Goal: Complete application form: Complete application form

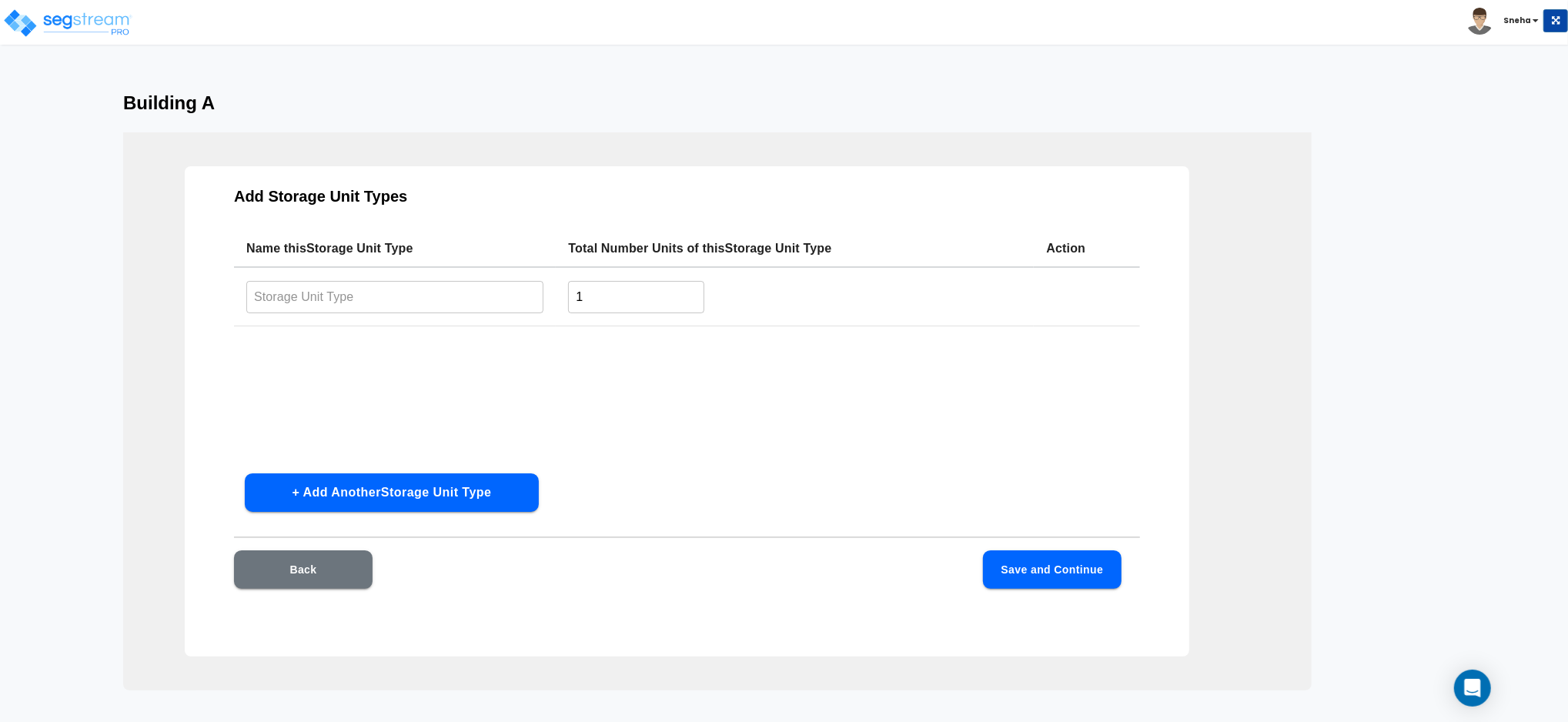
click at [521, 301] on input "text" at bounding box center [395, 296] width 297 height 33
type input "5X5"
drag, startPoint x: 620, startPoint y: 283, endPoint x: 586, endPoint y: 300, distance: 38.0
click at [586, 300] on input "1" at bounding box center [636, 296] width 136 height 33
click at [574, 301] on input "1" at bounding box center [636, 296] width 136 height 33
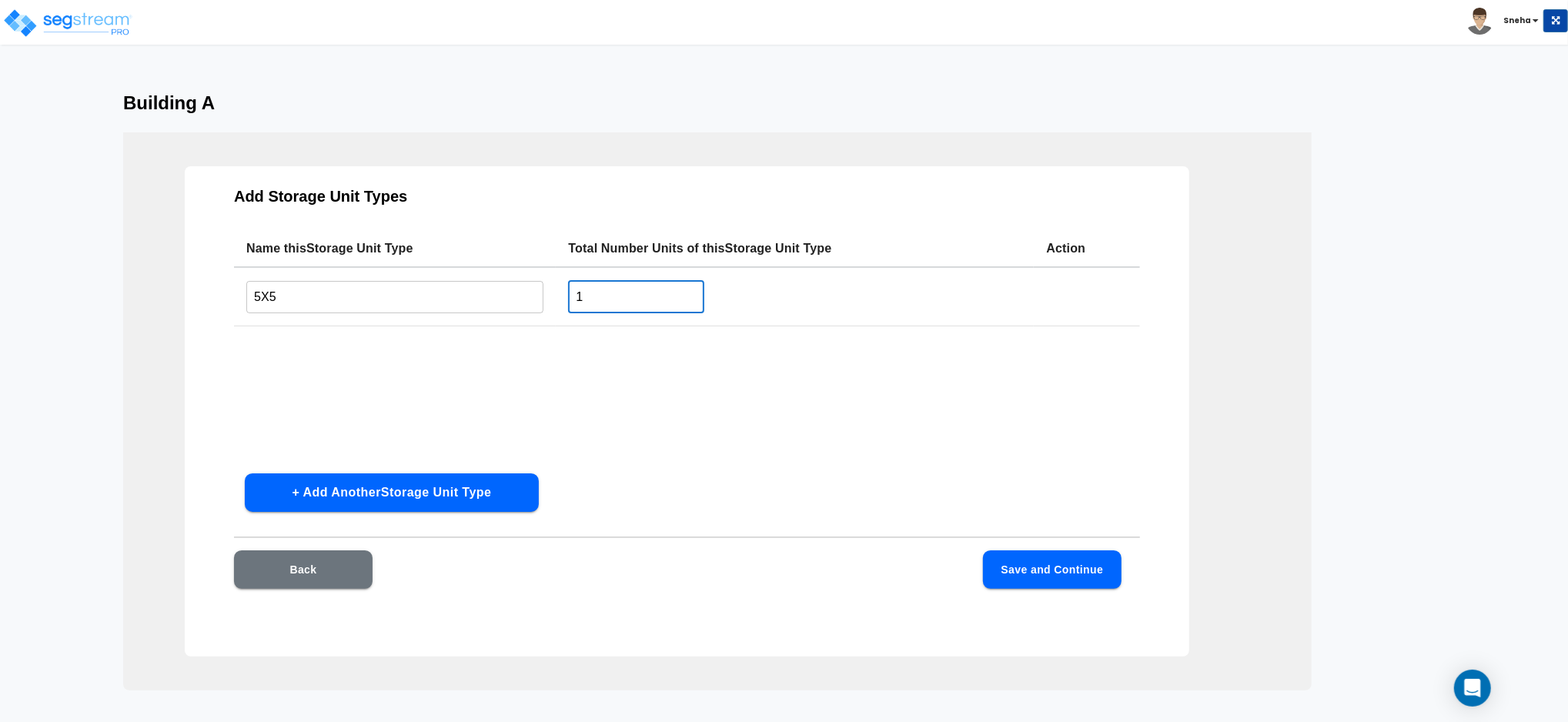
drag, startPoint x: 598, startPoint y: 298, endPoint x: 537, endPoint y: 301, distance: 61.1
click at [537, 301] on tr "5X5 ​ 1 ​" at bounding box center [687, 297] width 906 height 59
type input "6"
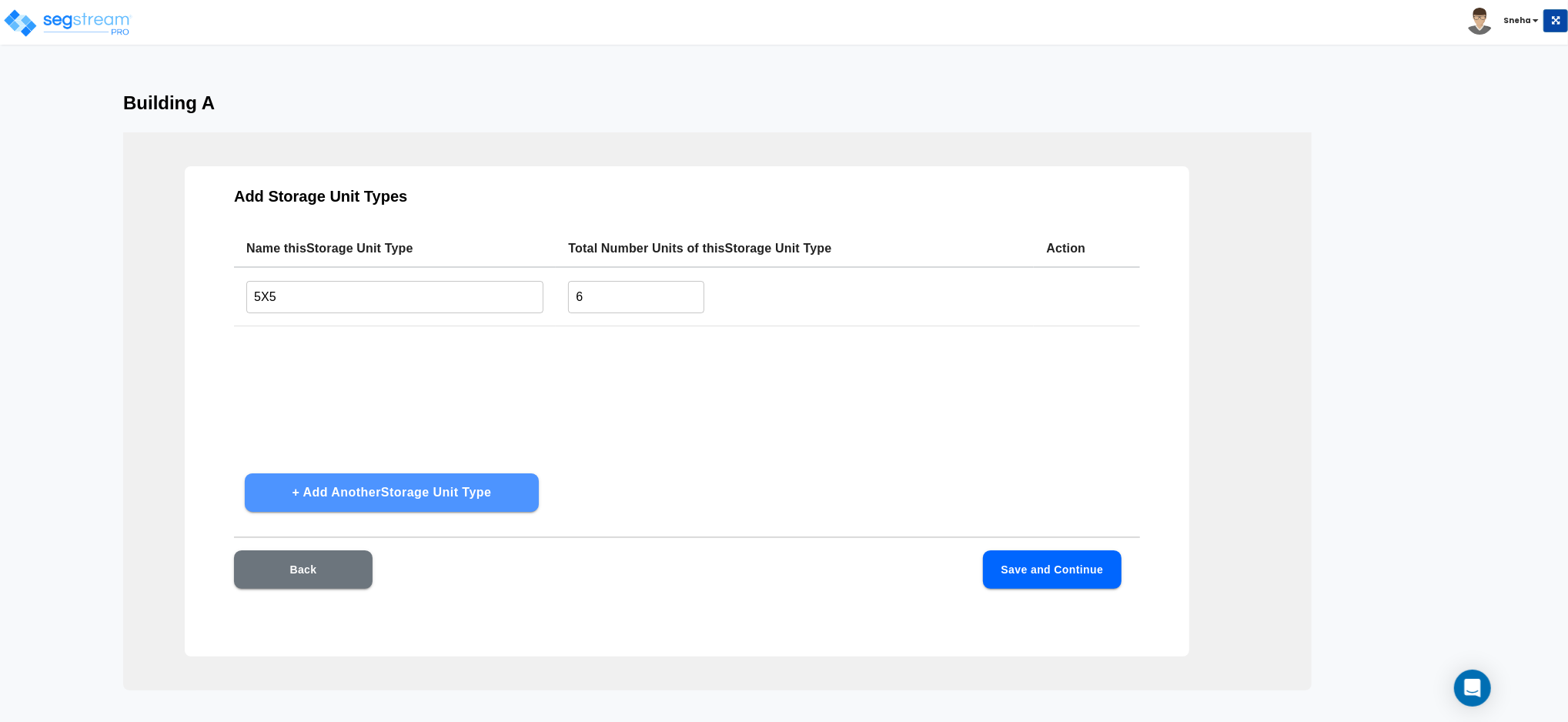
click at [329, 503] on button "+ Add Another Storage Unit Type" at bounding box center [392, 493] width 294 height 38
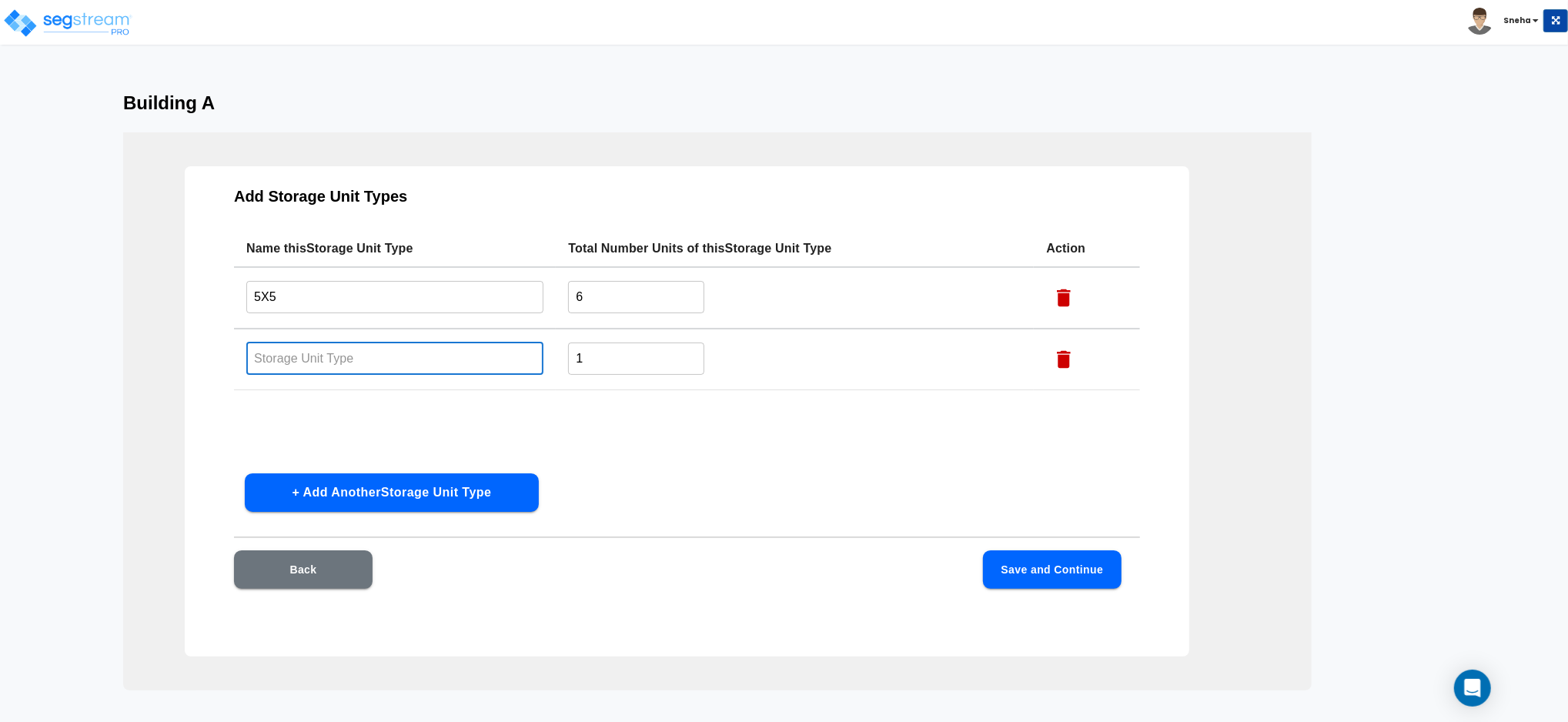
click at [342, 365] on input "text" at bounding box center [395, 357] width 297 height 33
type input "5X10"
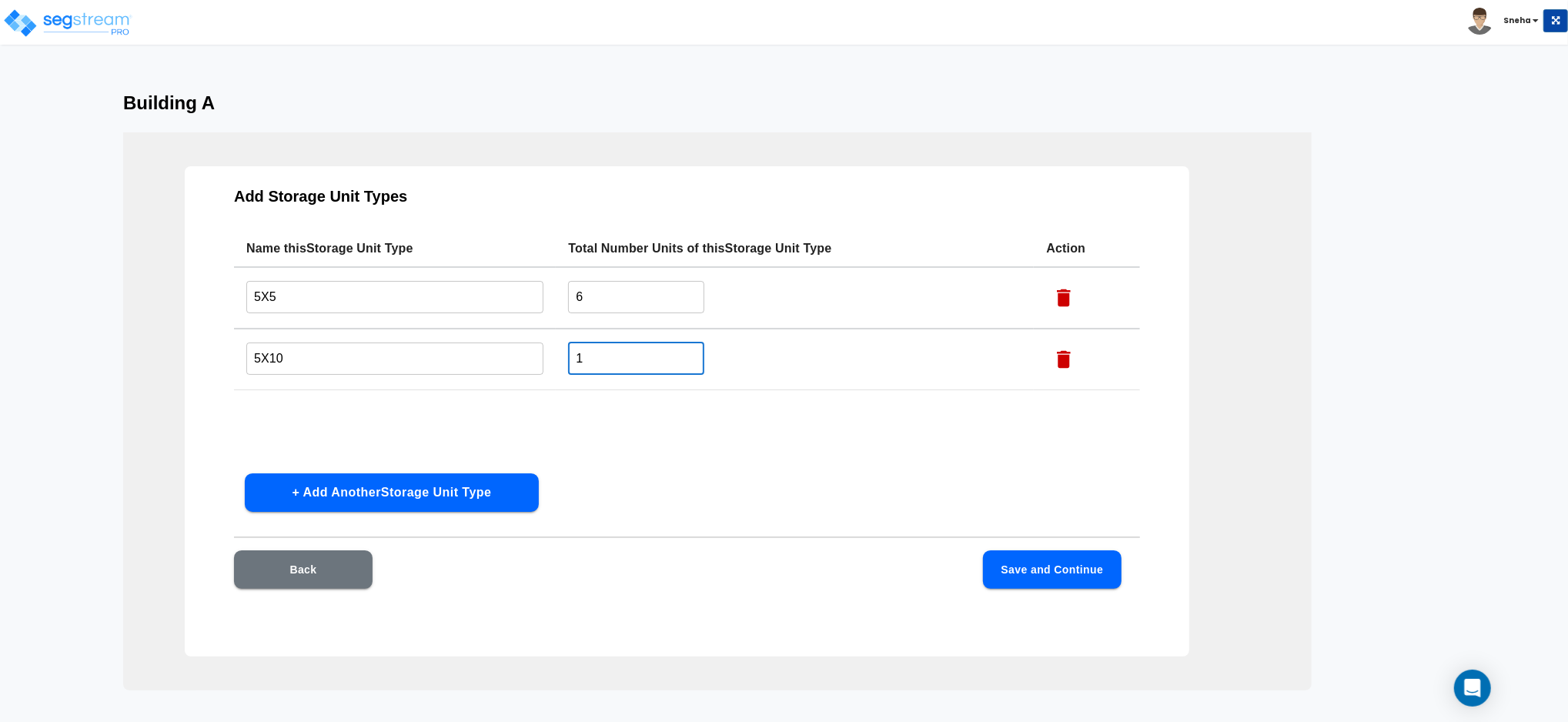
drag, startPoint x: 599, startPoint y: 353, endPoint x: 553, endPoint y: 377, distance: 51.9
click at [553, 377] on tr "5X10 ​ 1 ​" at bounding box center [687, 359] width 906 height 62
type input "86"
click at [365, 486] on button "+ Add Another Storage Unit Type" at bounding box center [392, 493] width 294 height 38
click at [333, 421] on input "text" at bounding box center [395, 420] width 297 height 33
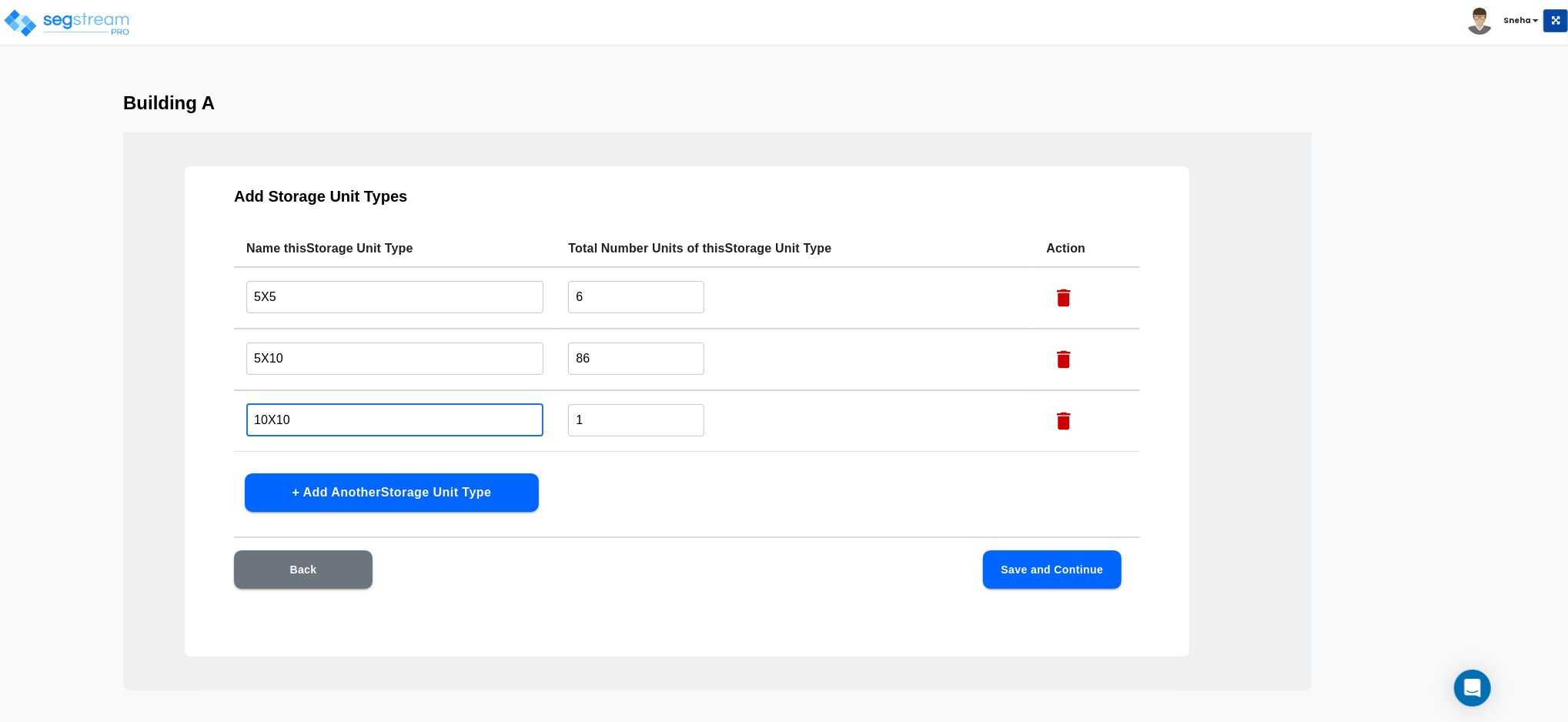
type input "10X10"
drag, startPoint x: 619, startPoint y: 404, endPoint x: 568, endPoint y: 410, distance: 51.4
click at [569, 410] on input "1" at bounding box center [636, 420] width 136 height 33
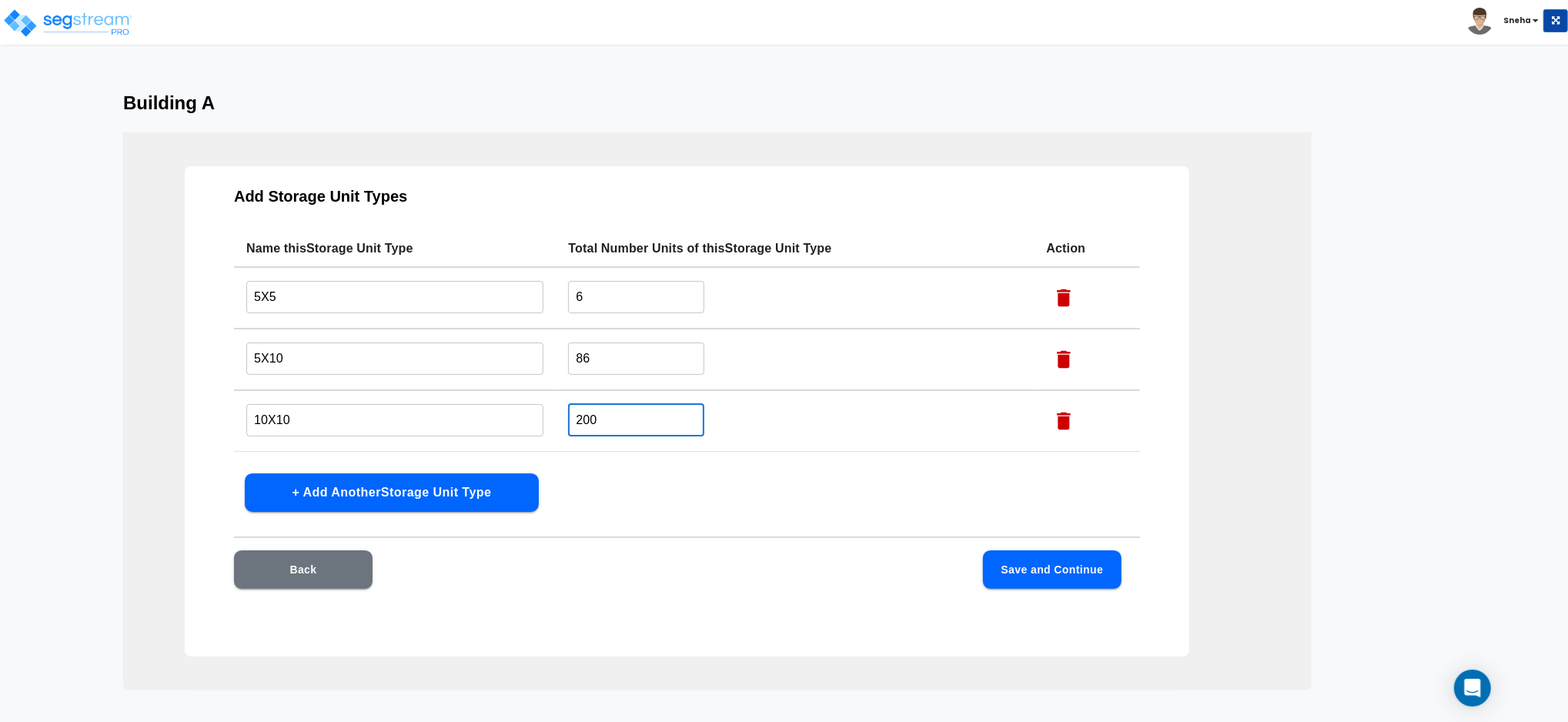
type input "200"
click at [365, 506] on button "+ Add Another Storage Unit Type" at bounding box center [392, 493] width 294 height 38
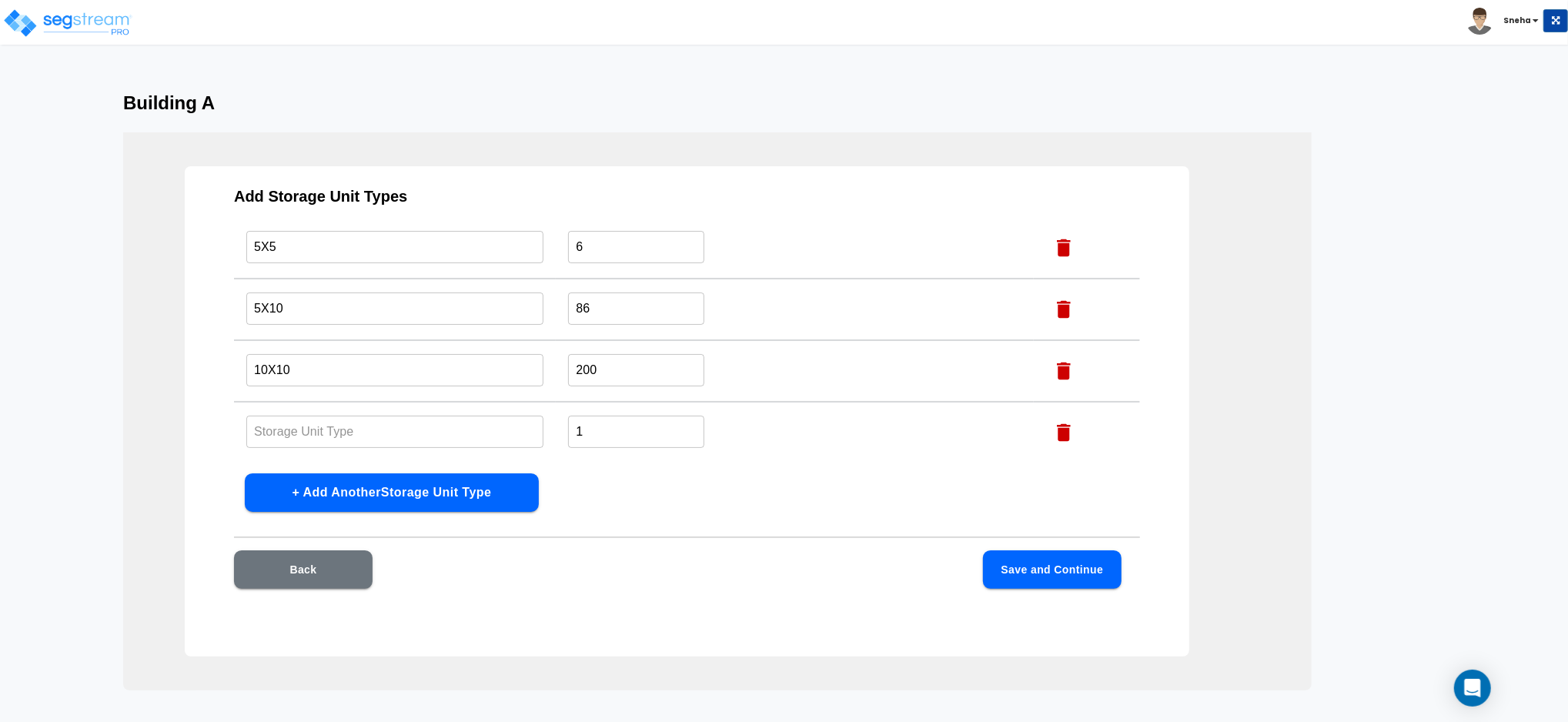
click at [277, 426] on input "text" at bounding box center [395, 431] width 297 height 33
type input "10X15"
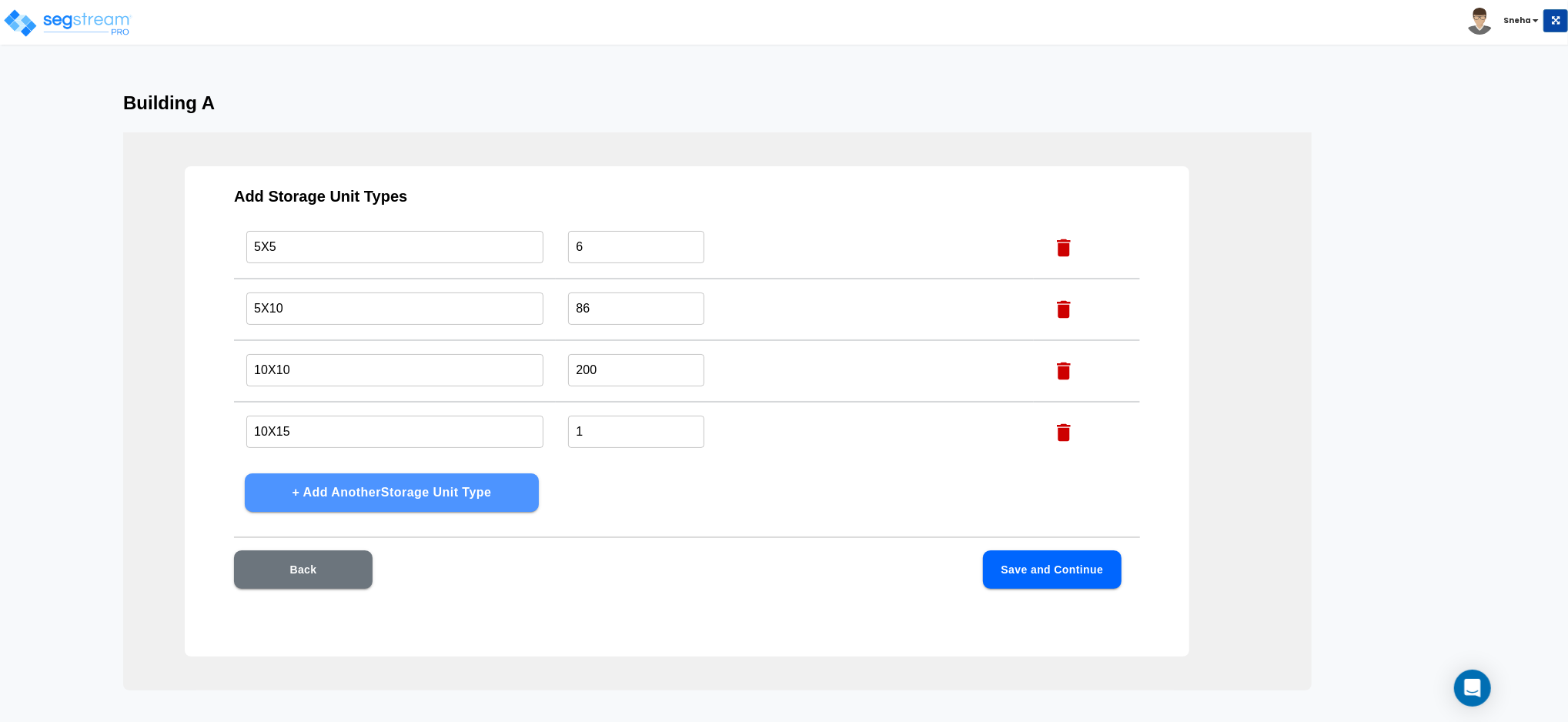
click at [373, 494] on button "+ Add Another Storage Unit Type" at bounding box center [392, 493] width 294 height 38
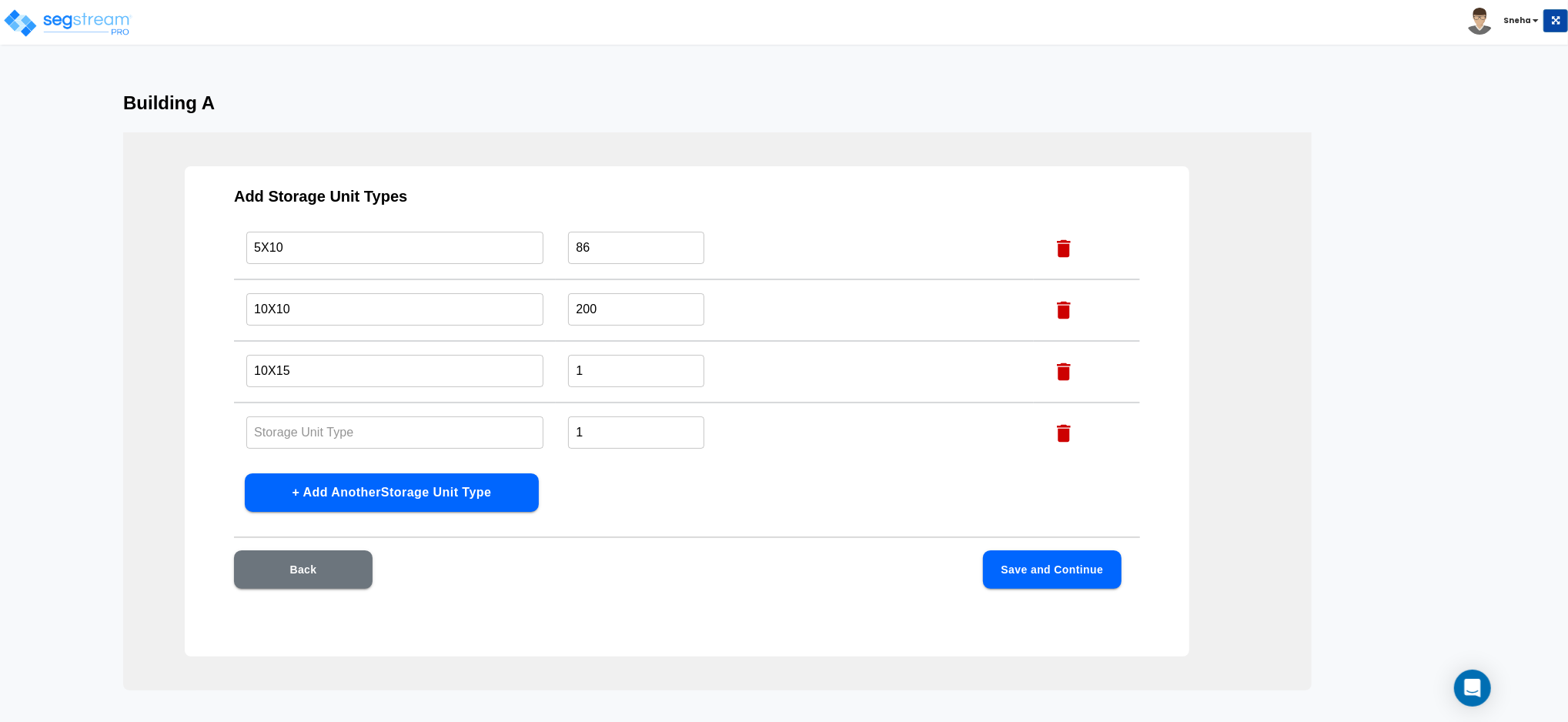
click at [294, 427] on input "text" at bounding box center [395, 432] width 297 height 33
type input "10X20"
drag, startPoint x: 596, startPoint y: 378, endPoint x: 552, endPoint y: 382, distance: 44.2
click at [556, 382] on td "1 ​" at bounding box center [795, 372] width 478 height 62
type input "49"
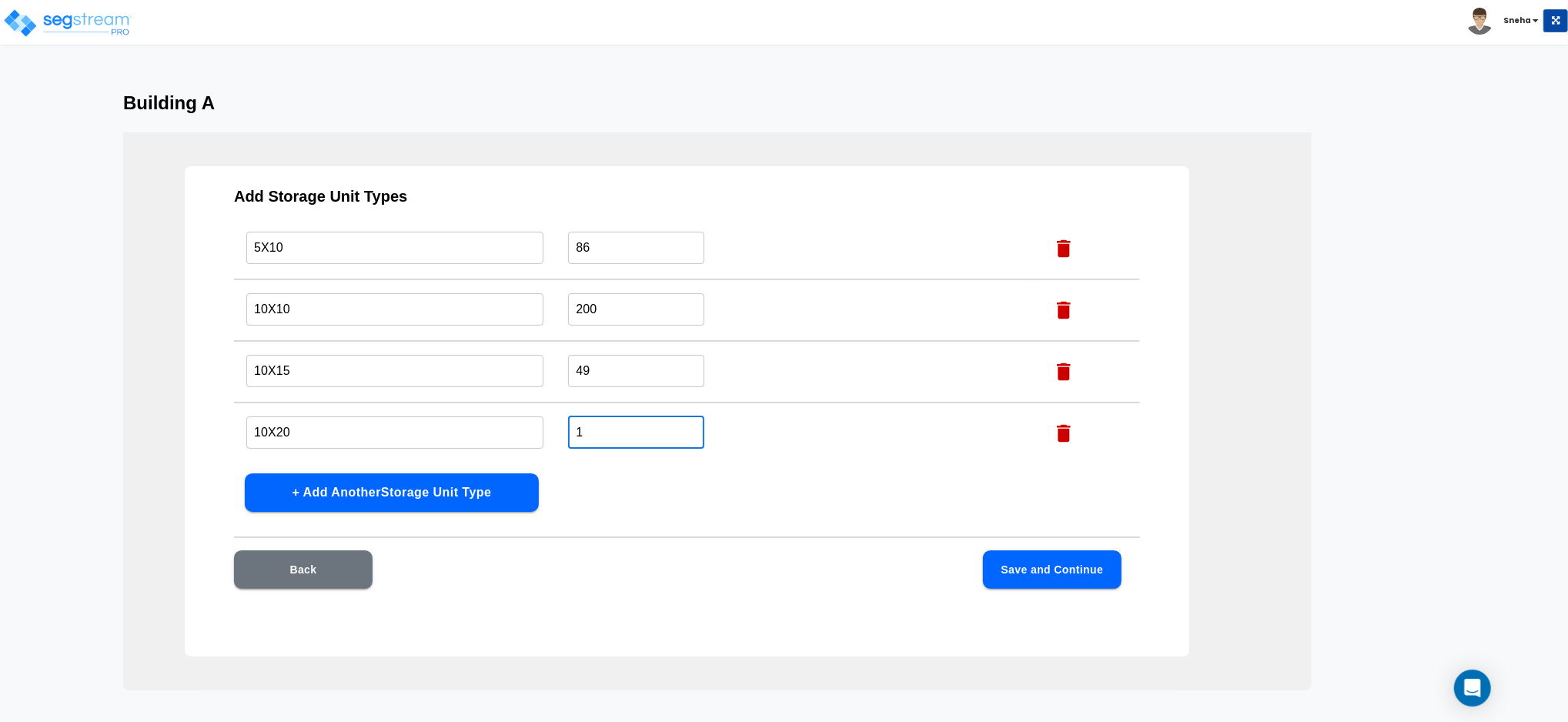
drag, startPoint x: 613, startPoint y: 433, endPoint x: 559, endPoint y: 436, distance: 54.1
click at [559, 436] on td "1 ​" at bounding box center [795, 433] width 478 height 62
type input "44"
click at [354, 482] on button "+ Add Another Storage Unit Type" at bounding box center [392, 493] width 294 height 38
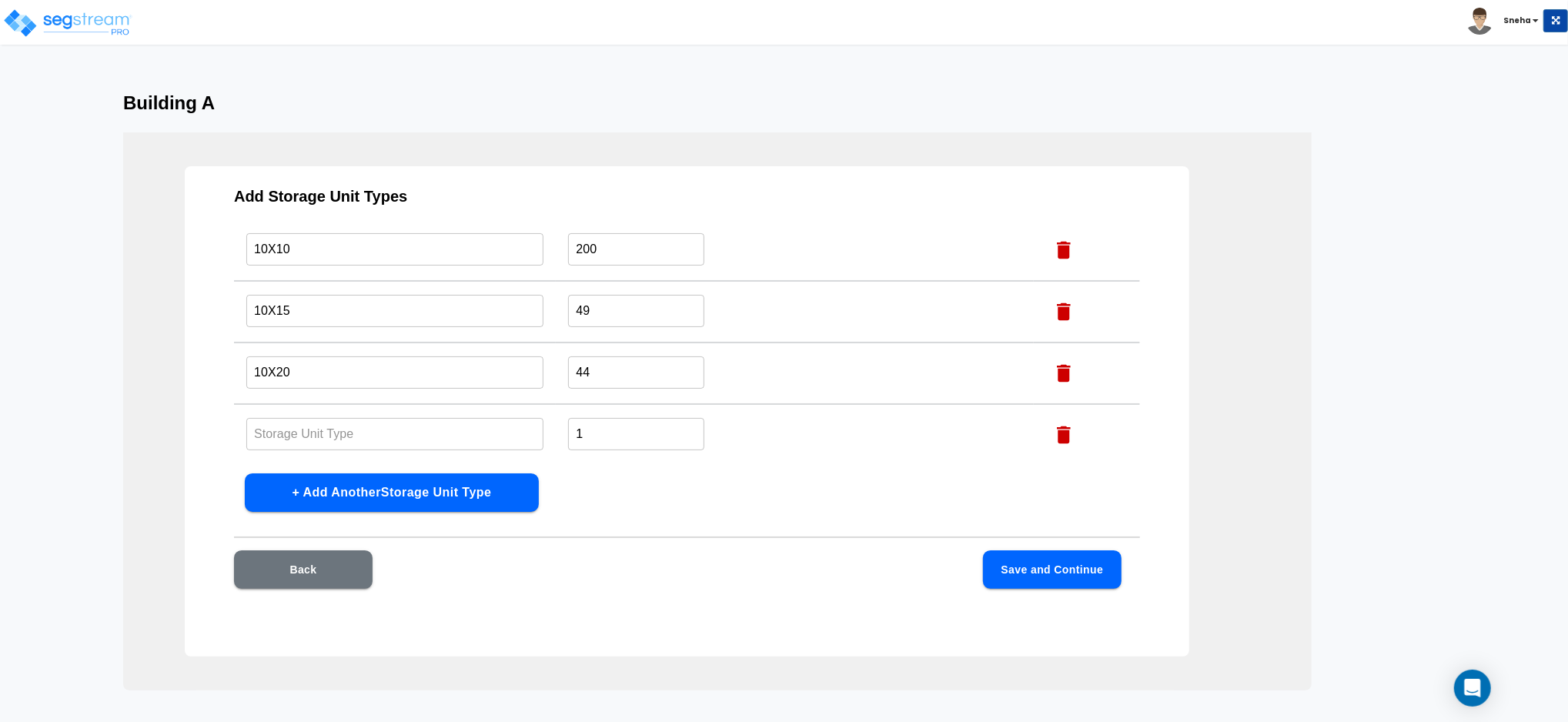
click at [311, 422] on input "text" at bounding box center [395, 433] width 297 height 33
type input "10X25"
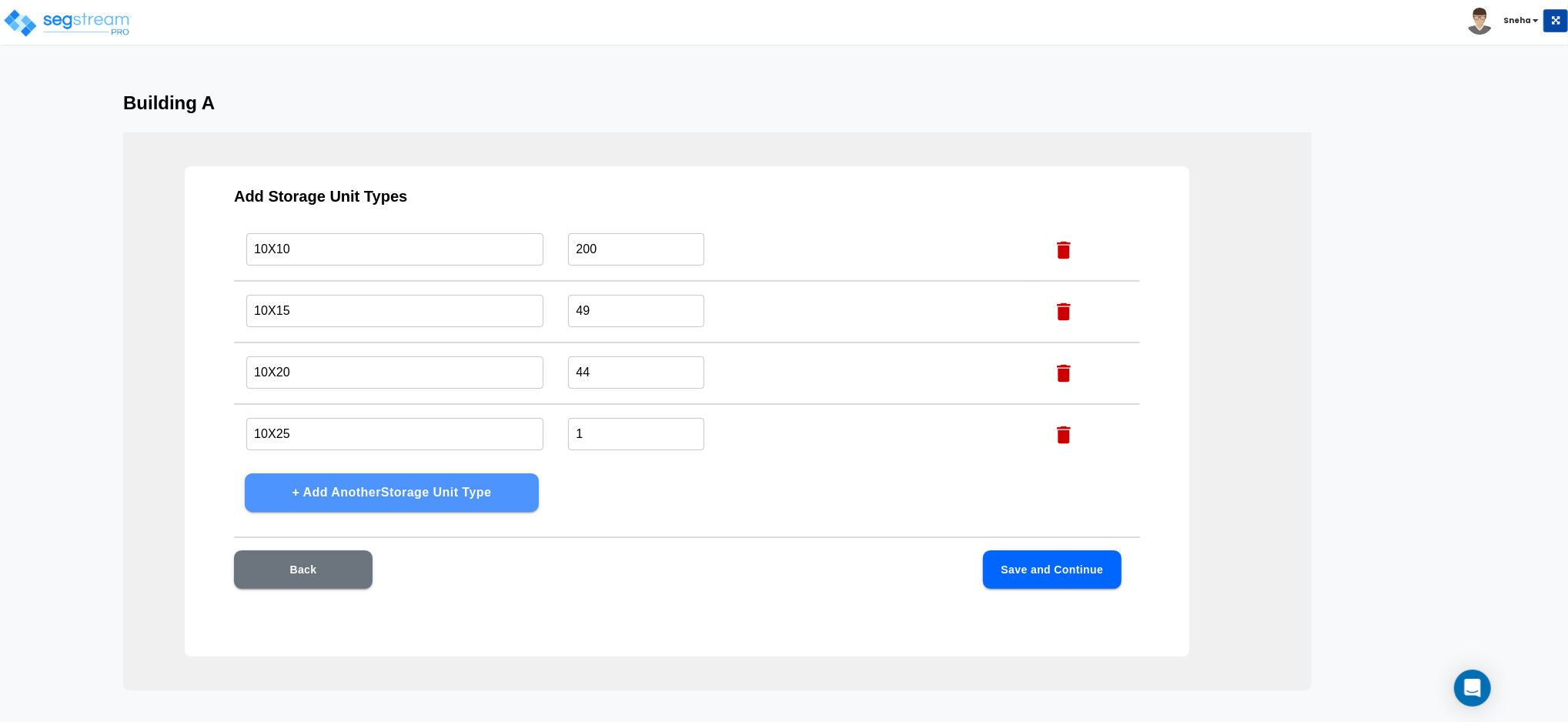
click at [313, 497] on button "+ Add Another Storage Unit Type" at bounding box center [392, 493] width 294 height 38
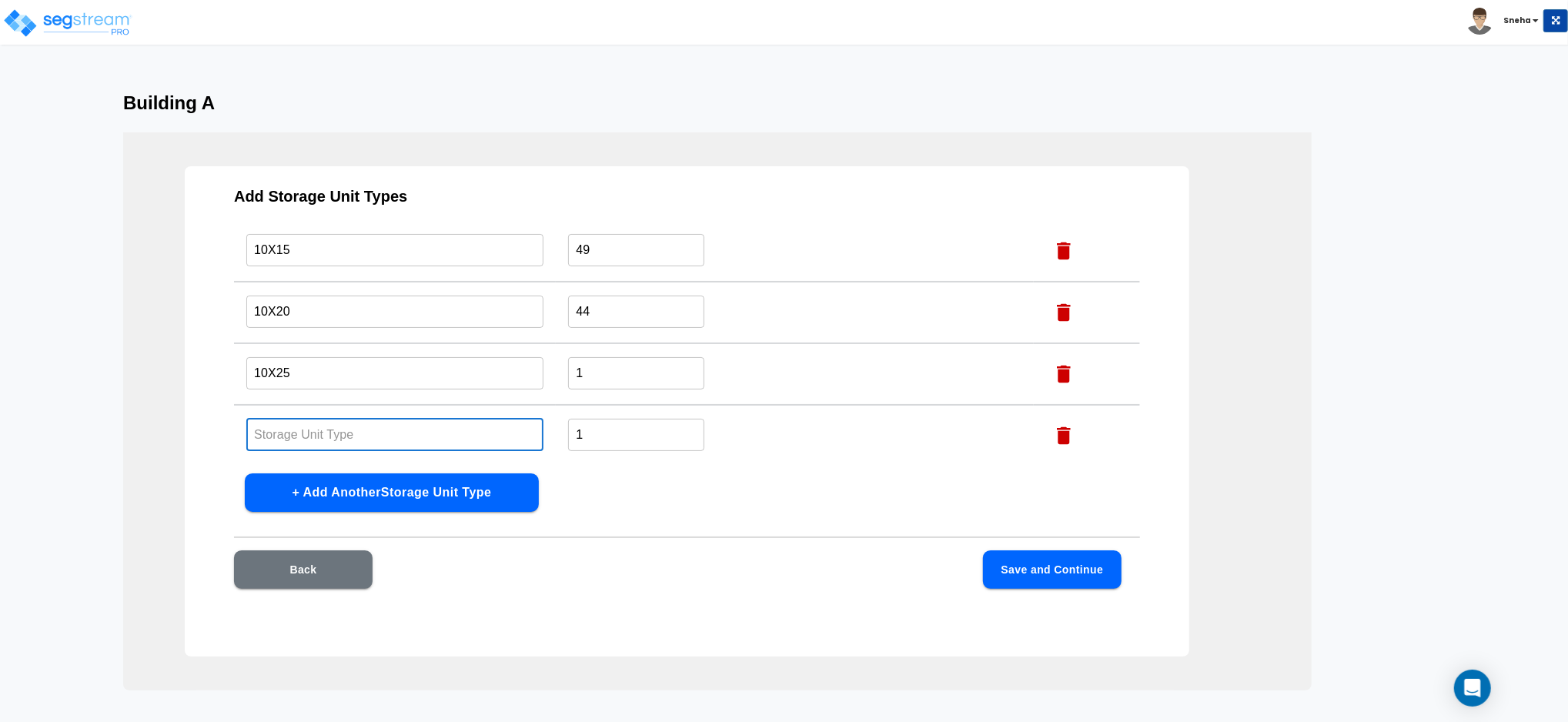
click at [291, 423] on input "text" at bounding box center [395, 434] width 297 height 33
type input "10X30"
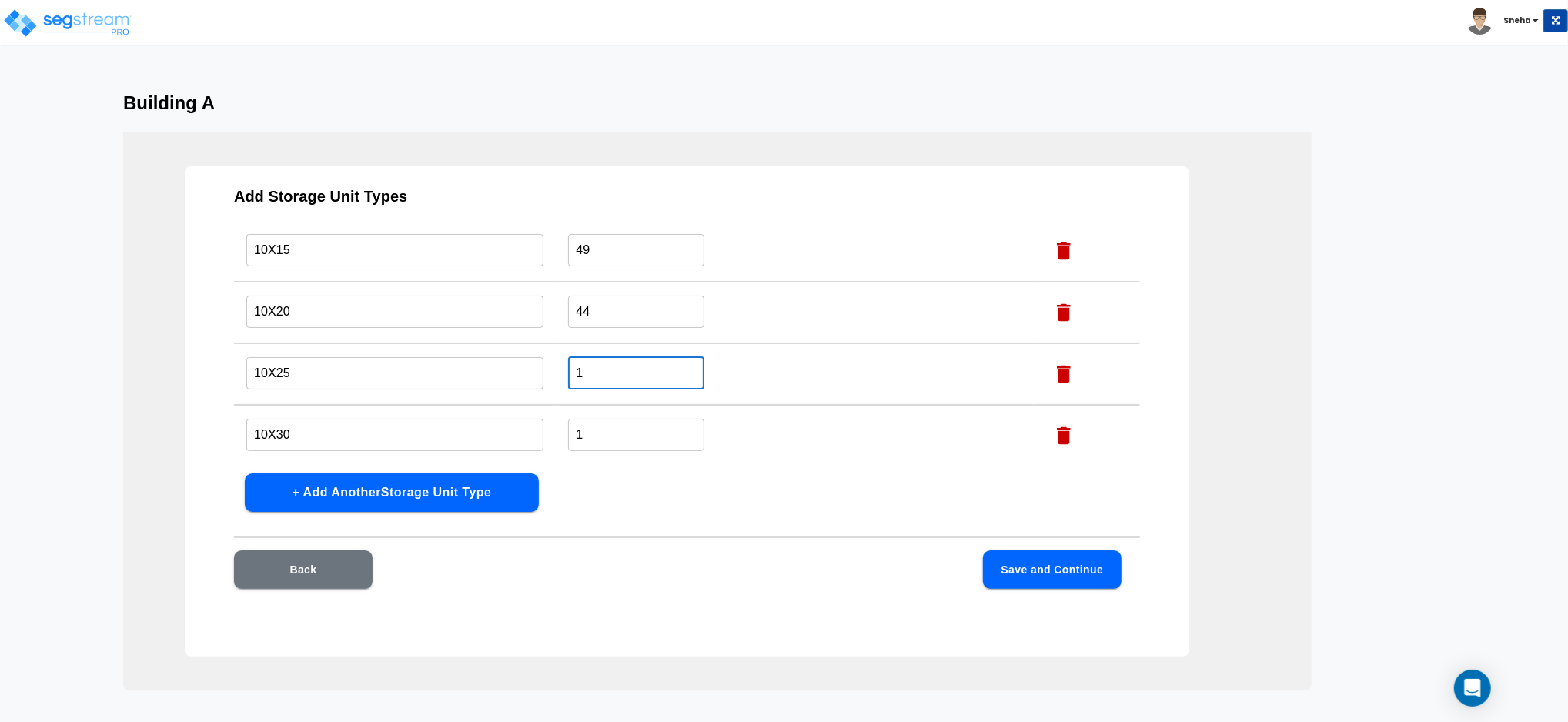
drag, startPoint x: 568, startPoint y: 367, endPoint x: 552, endPoint y: 369, distance: 16.1
click at [556, 369] on td "1 ​" at bounding box center [795, 373] width 478 height 62
type input "6"
drag, startPoint x: 593, startPoint y: 424, endPoint x: 541, endPoint y: 433, distance: 52.8
click at [541, 433] on tr "10X30 ​ 1 ​" at bounding box center [687, 435] width 906 height 62
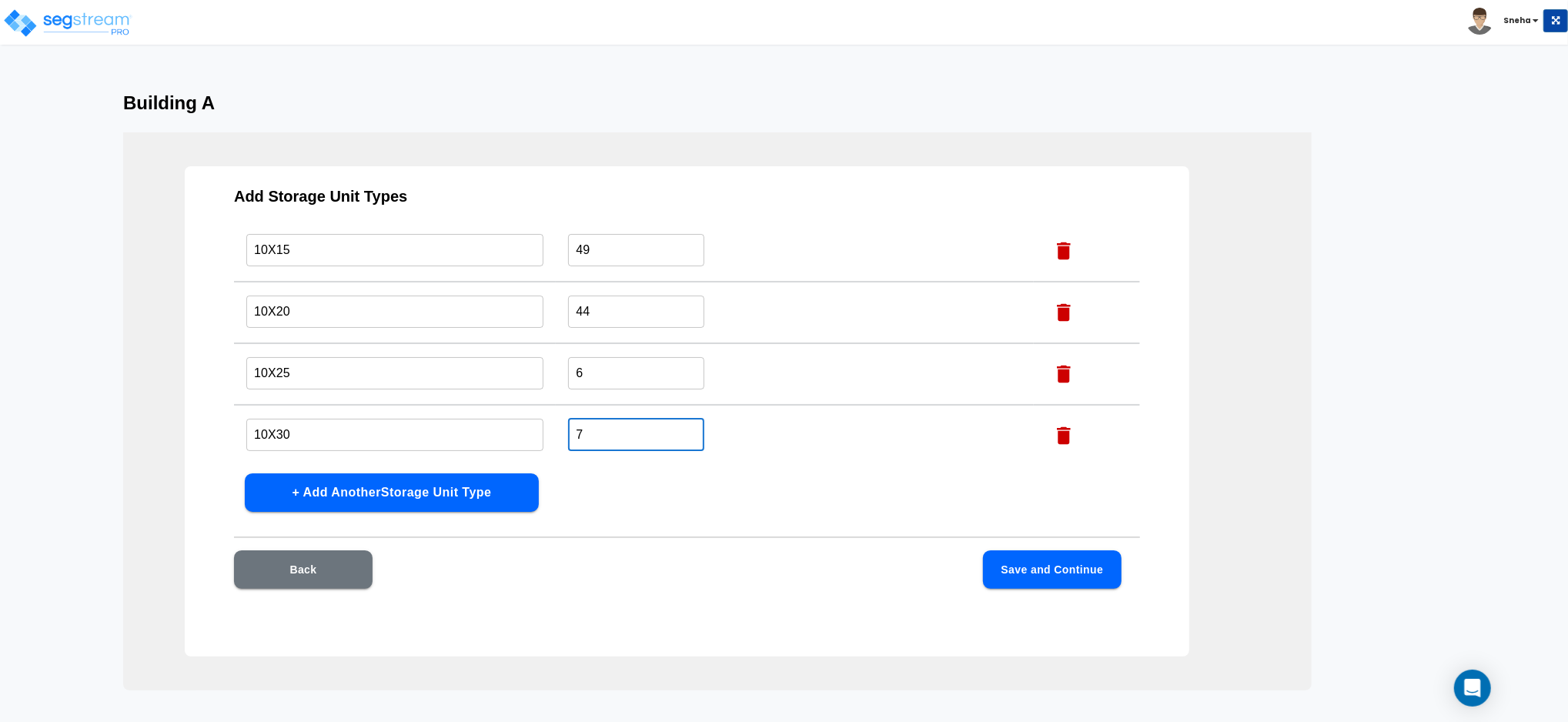
scroll to position [90, 0]
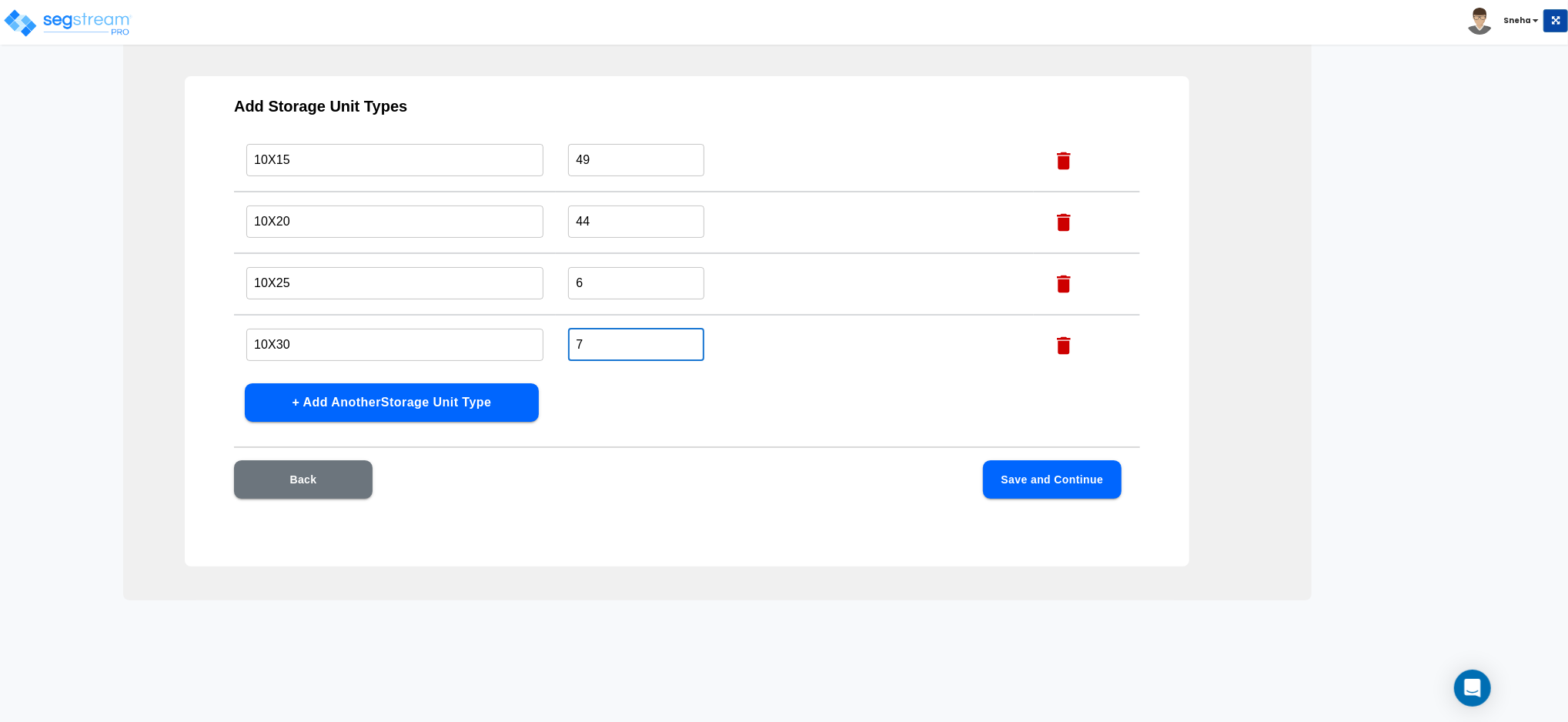
type input "7"
click at [1067, 485] on button "Save and Continue" at bounding box center [1052, 480] width 138 height 38
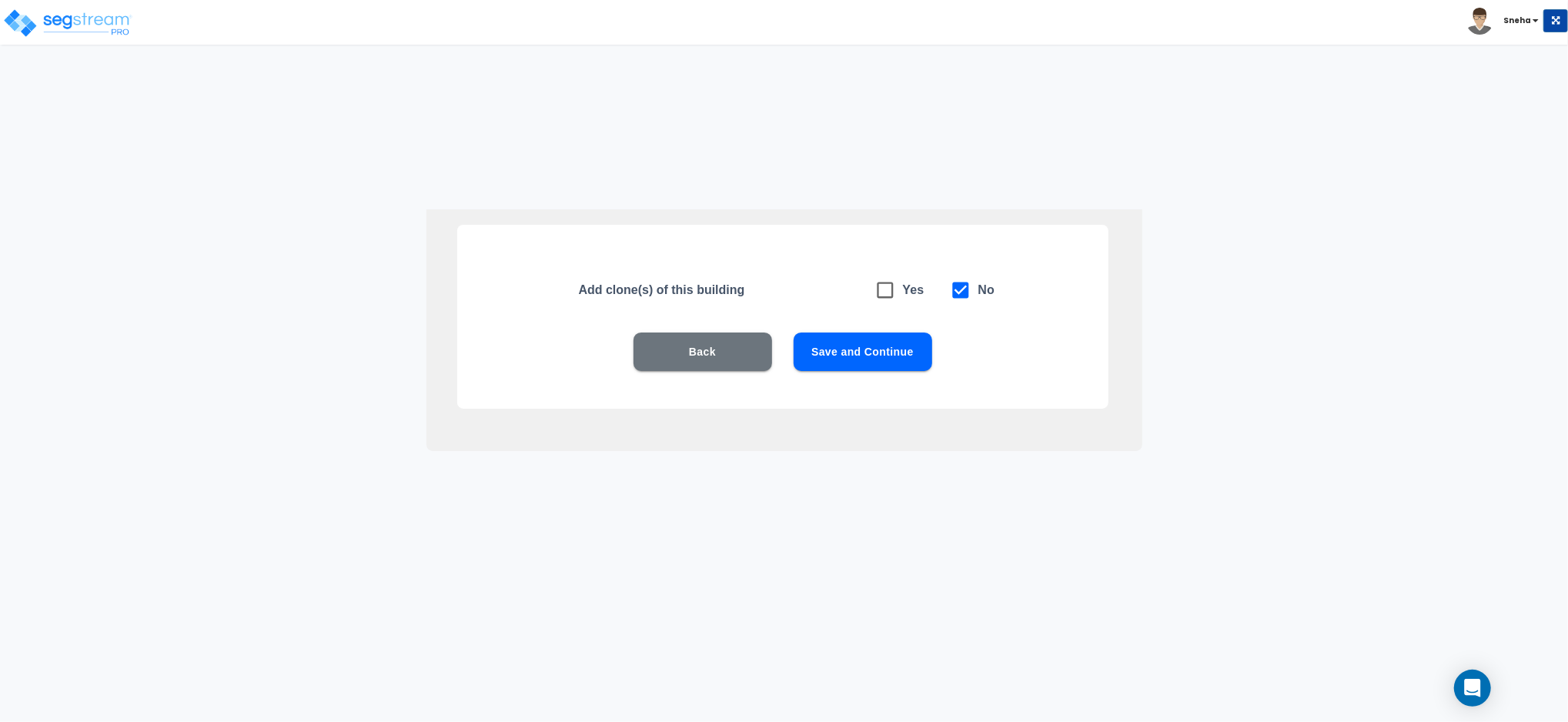
scroll to position [0, 0]
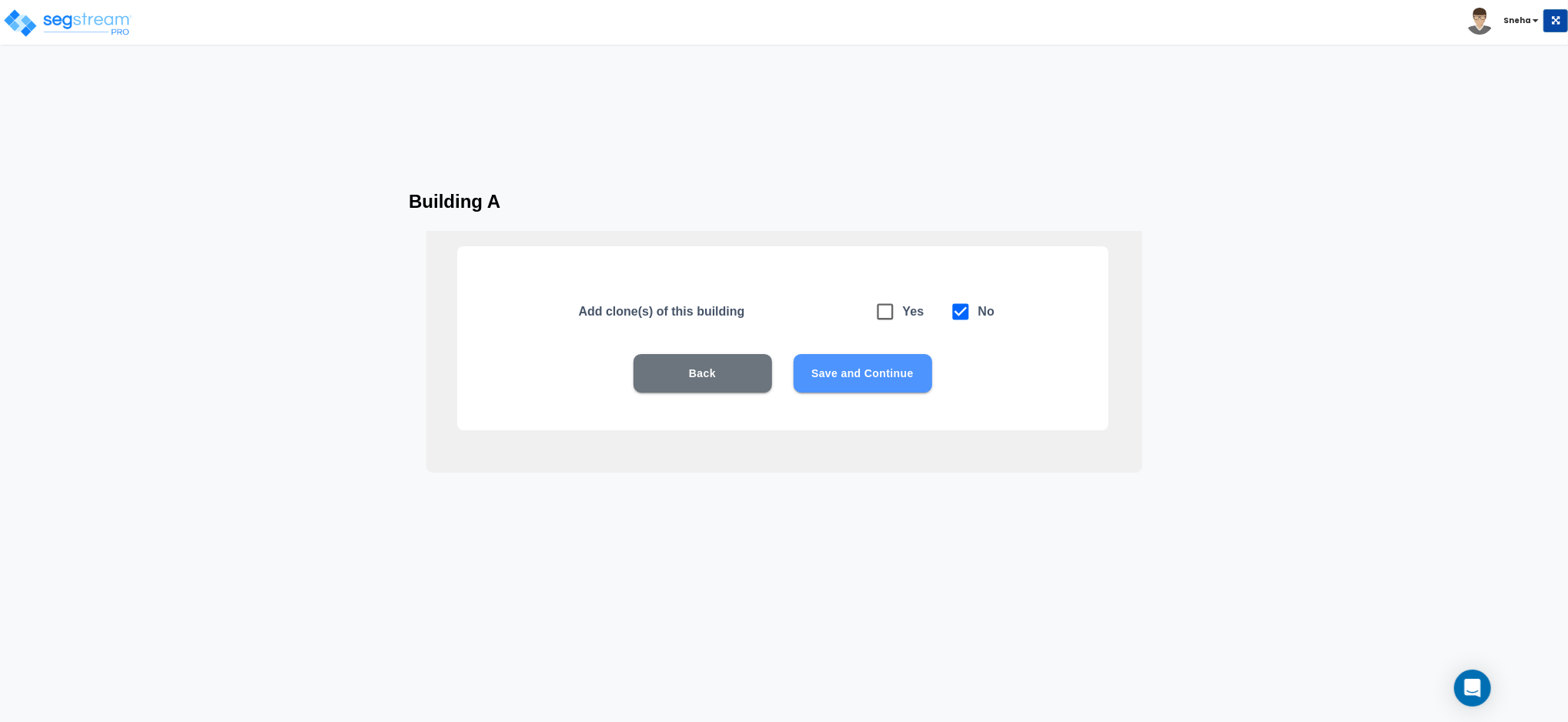
click at [853, 372] on button "Save and Continue" at bounding box center [863, 373] width 138 height 38
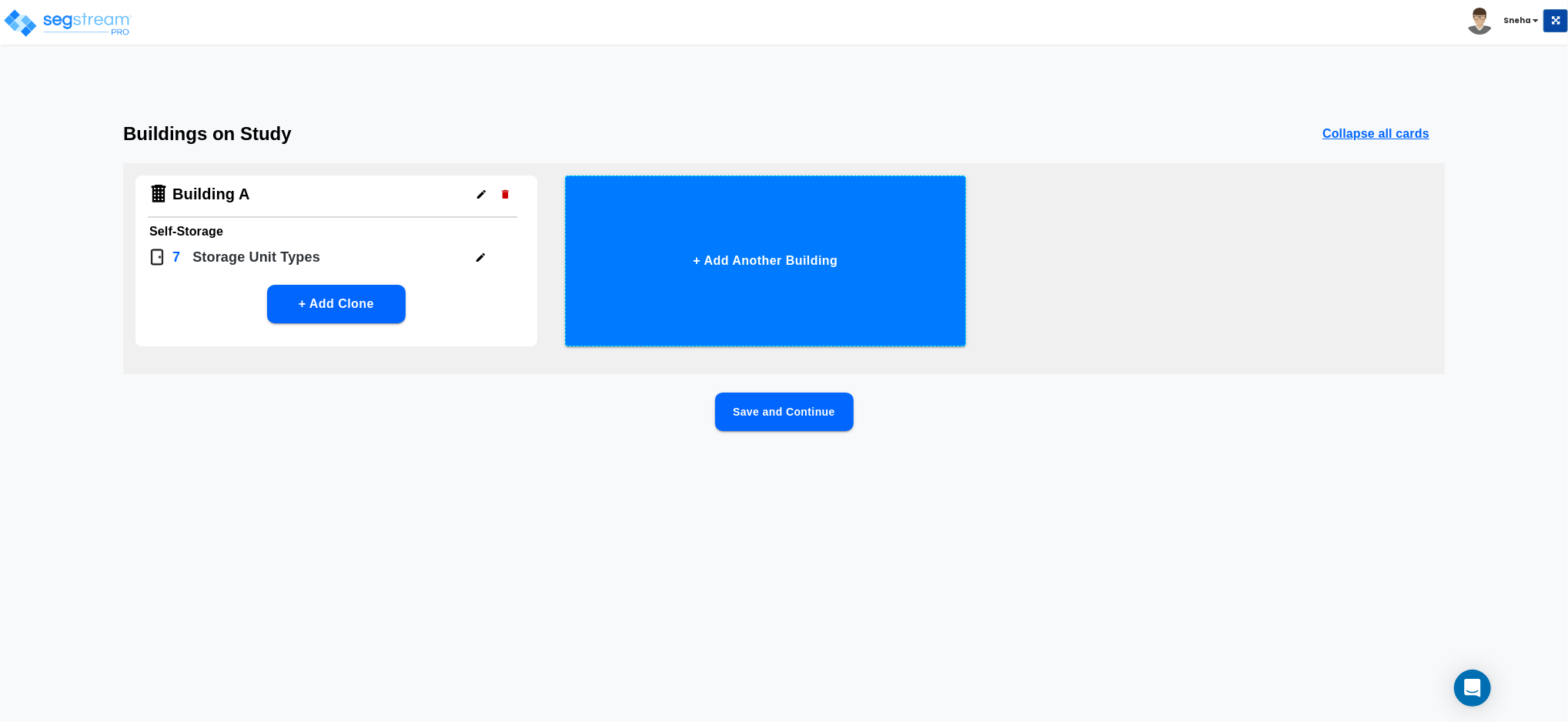
click at [730, 279] on button "+ Add Another Building" at bounding box center [766, 261] width 402 height 171
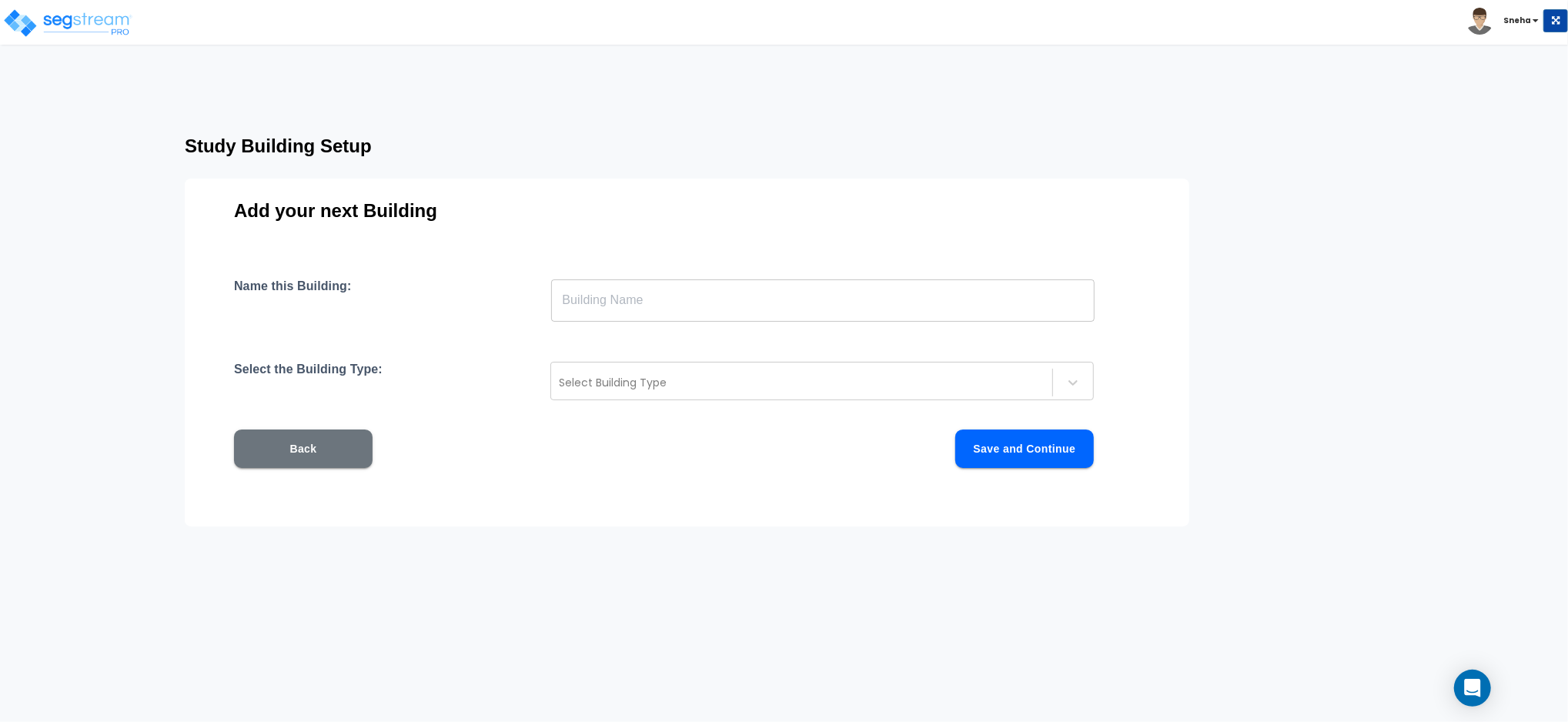
click at [712, 291] on input "text" at bounding box center [823, 301] width 544 height 43
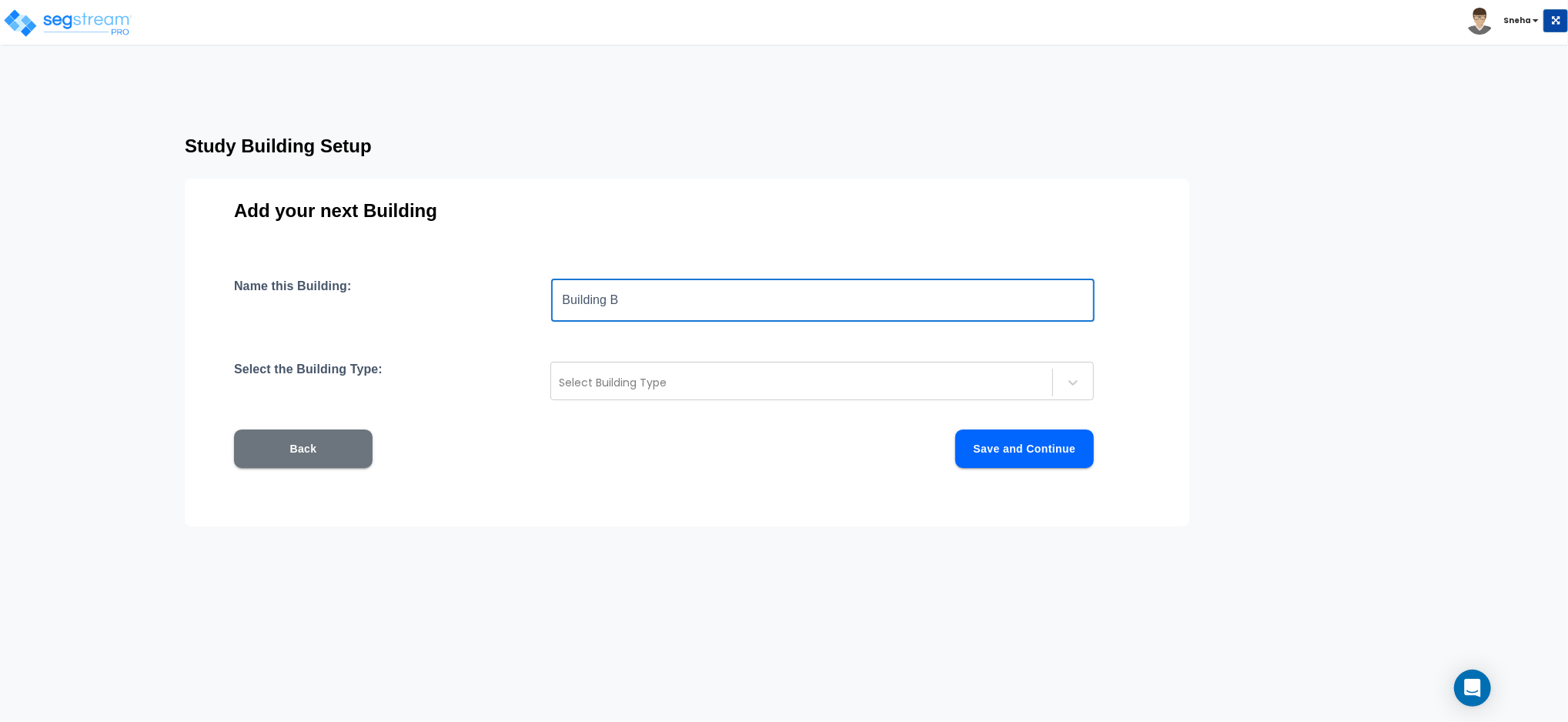
click at [705, 309] on input "Building B" at bounding box center [823, 301] width 544 height 43
type input "Building B"
click at [683, 386] on div at bounding box center [802, 382] width 486 height 18
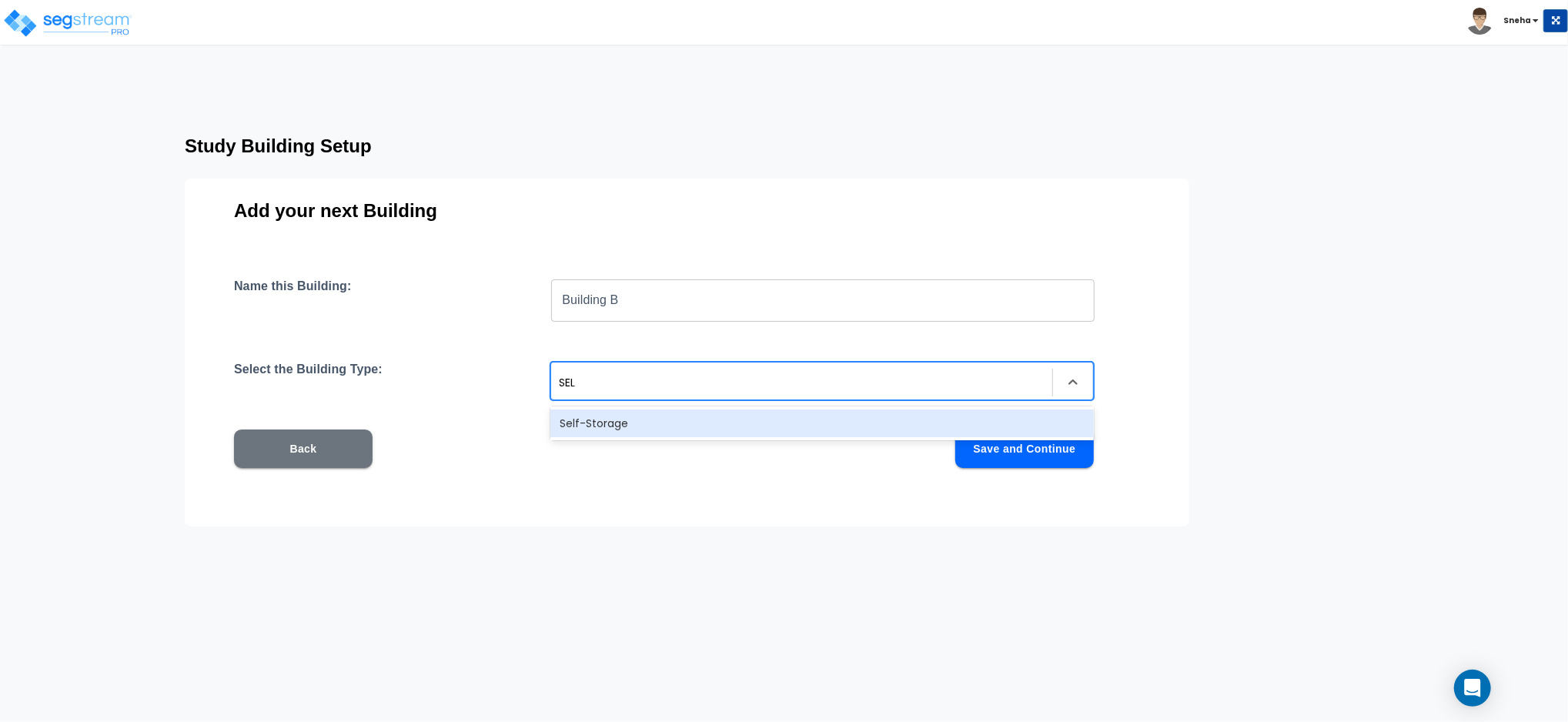
type input "SELF"
click at [675, 425] on div "Self-Storage" at bounding box center [822, 423] width 544 height 28
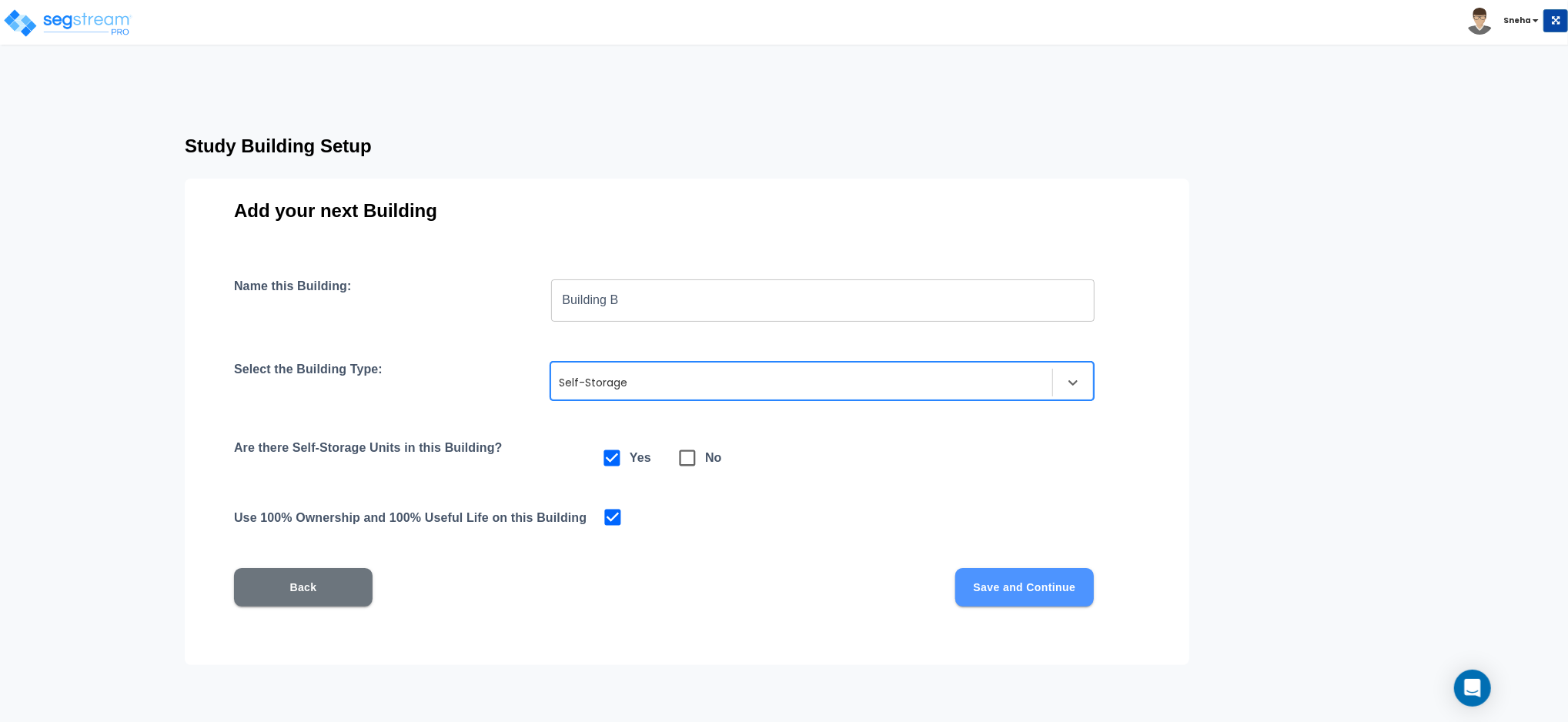
click at [1035, 584] on button "Save and Continue" at bounding box center [1024, 588] width 138 height 38
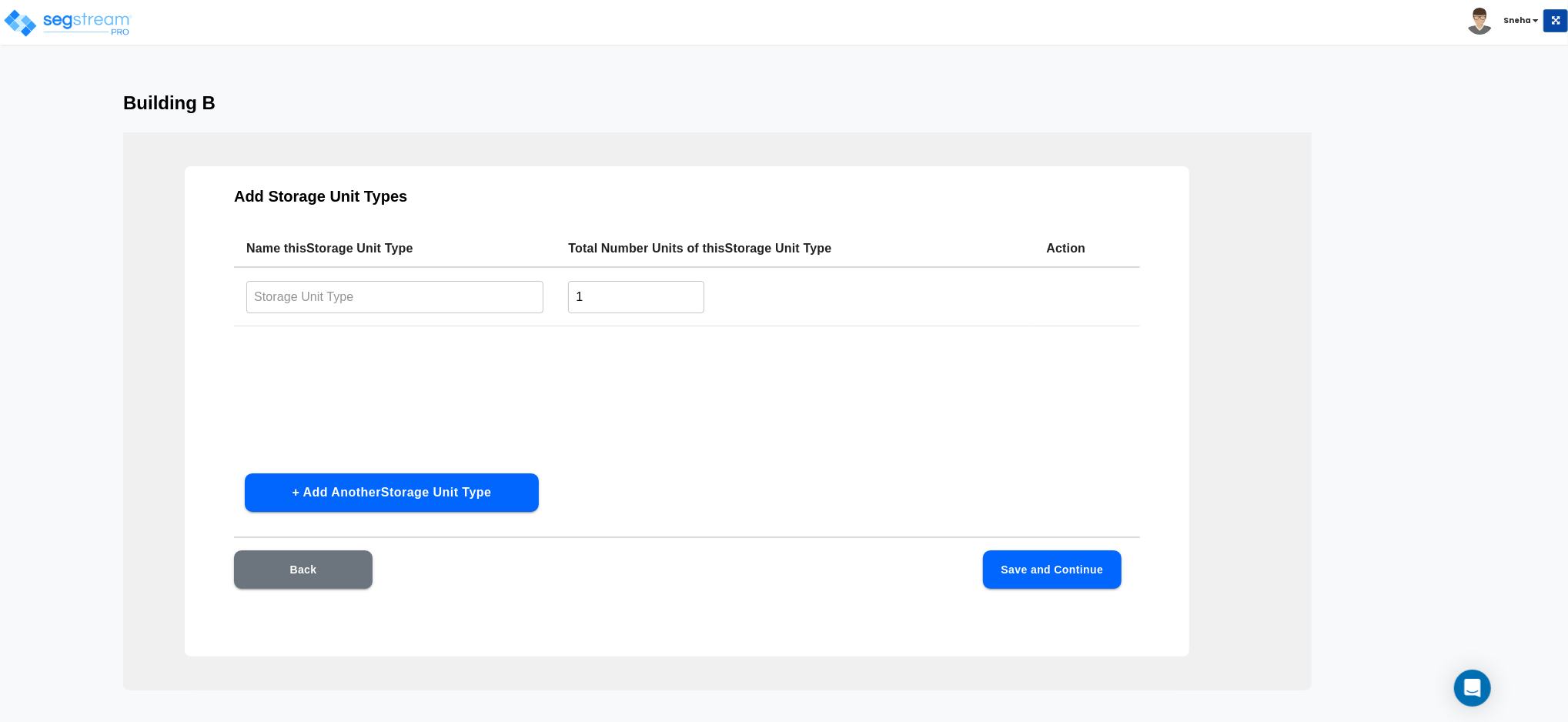
click at [407, 291] on input "text" at bounding box center [395, 296] width 297 height 33
type input "10X10"
drag, startPoint x: 643, startPoint y: 293, endPoint x: 425, endPoint y: 308, distance: 218.5
click at [425, 308] on tr "10X10 ​ 1 ​" at bounding box center [687, 297] width 906 height 59
type input "26"
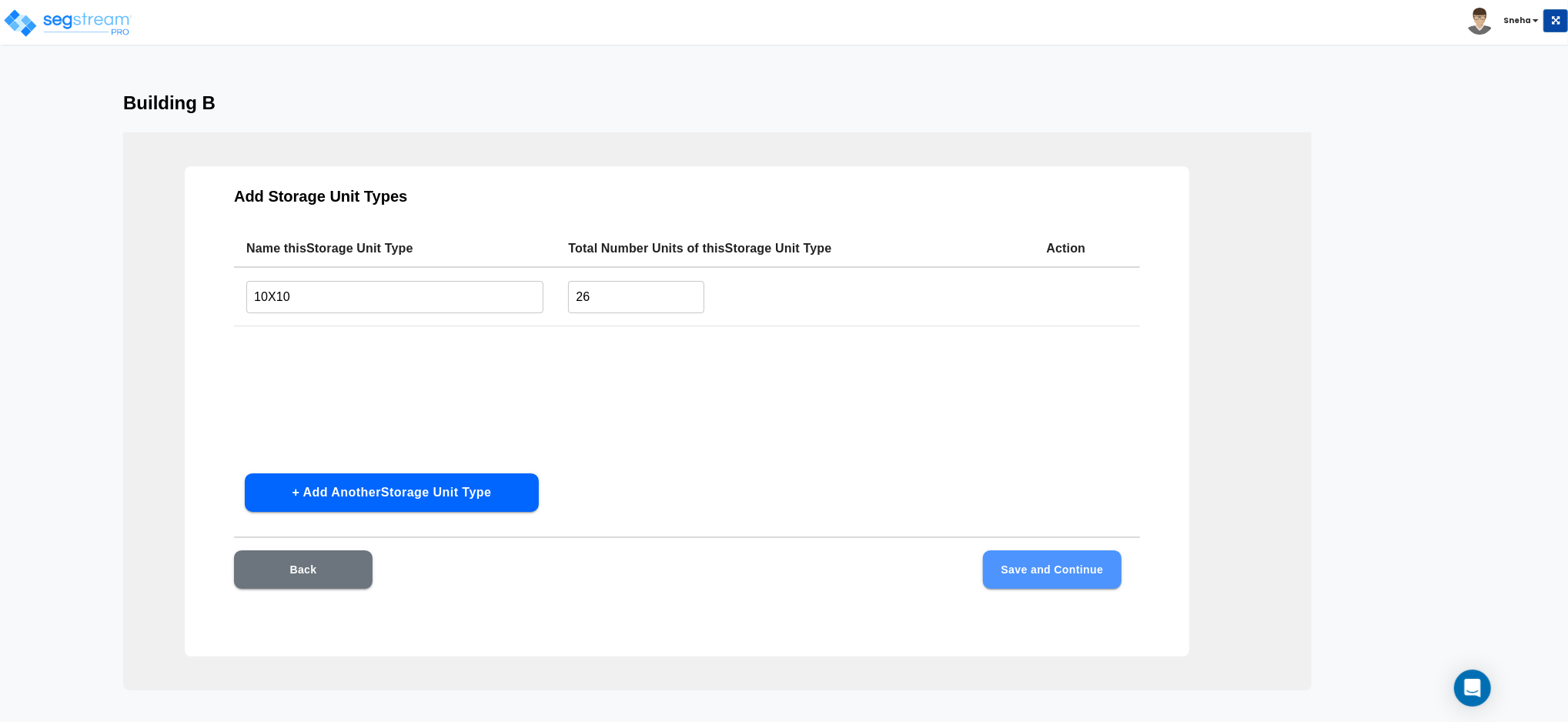
click at [1087, 565] on button "Save and Continue" at bounding box center [1052, 569] width 138 height 38
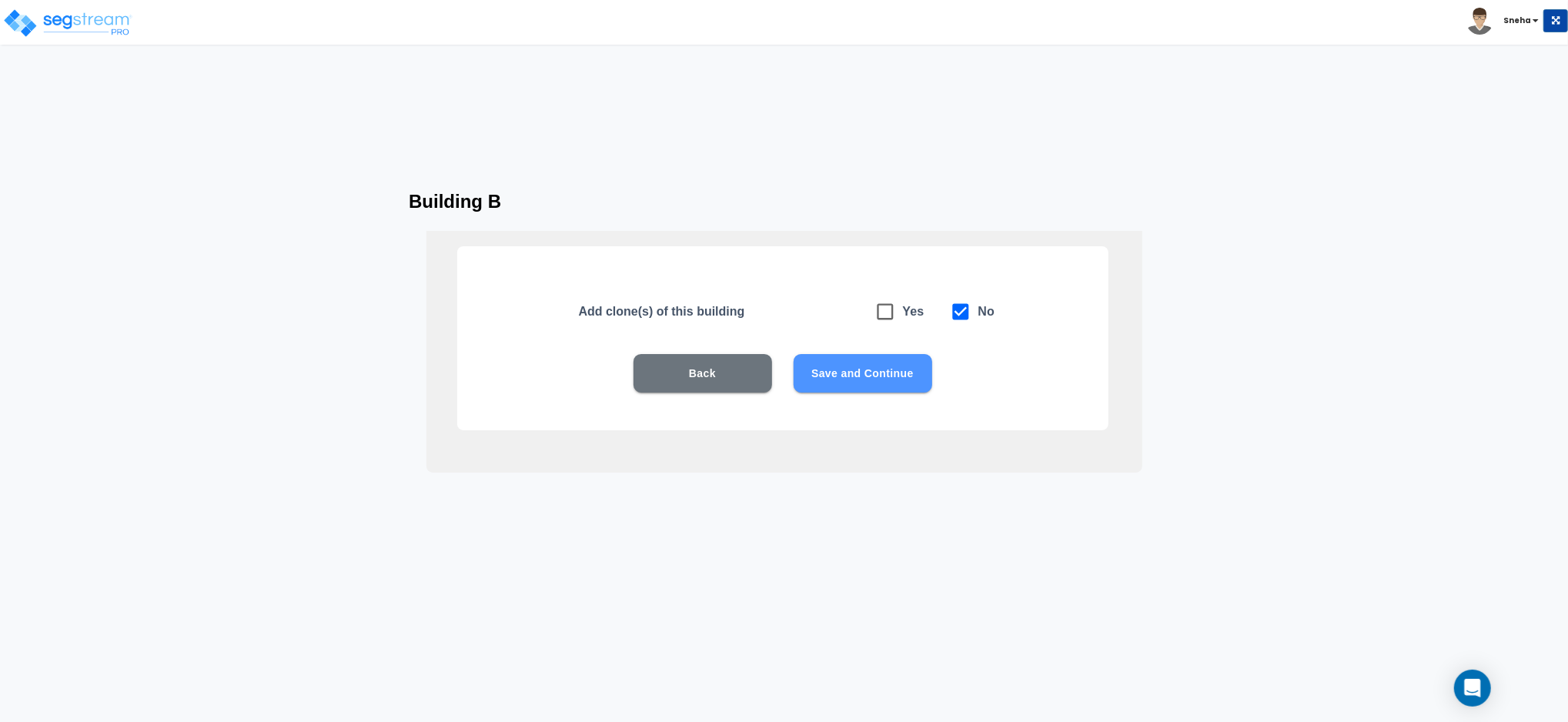
click at [843, 381] on button "Save and Continue" at bounding box center [863, 373] width 138 height 38
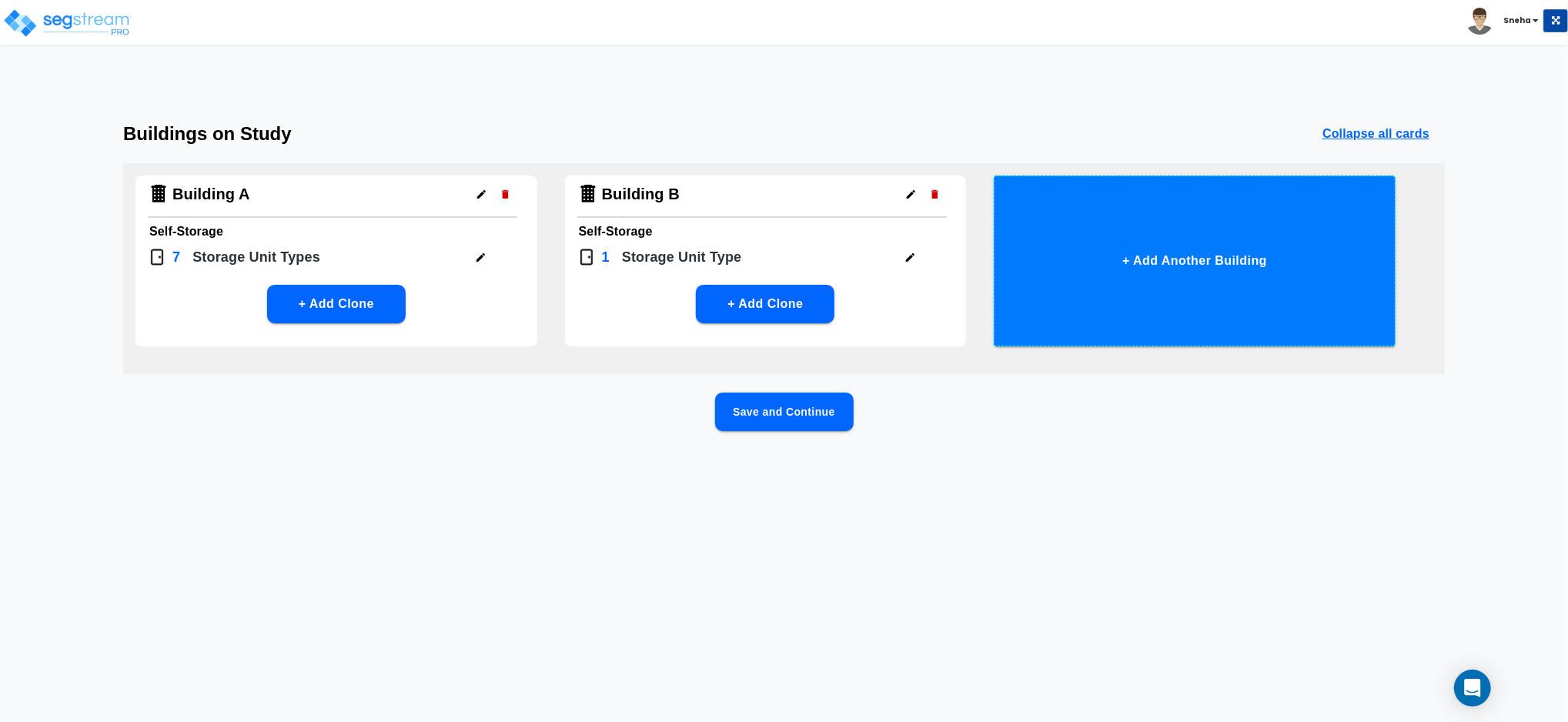
click at [1084, 242] on button "+ Add Another Building" at bounding box center [1195, 261] width 402 height 171
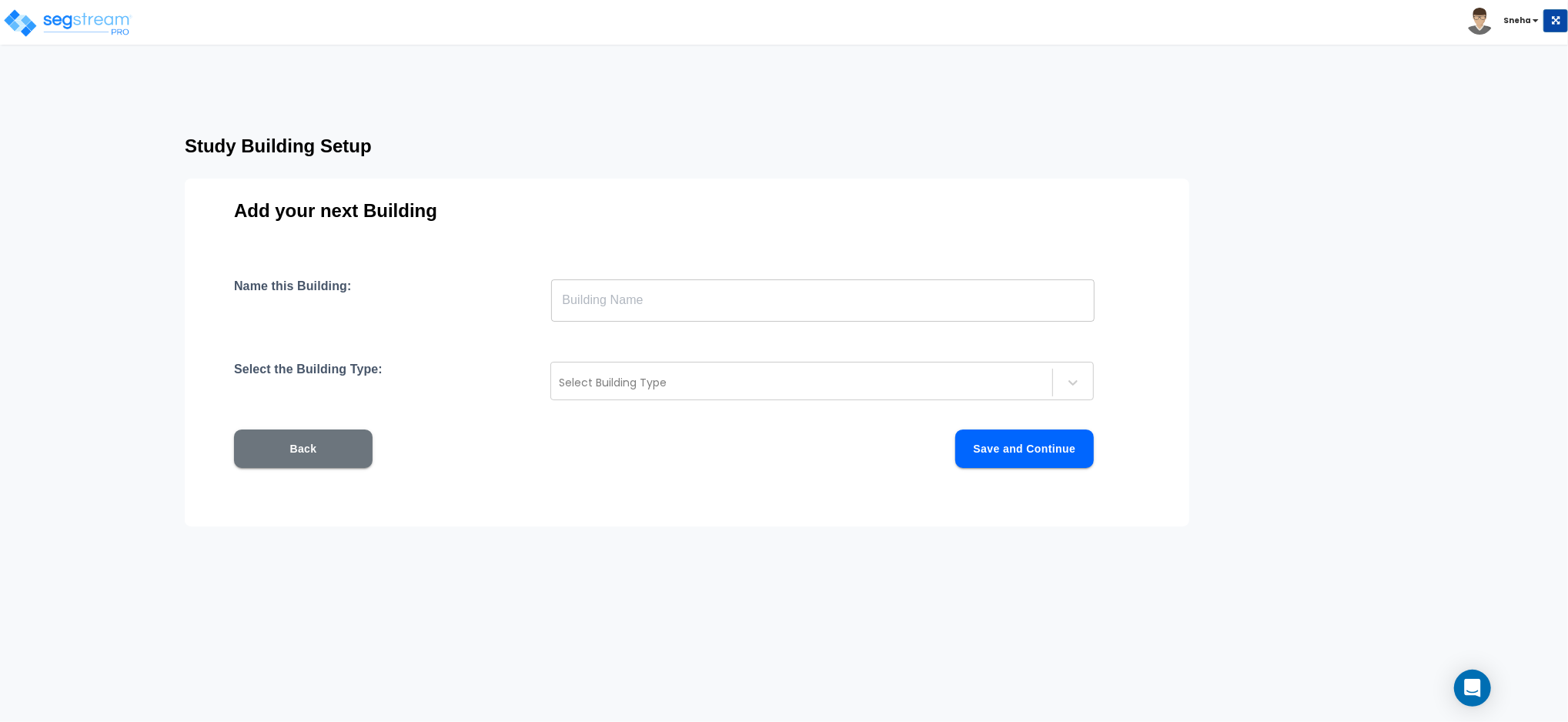
click at [723, 292] on input "text" at bounding box center [823, 301] width 544 height 43
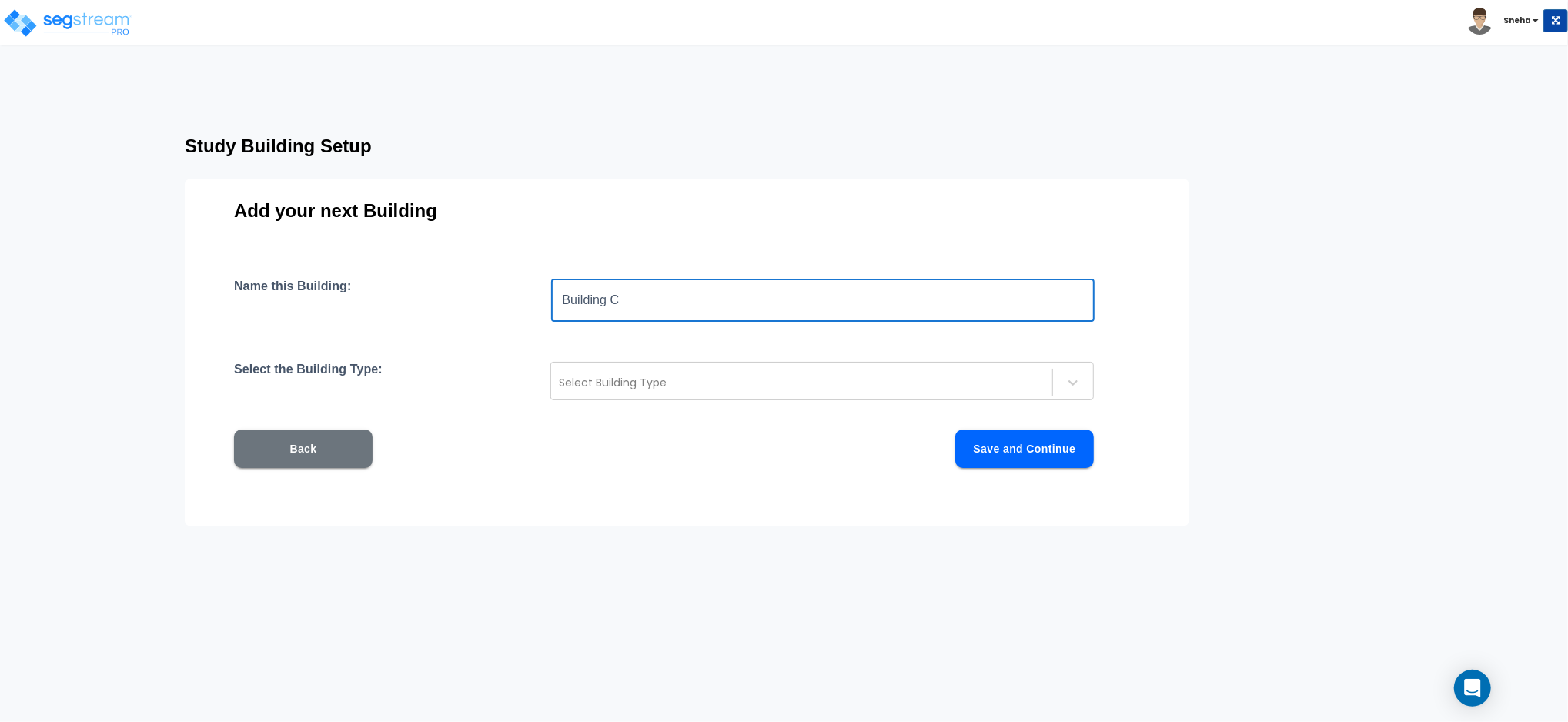
type input "Building C"
drag, startPoint x: 485, startPoint y: 466, endPoint x: 495, endPoint y: 442, distance: 26.0
click at [485, 466] on div "Back Save and Continue" at bounding box center [664, 449] width 860 height 38
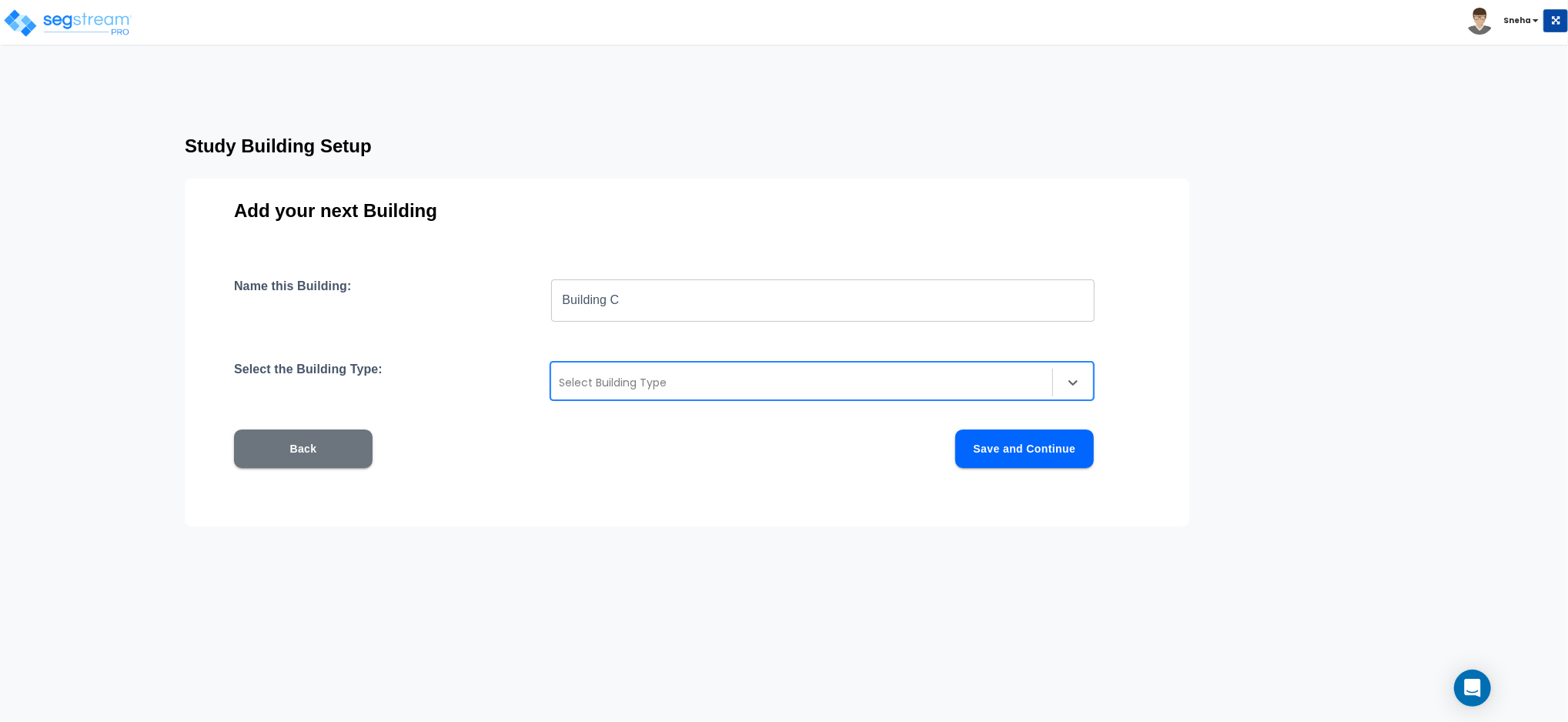
click at [559, 387] on div at bounding box center [802, 382] width 486 height 18
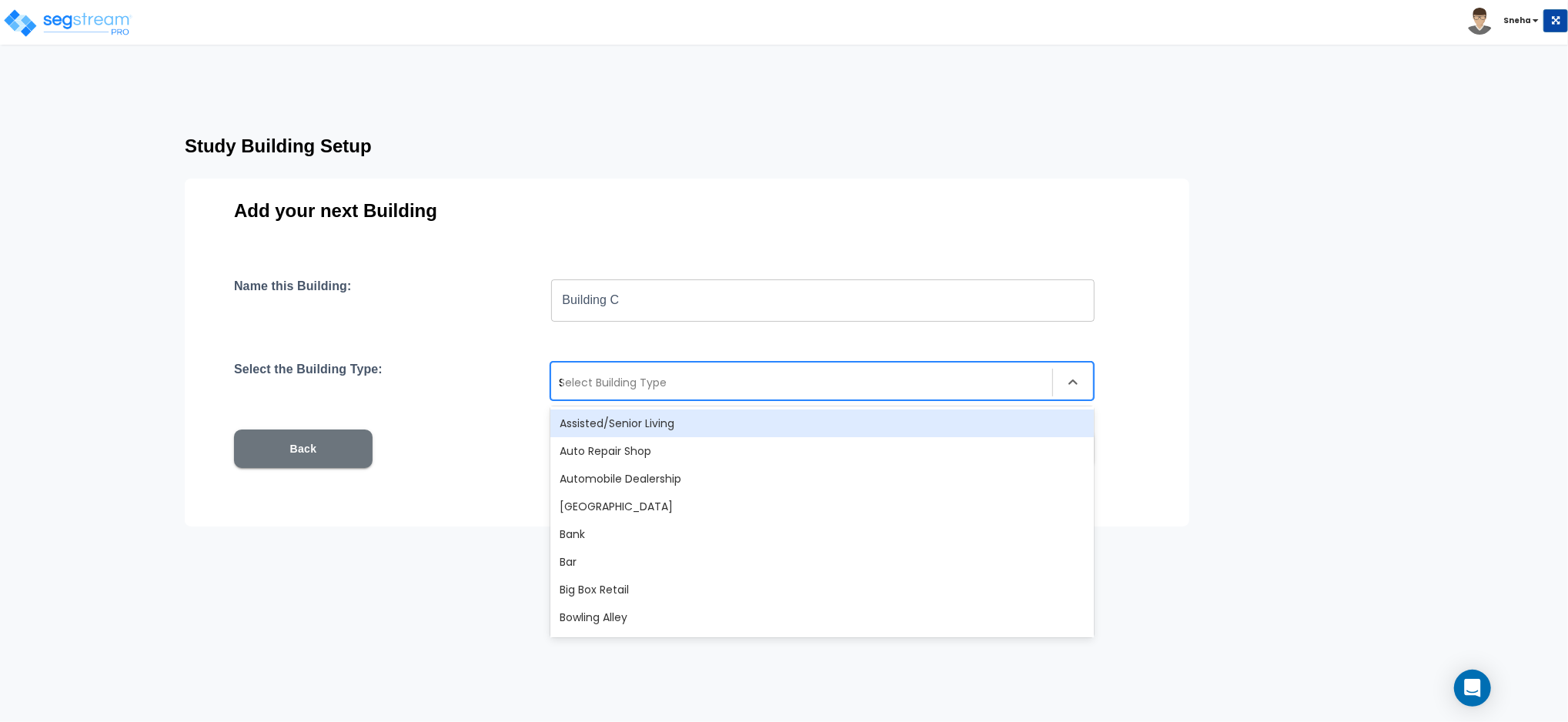
type input "SE"
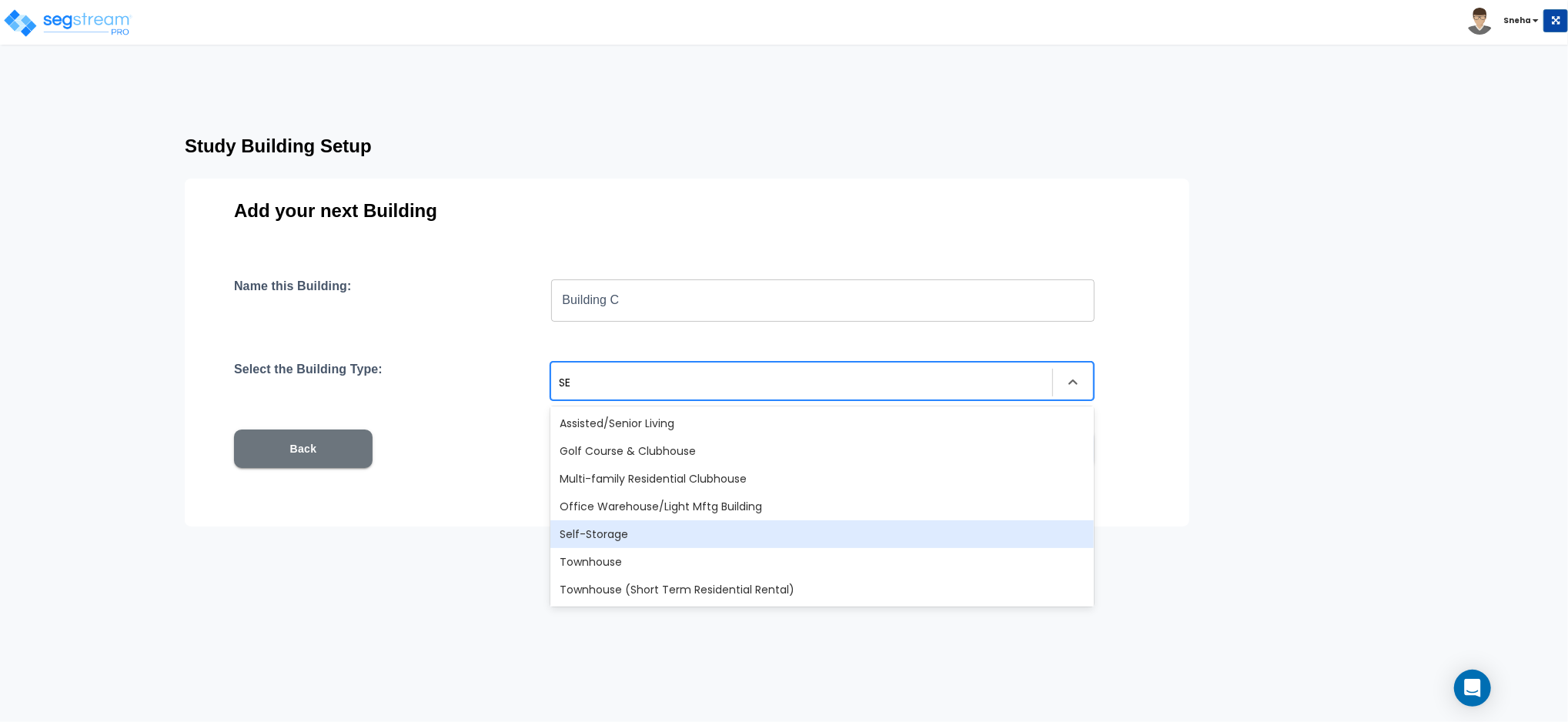
click at [586, 532] on div "Self-Storage" at bounding box center [822, 534] width 544 height 28
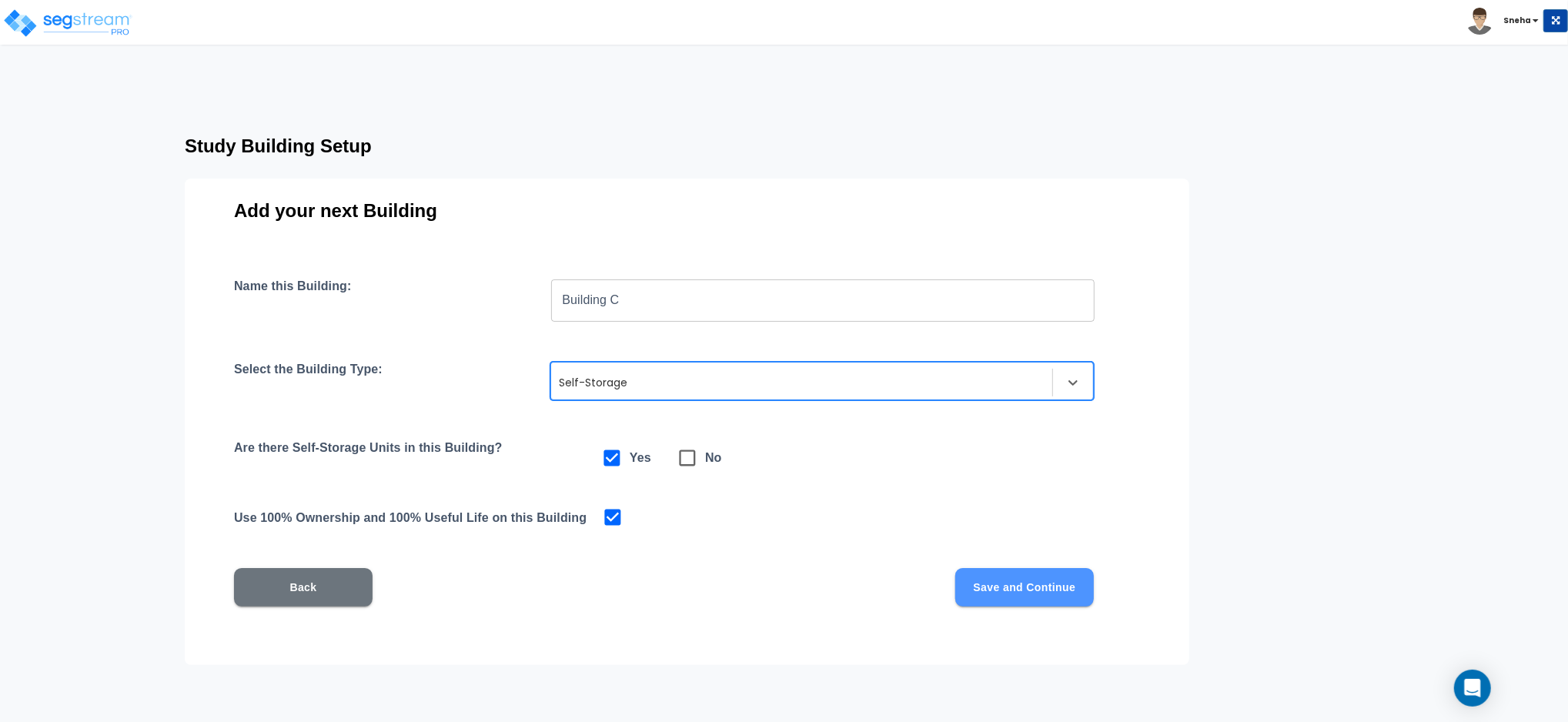
click at [1035, 580] on button "Save and Continue" at bounding box center [1024, 588] width 138 height 38
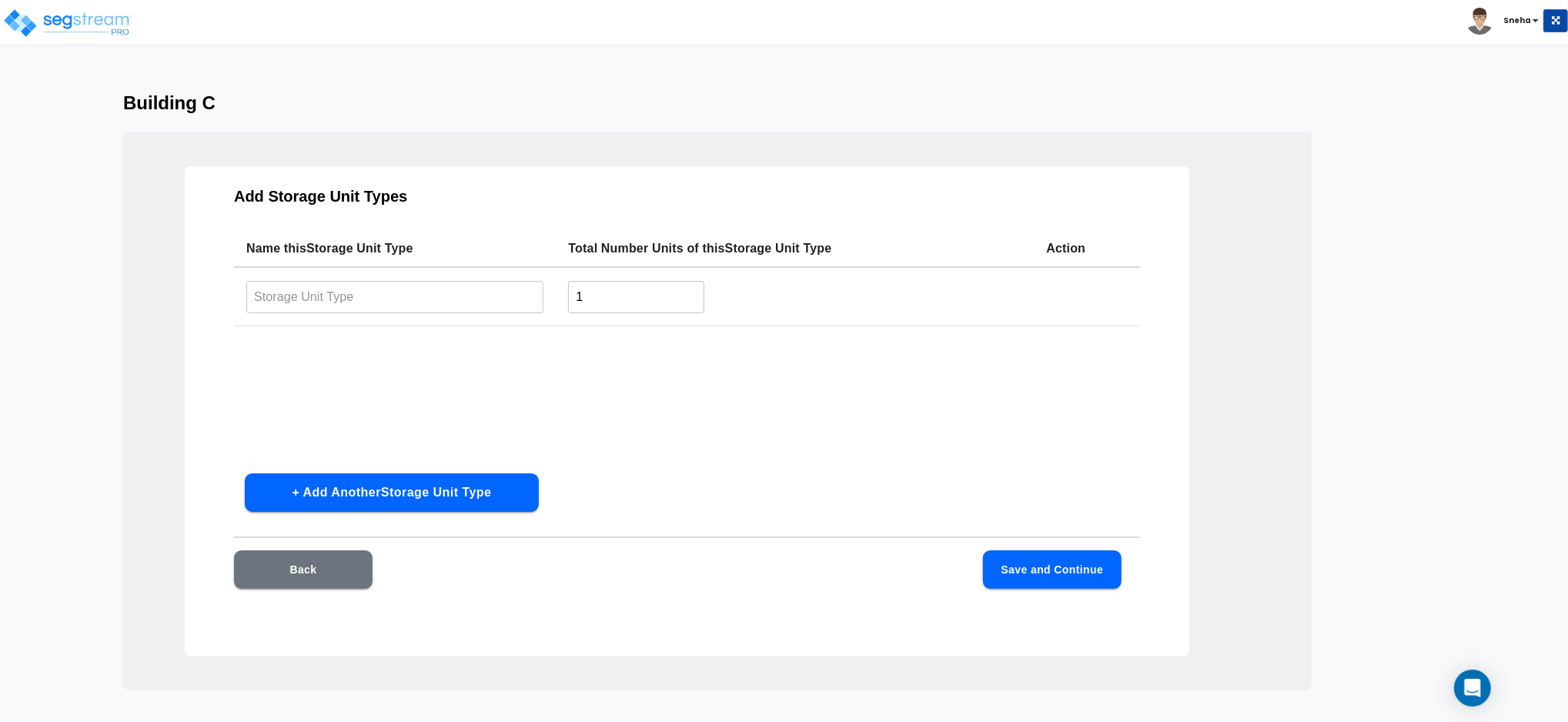
click at [368, 301] on input "text" at bounding box center [395, 296] width 297 height 33
type input "10X10"
drag, startPoint x: 595, startPoint y: 301, endPoint x: 557, endPoint y: 303, distance: 38.1
click at [557, 303] on td "1 ​" at bounding box center [795, 297] width 478 height 59
type input "37"
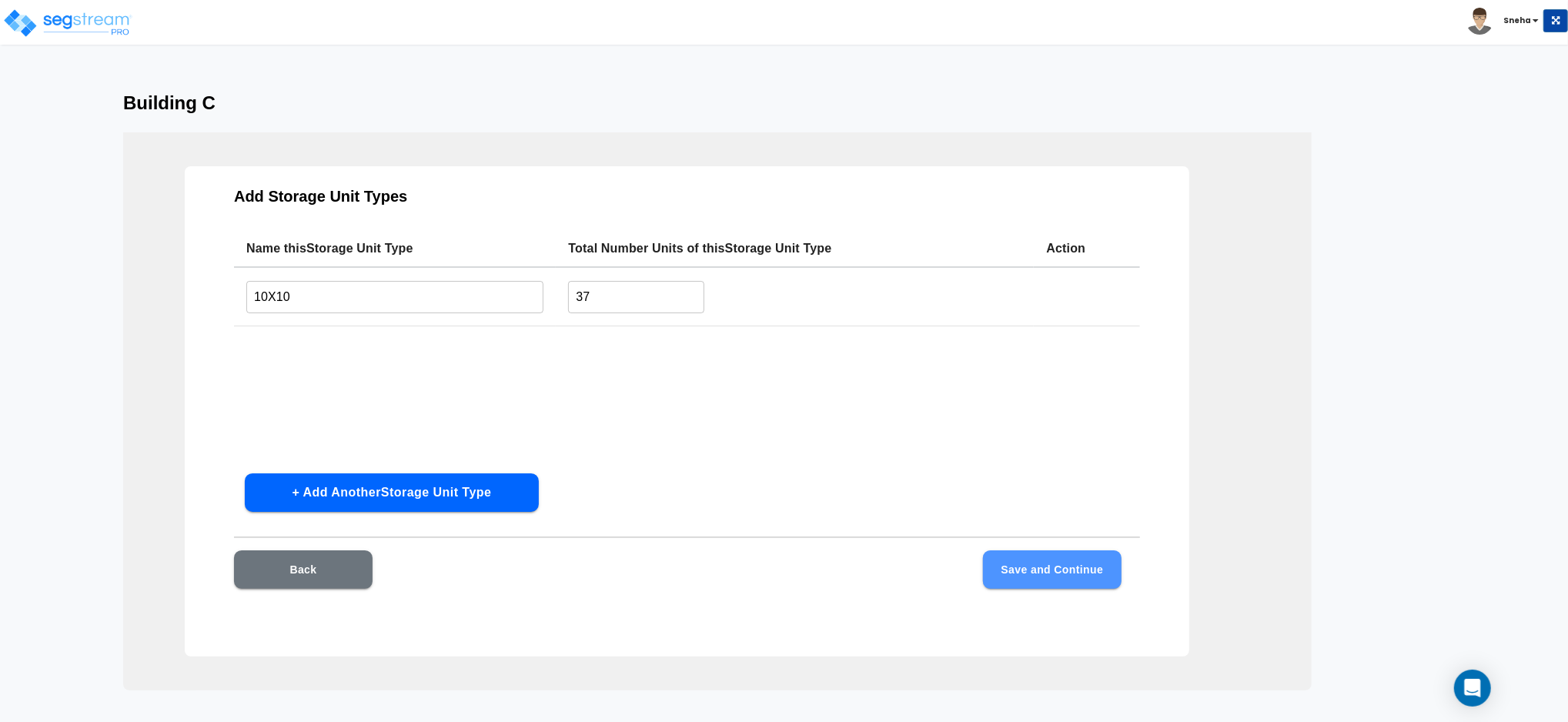
click at [1024, 579] on button "Save and Continue" at bounding box center [1052, 569] width 138 height 38
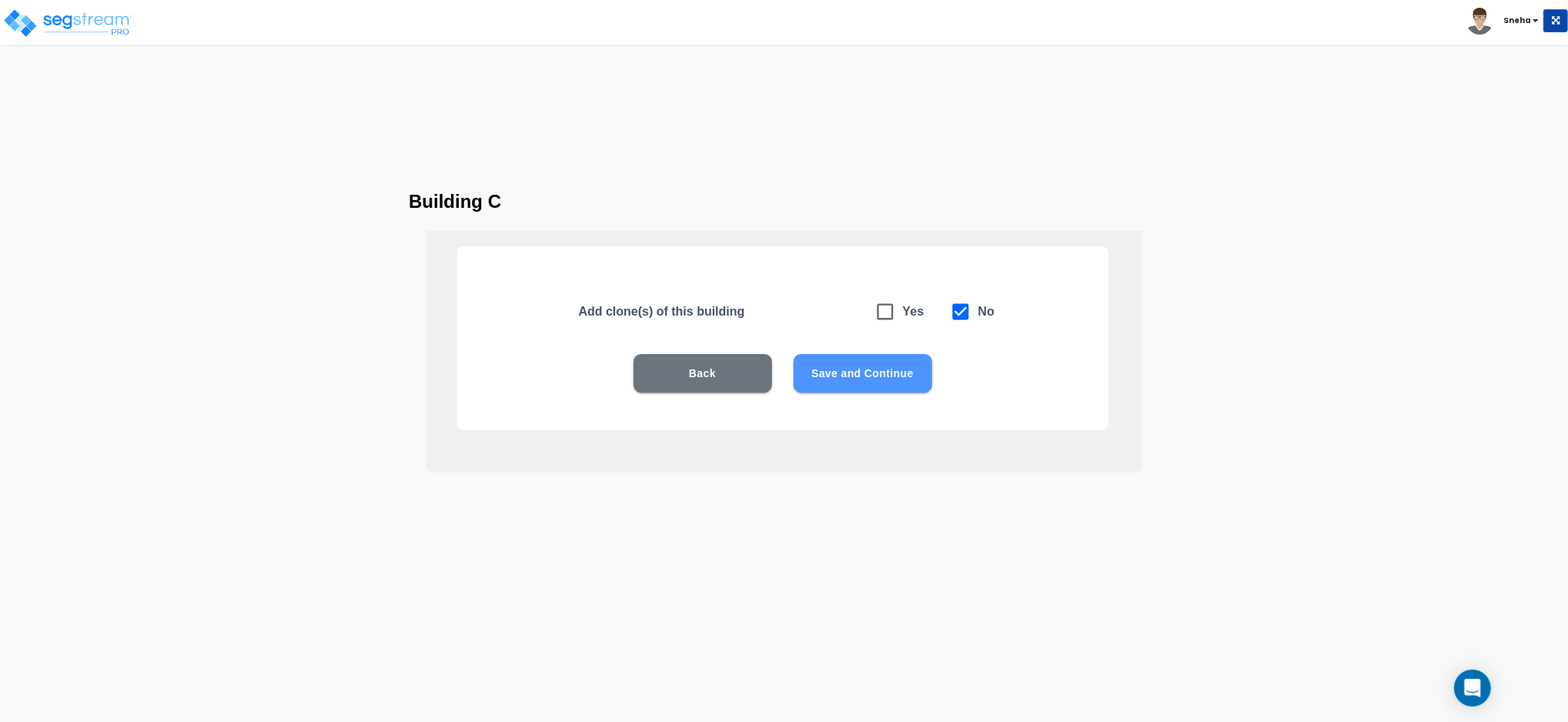
click at [847, 368] on button "Save and Continue" at bounding box center [863, 373] width 138 height 38
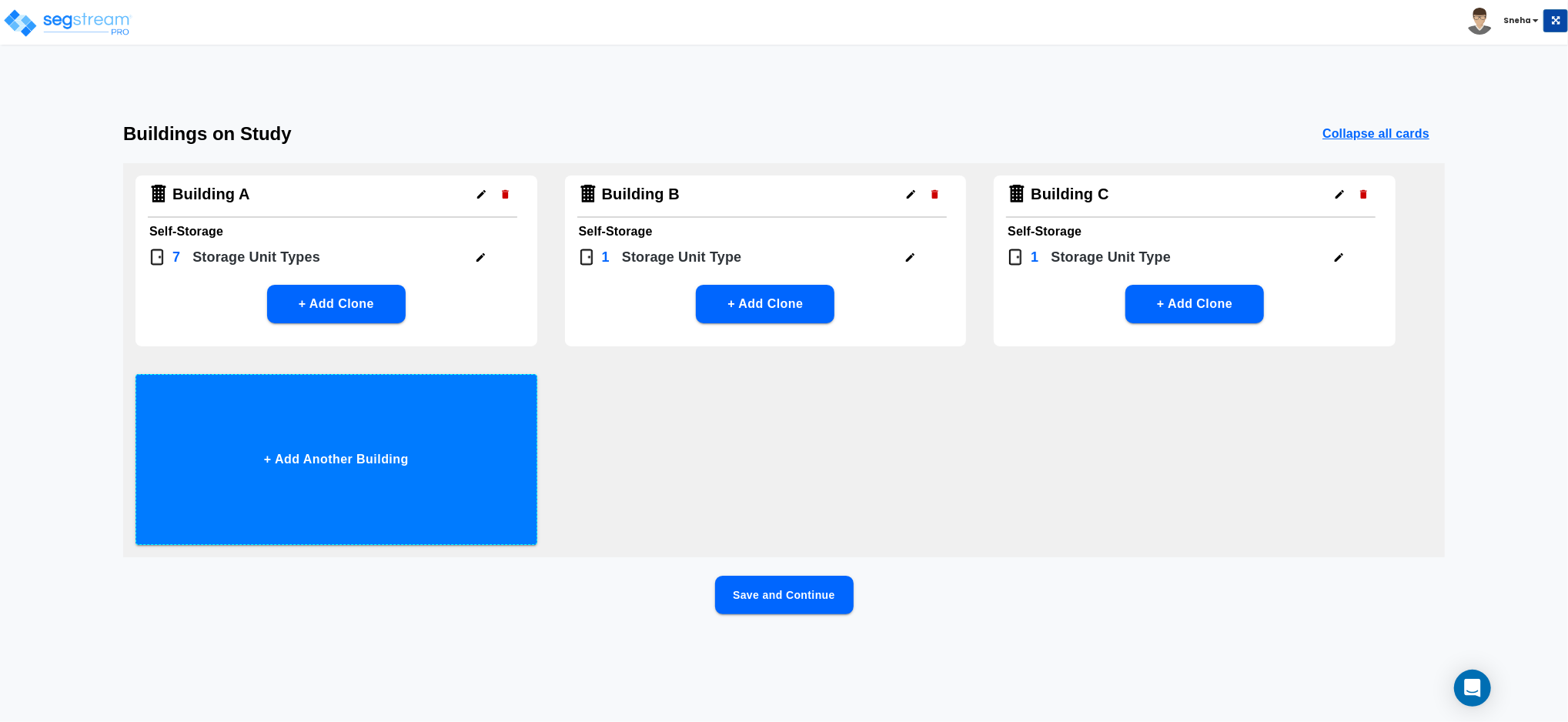
click at [304, 465] on button "+ Add Another Building" at bounding box center [336, 460] width 402 height 171
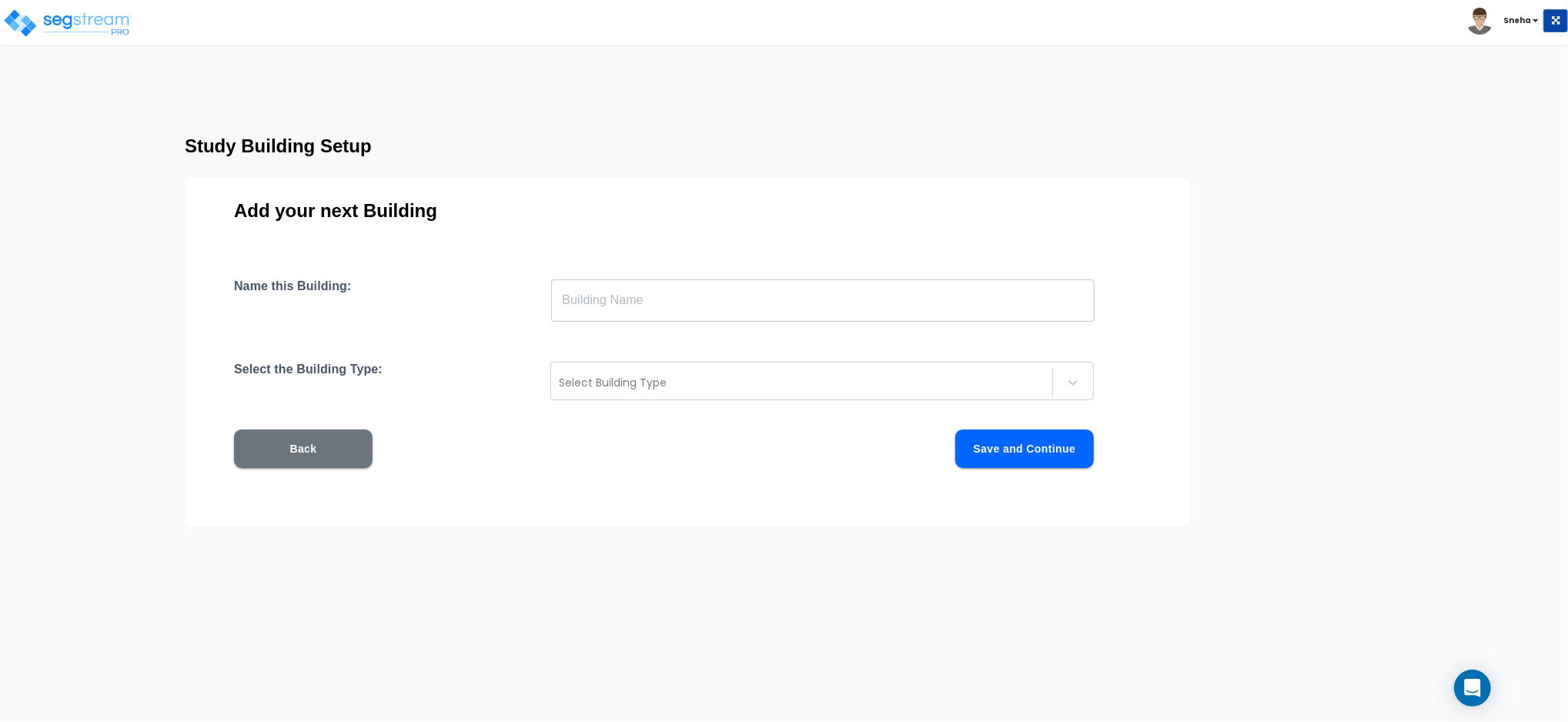
click at [612, 306] on input "text" at bounding box center [823, 301] width 544 height 43
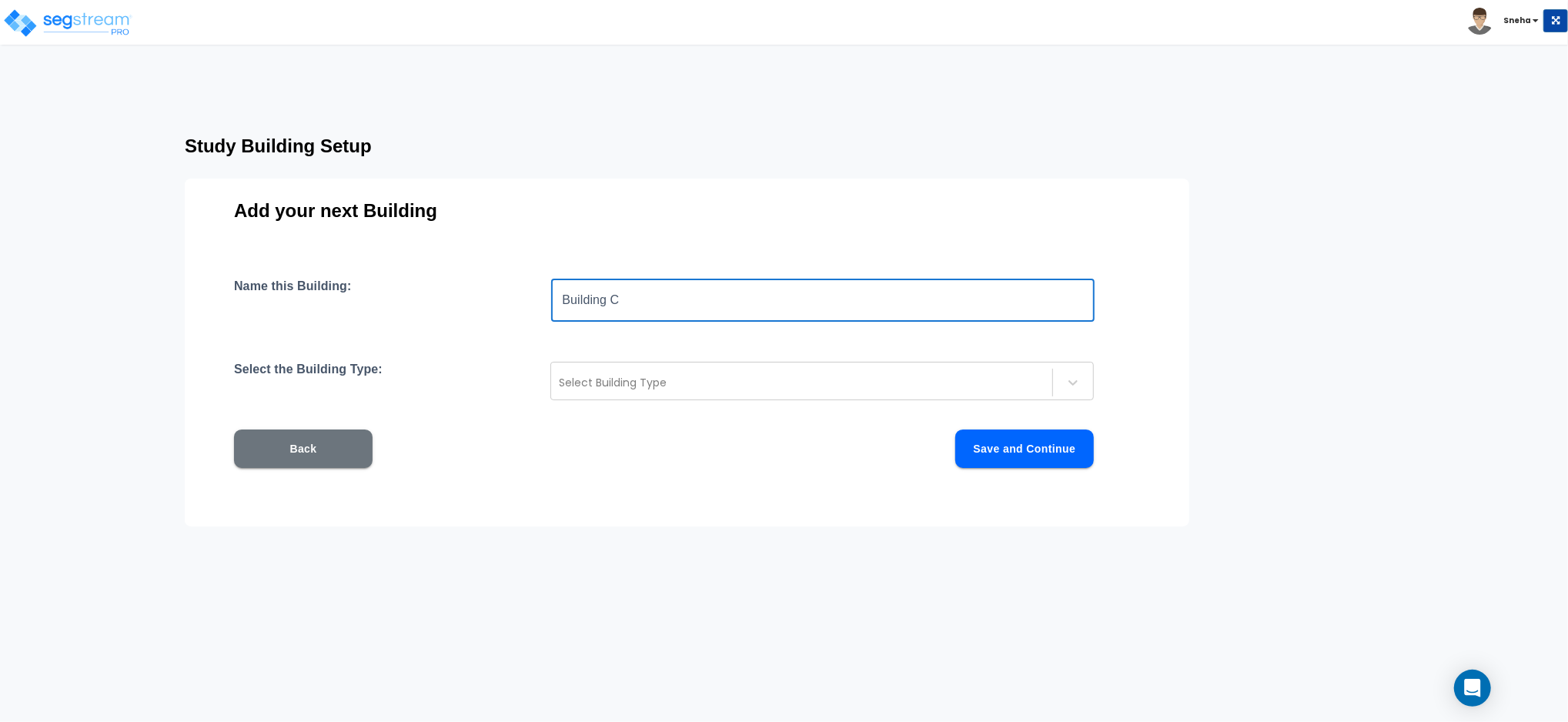
click at [648, 309] on input "Building C" at bounding box center [823, 301] width 544 height 43
type input "Building D"
click at [493, 341] on div "Name this Building: Building D ​ Select the Building Type: Select Building Type…" at bounding box center [687, 392] width 906 height 226
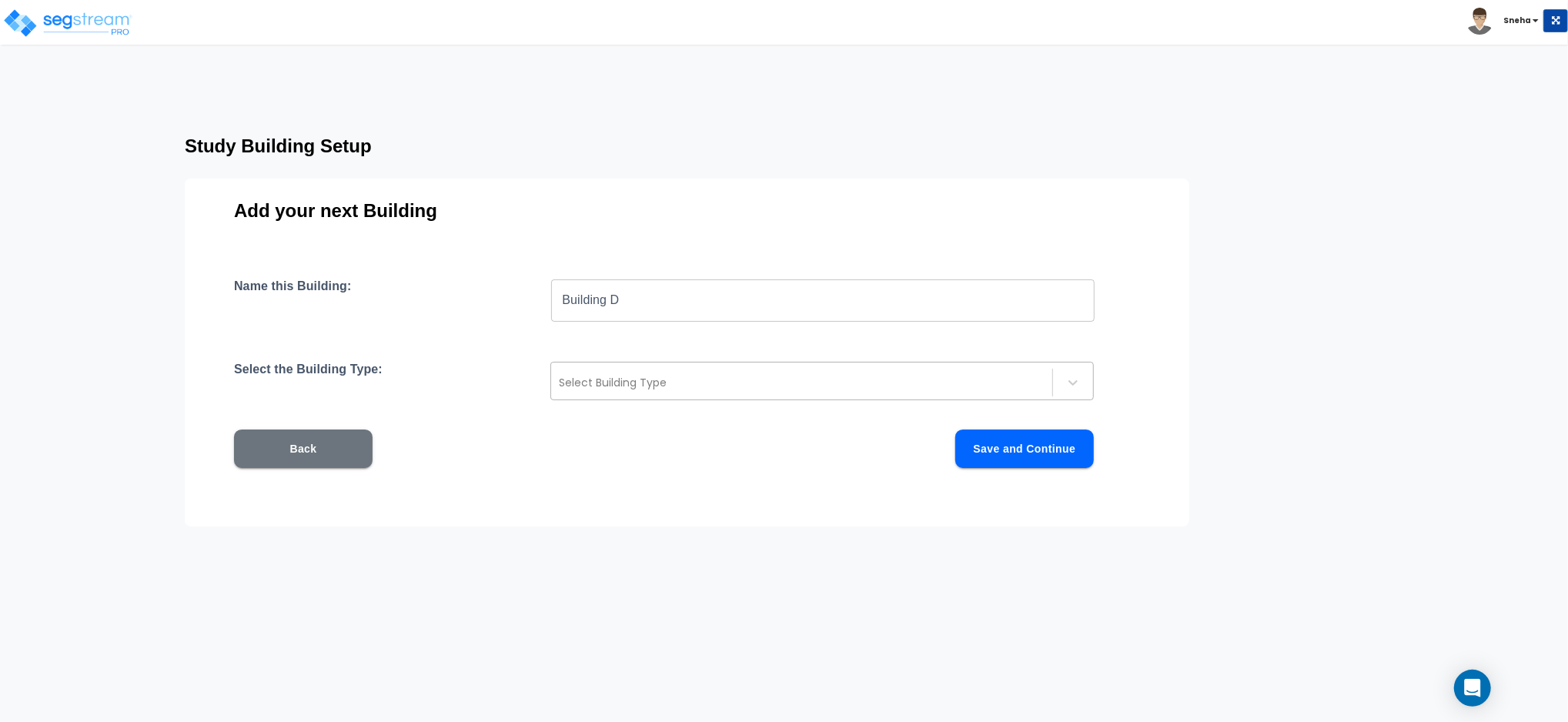
click at [620, 384] on div at bounding box center [802, 382] width 486 height 18
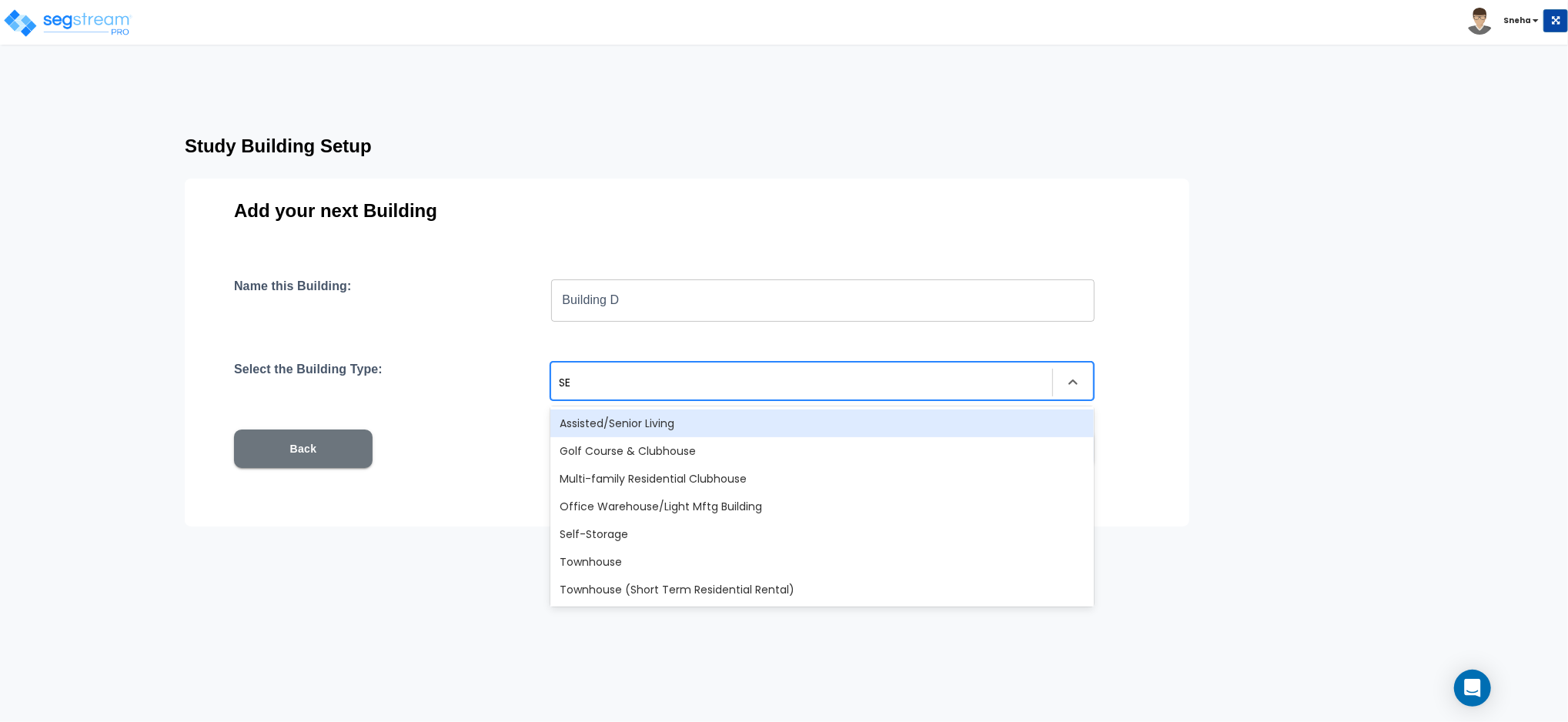
type input "SEL"
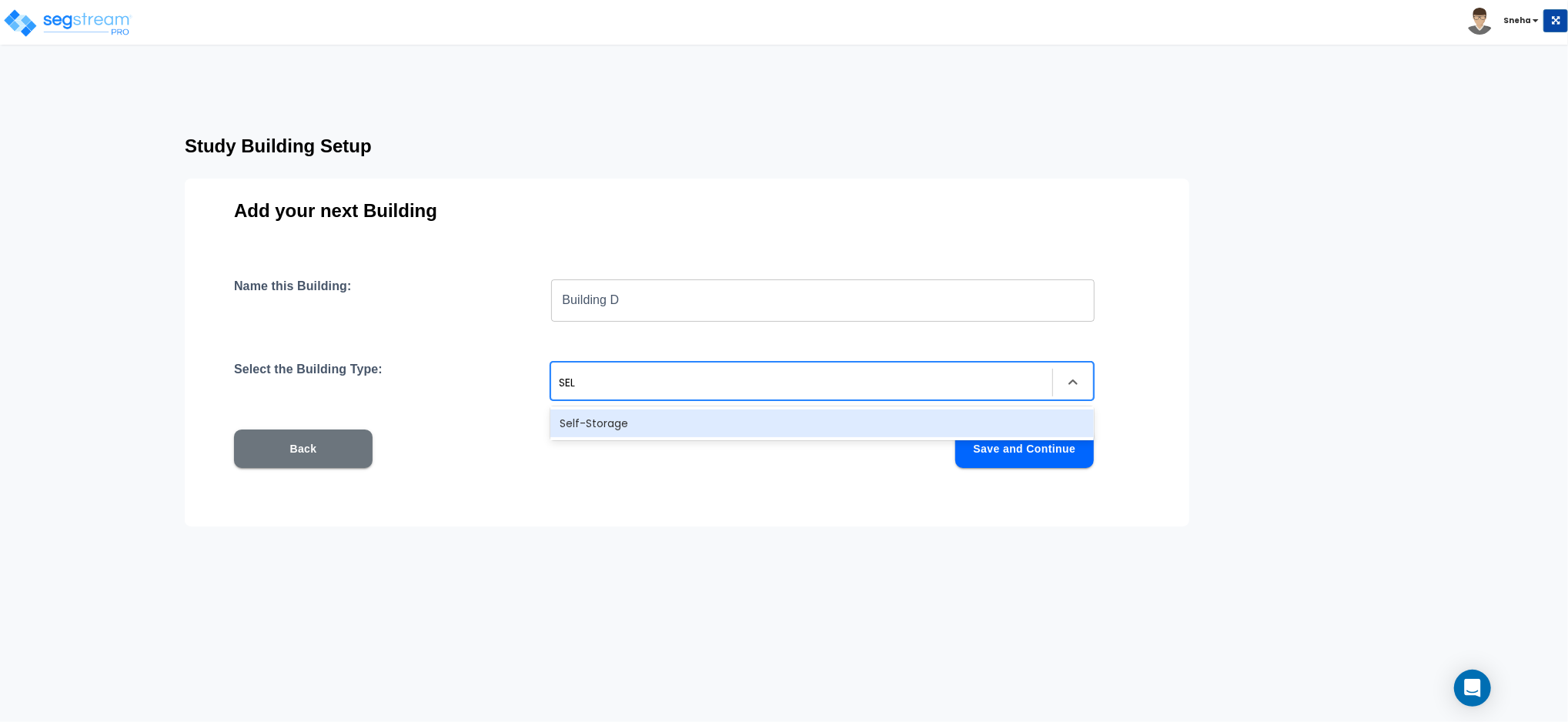
click at [581, 417] on div "Self-Storage" at bounding box center [822, 423] width 544 height 28
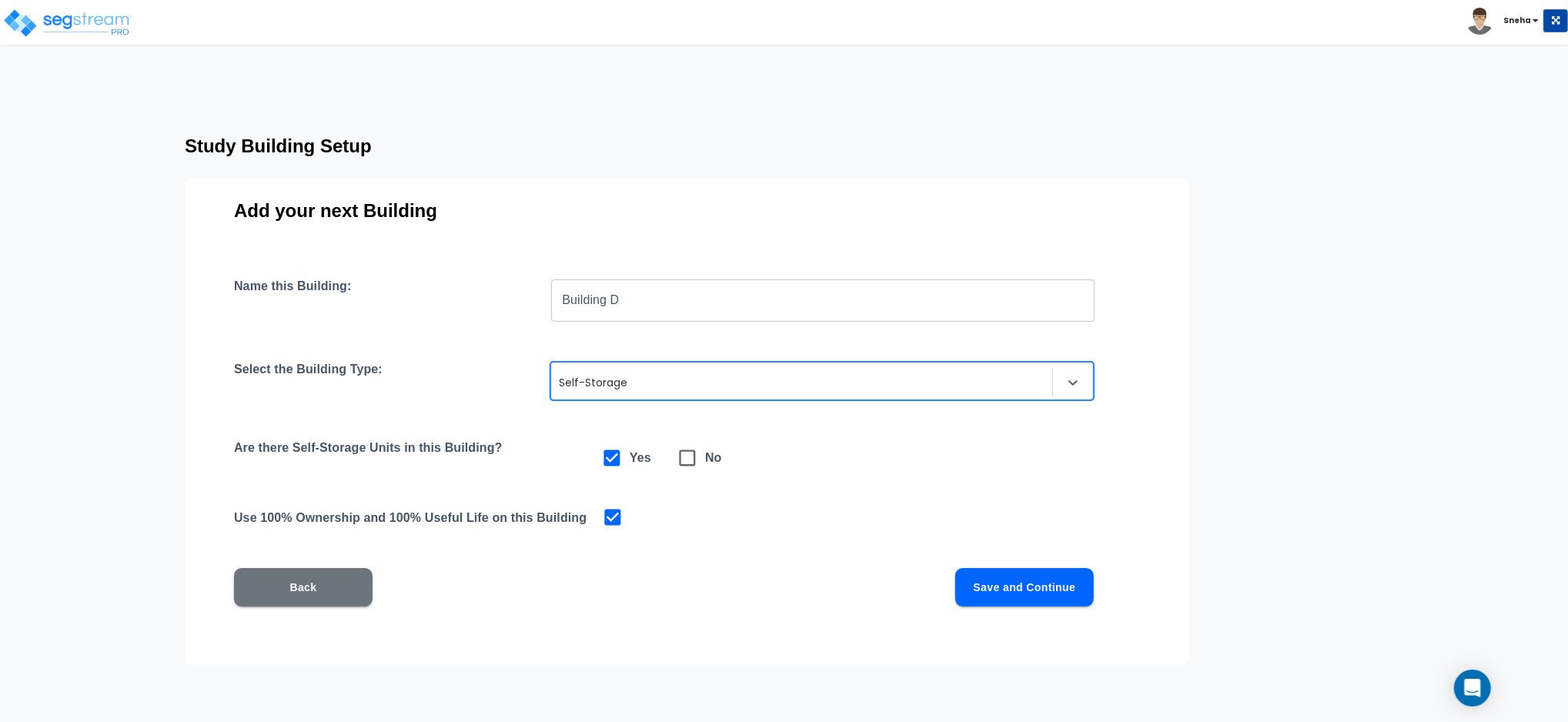
click at [1019, 586] on button "Save and Continue" at bounding box center [1024, 588] width 138 height 38
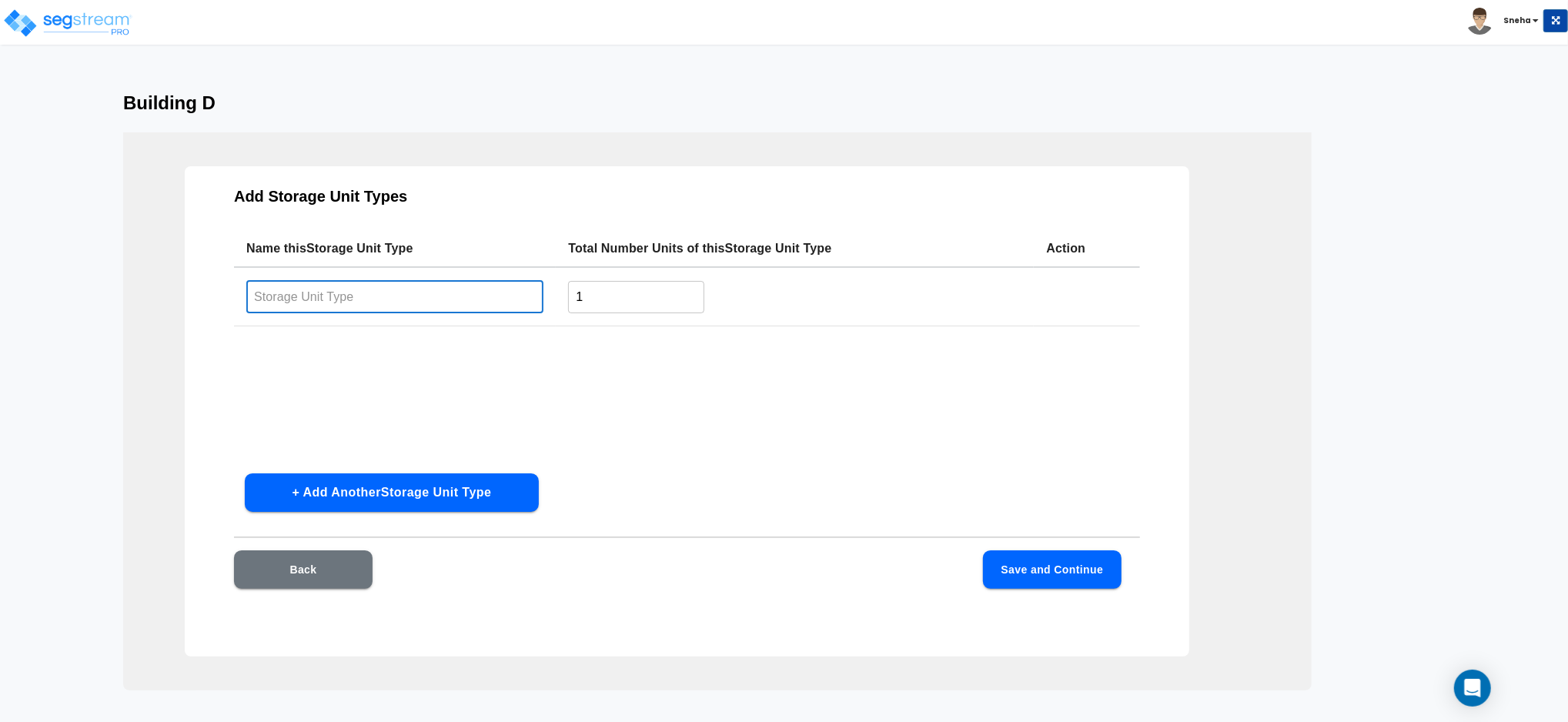
click at [453, 288] on input "text" at bounding box center [395, 296] width 297 height 33
type input "10X10"
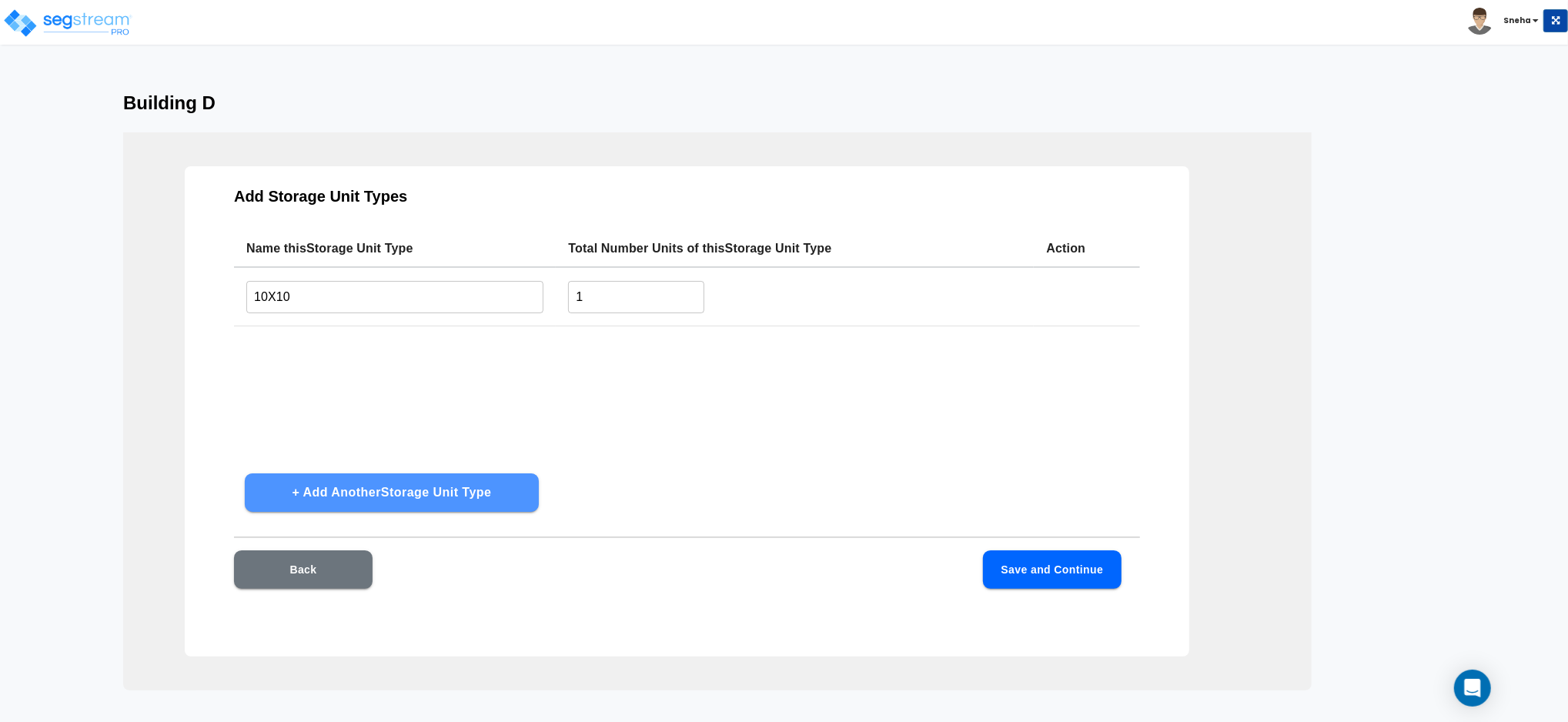
click at [316, 504] on button "+ Add Another Storage Unit Type" at bounding box center [392, 493] width 294 height 38
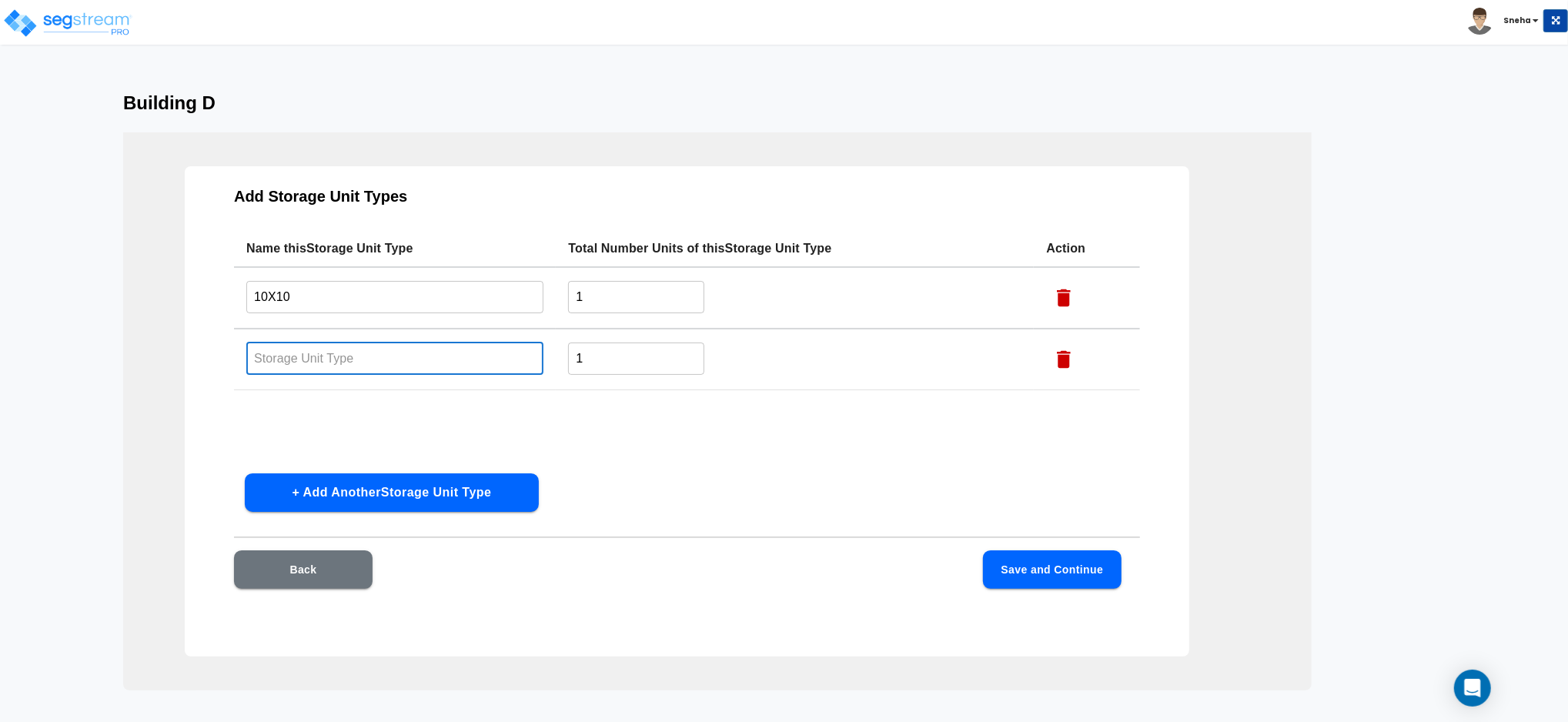
click at [337, 361] on input "text" at bounding box center [395, 357] width 297 height 33
type input "10X15"
click at [336, 489] on button "+ Add Another Storage Unit Type" at bounding box center [392, 493] width 294 height 38
click at [318, 399] on td "​" at bounding box center [395, 421] width 321 height 62
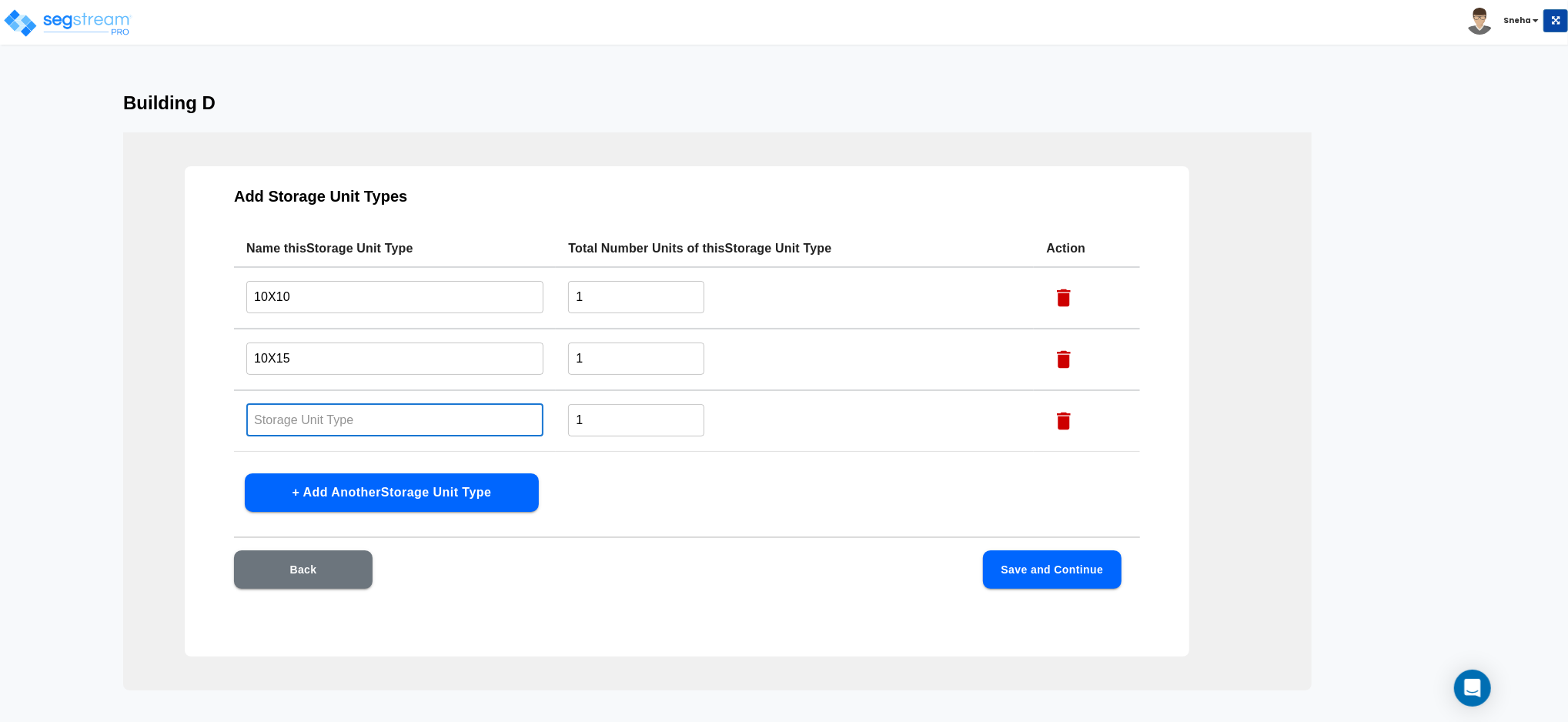
click at [315, 421] on input "text" at bounding box center [395, 420] width 297 height 33
click at [349, 408] on input "text" at bounding box center [395, 420] width 297 height 33
type input "10X20"
click at [318, 483] on button "+ Add Another Storage Unit Type" at bounding box center [392, 493] width 294 height 38
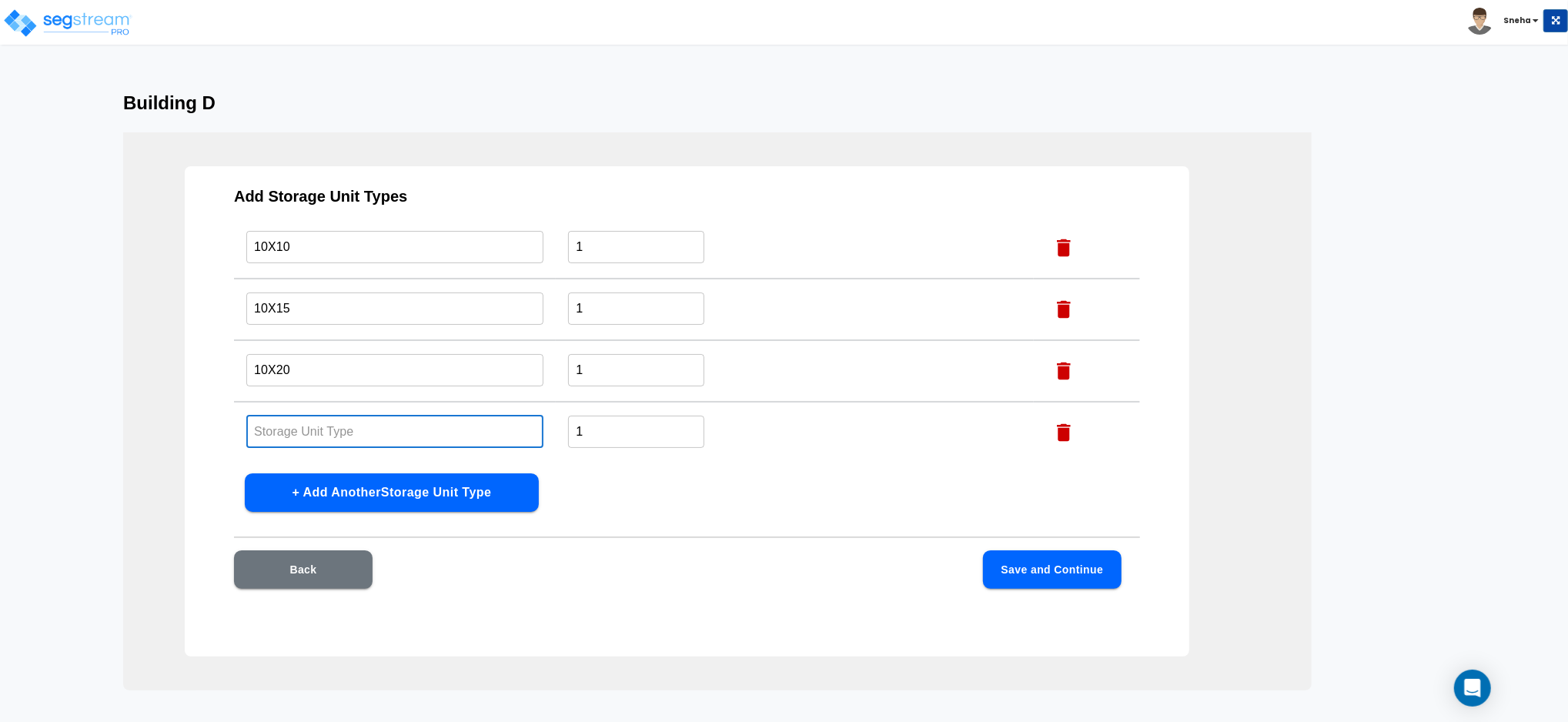
click at [315, 426] on input "text" at bounding box center [395, 431] width 297 height 33
type input "10X25"
click at [315, 487] on button "+ Add Another Storage Unit Type" at bounding box center [392, 493] width 294 height 38
click at [318, 434] on input "text" at bounding box center [395, 432] width 297 height 33
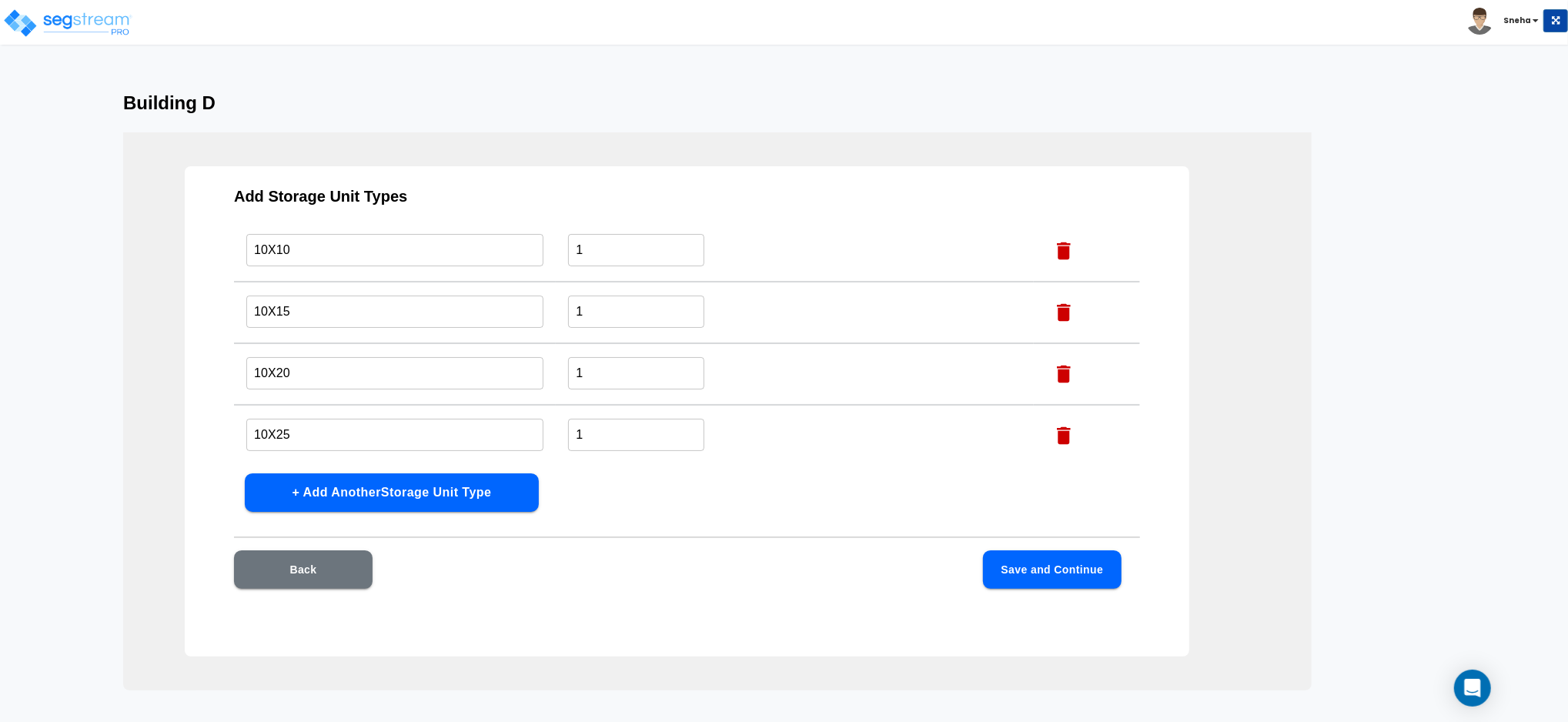
scroll to position [0, 0]
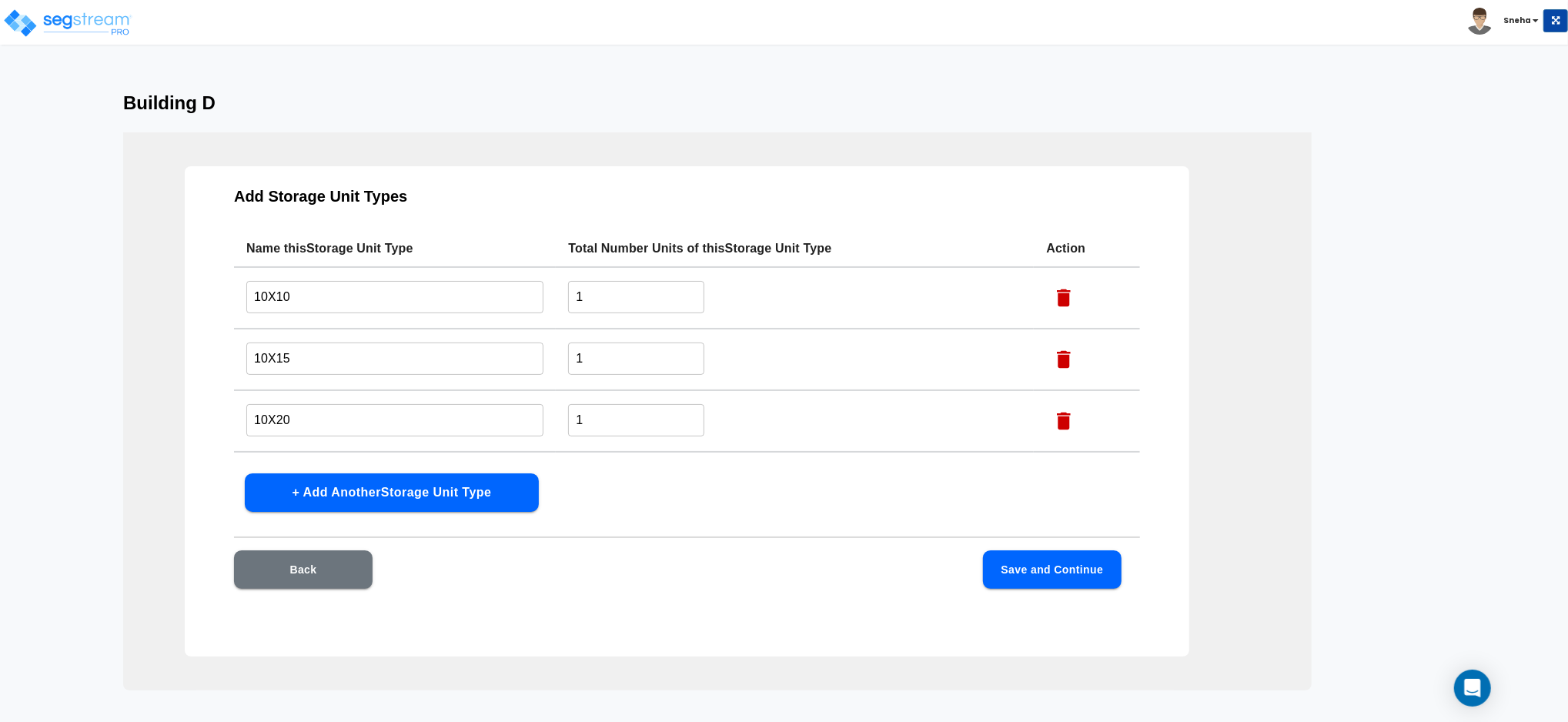
type input "10X30"
drag, startPoint x: 614, startPoint y: 287, endPoint x: 581, endPoint y: 298, distance: 34.8
click at [581, 298] on input "1" at bounding box center [636, 296] width 136 height 33
type input "10"
click at [597, 423] on input "1" at bounding box center [636, 420] width 136 height 33
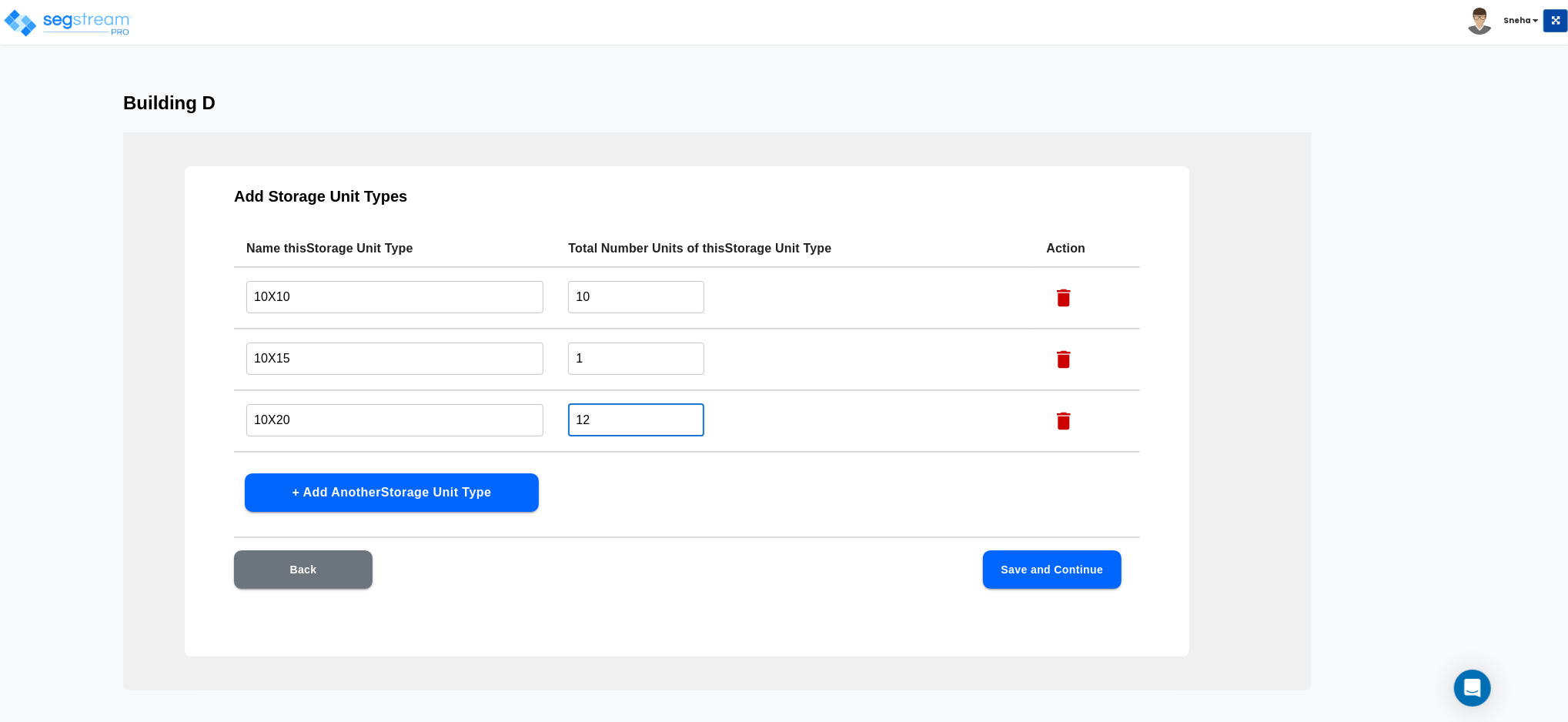
scroll to position [110, 0]
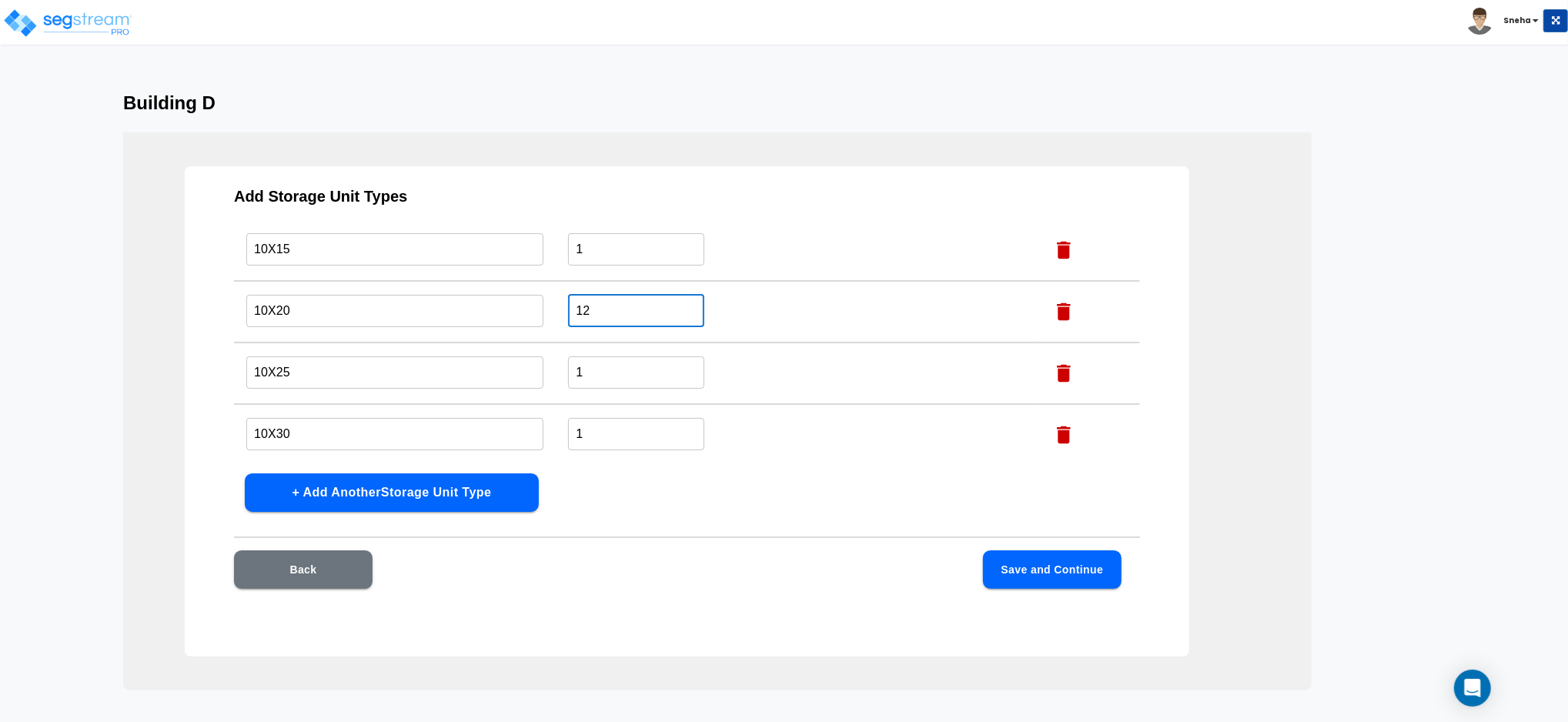
type input "12"
drag, startPoint x: 595, startPoint y: 365, endPoint x: 555, endPoint y: 365, distance: 40.0
click at [556, 365] on td "1 ​" at bounding box center [795, 373] width 478 height 62
type input "5"
drag, startPoint x: 585, startPoint y: 426, endPoint x: 569, endPoint y: 429, distance: 16.3
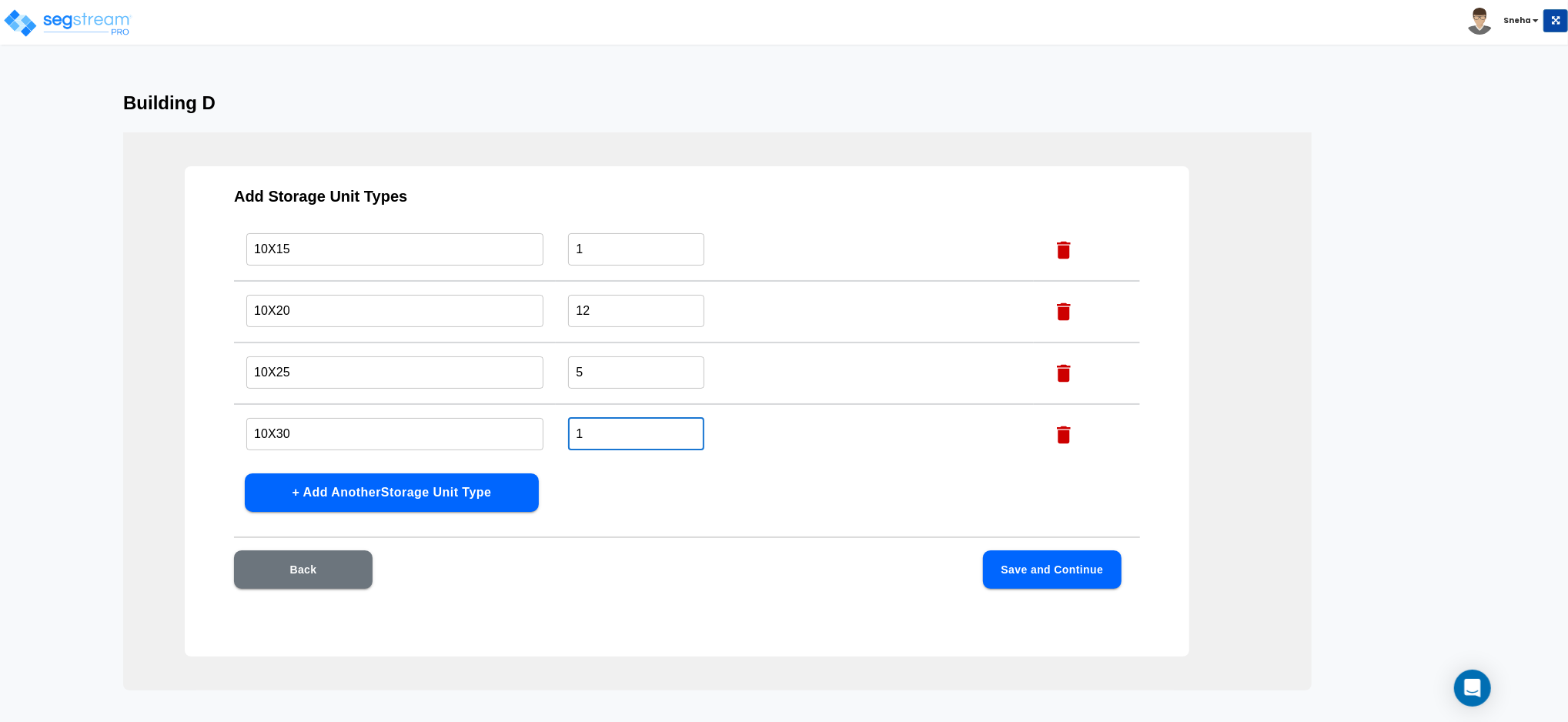
click at [569, 429] on input "1" at bounding box center [636, 433] width 136 height 33
type input "15"
click at [1057, 569] on button "Save and Continue" at bounding box center [1052, 569] width 138 height 38
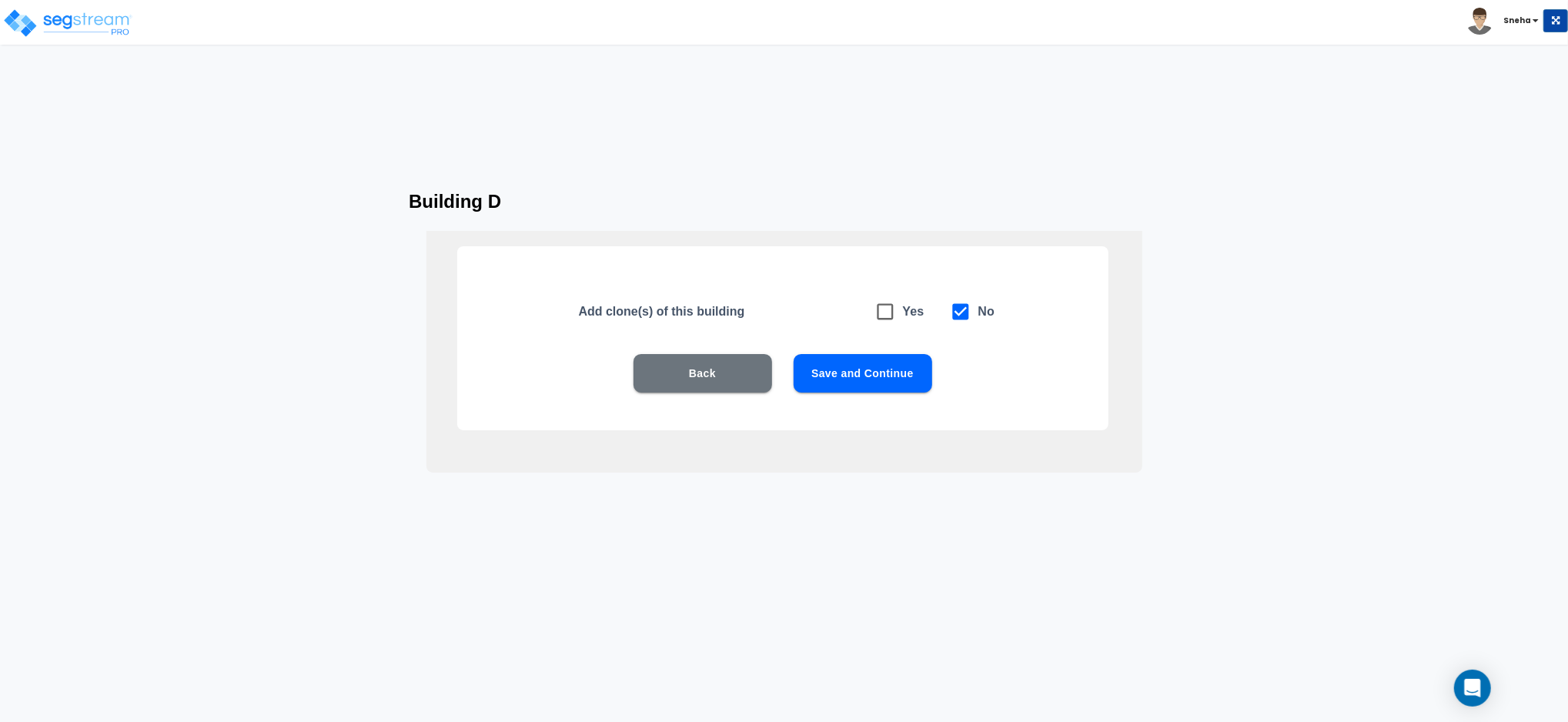
click at [832, 370] on button "Save and Continue" at bounding box center [863, 373] width 138 height 38
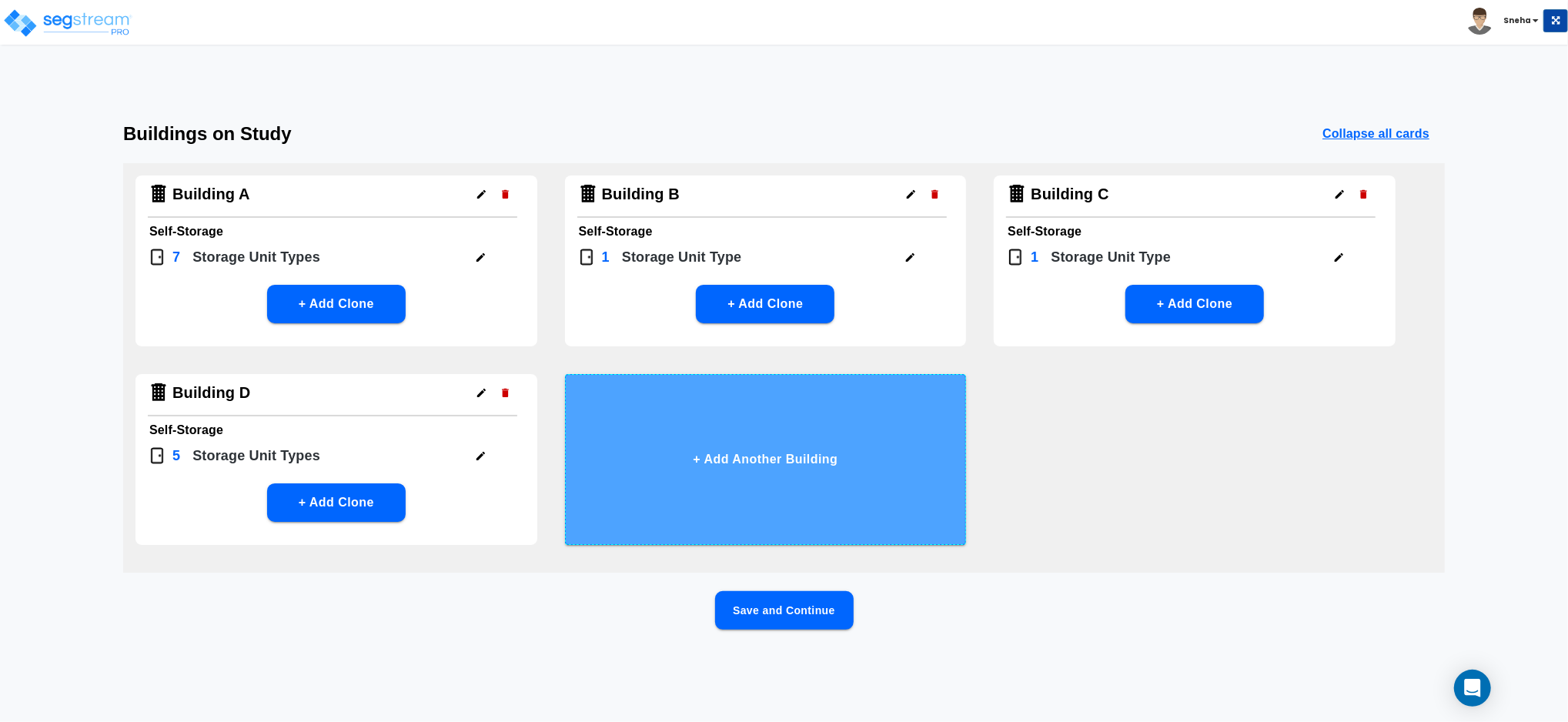
click at [693, 432] on button "+ Add Another Building" at bounding box center [766, 460] width 402 height 171
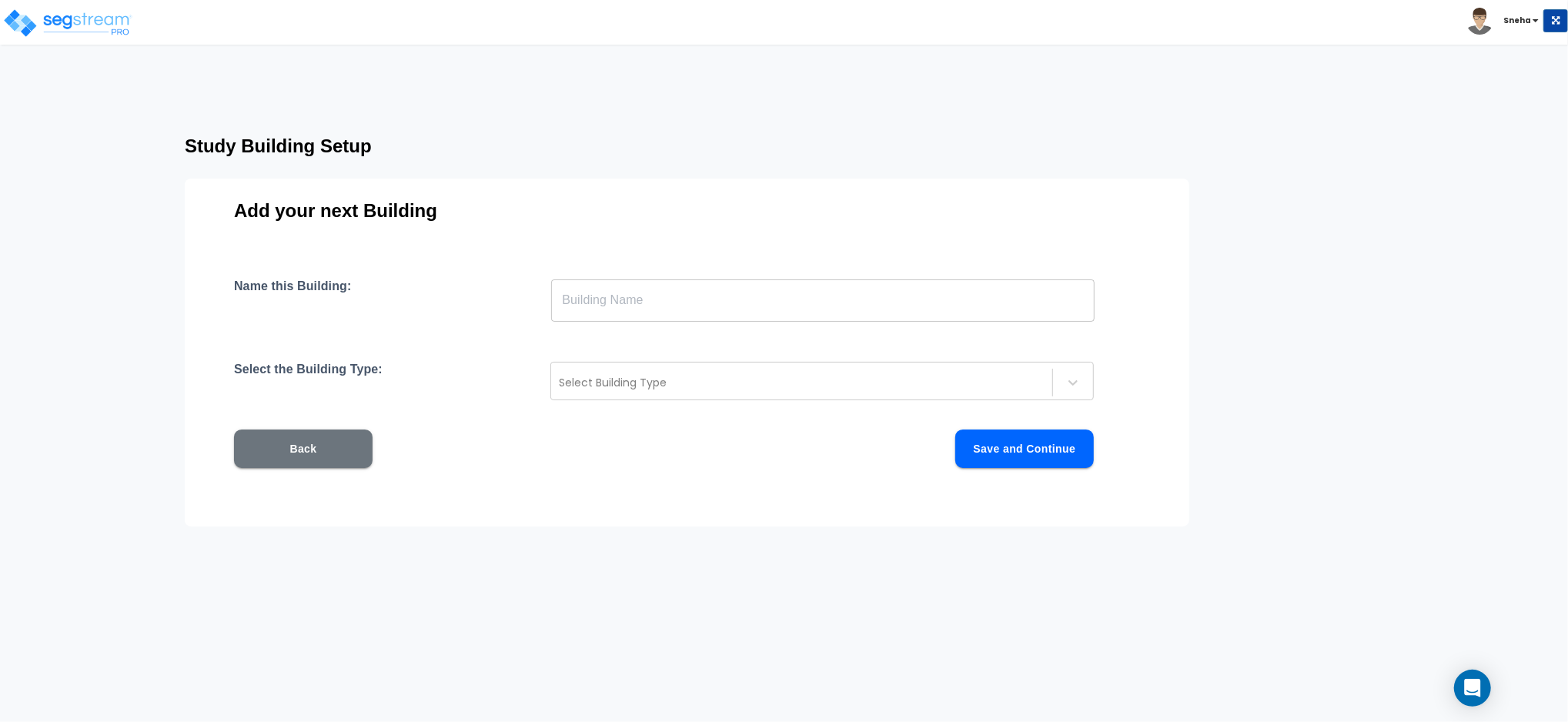
click at [628, 310] on input "text" at bounding box center [823, 301] width 544 height 43
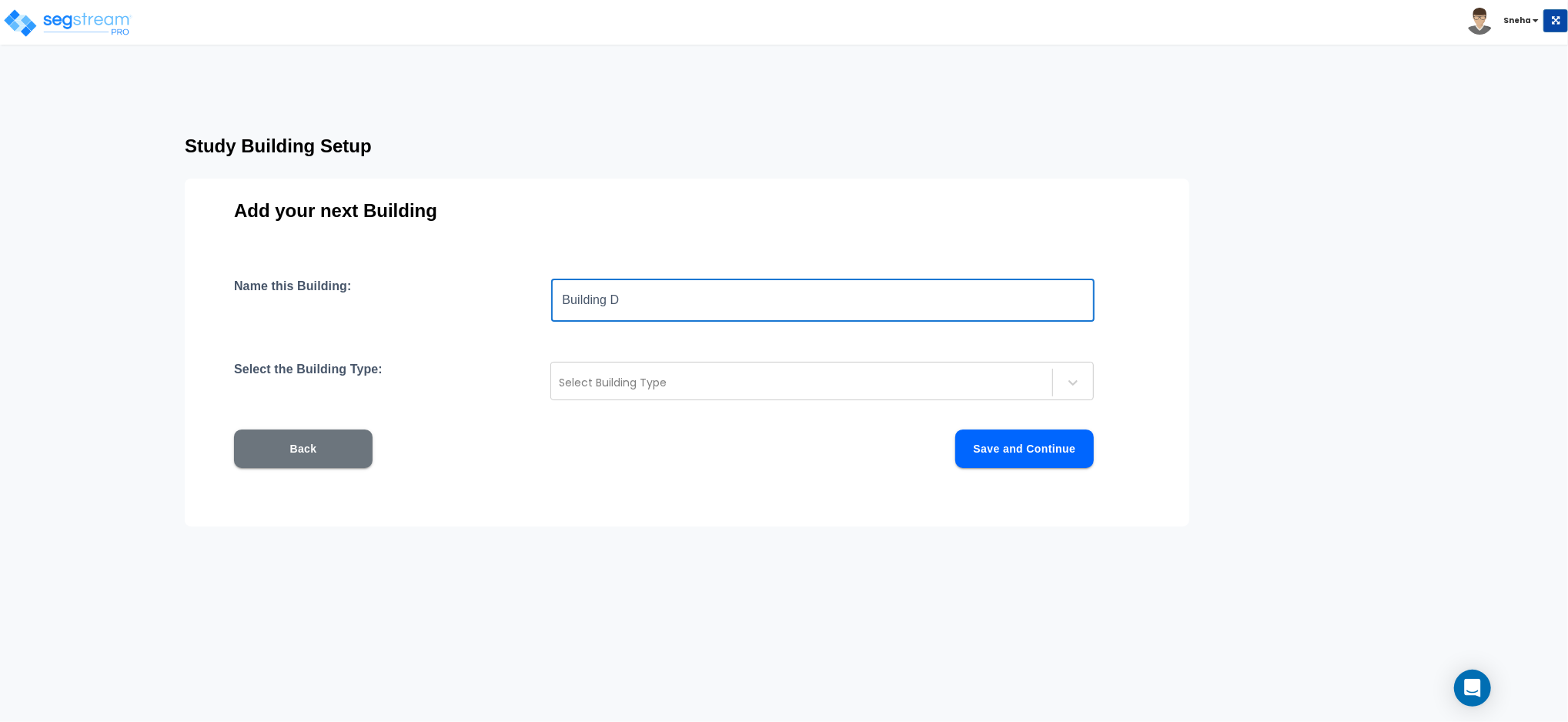
click at [629, 309] on input "Building D" at bounding box center [823, 301] width 544 height 43
type input "Building E"
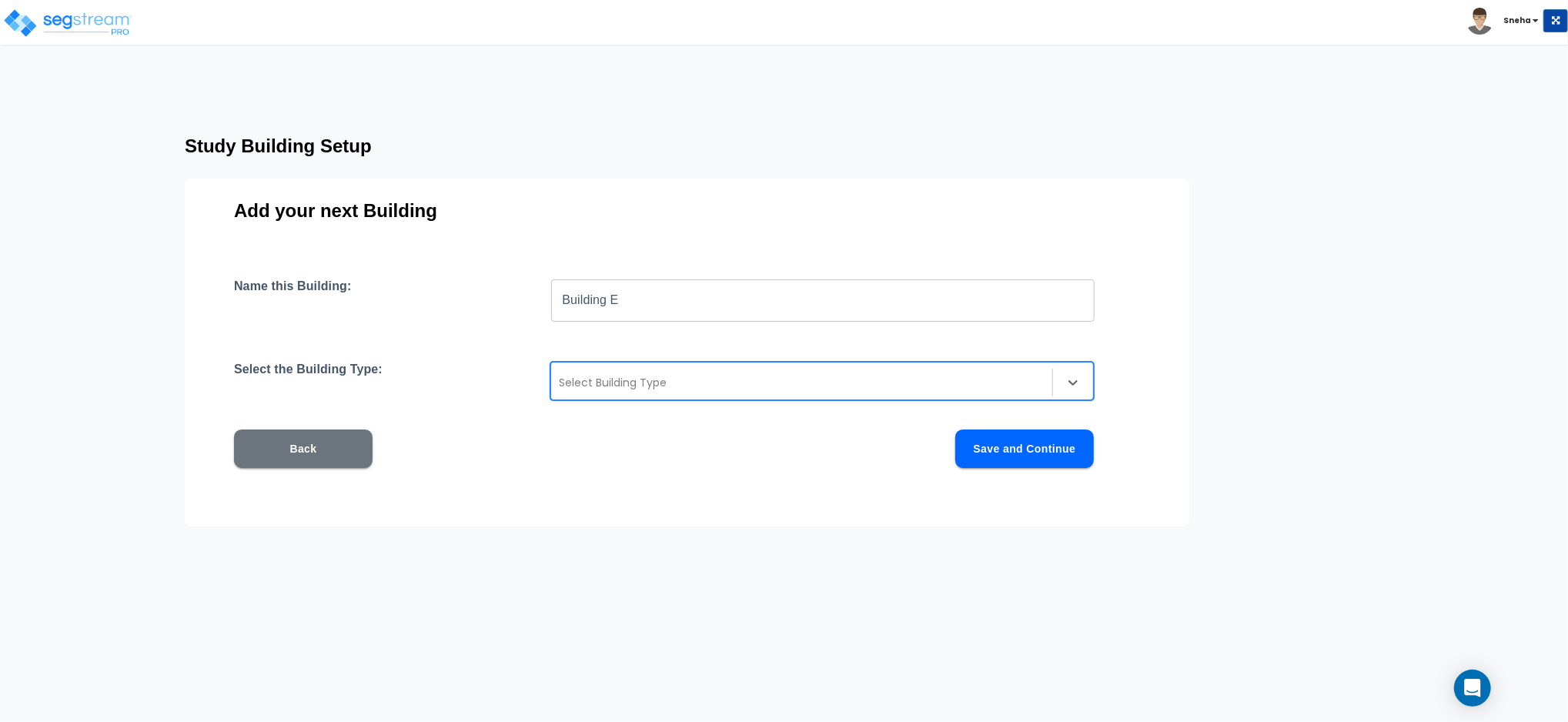
click at [644, 384] on div at bounding box center [802, 382] width 486 height 18
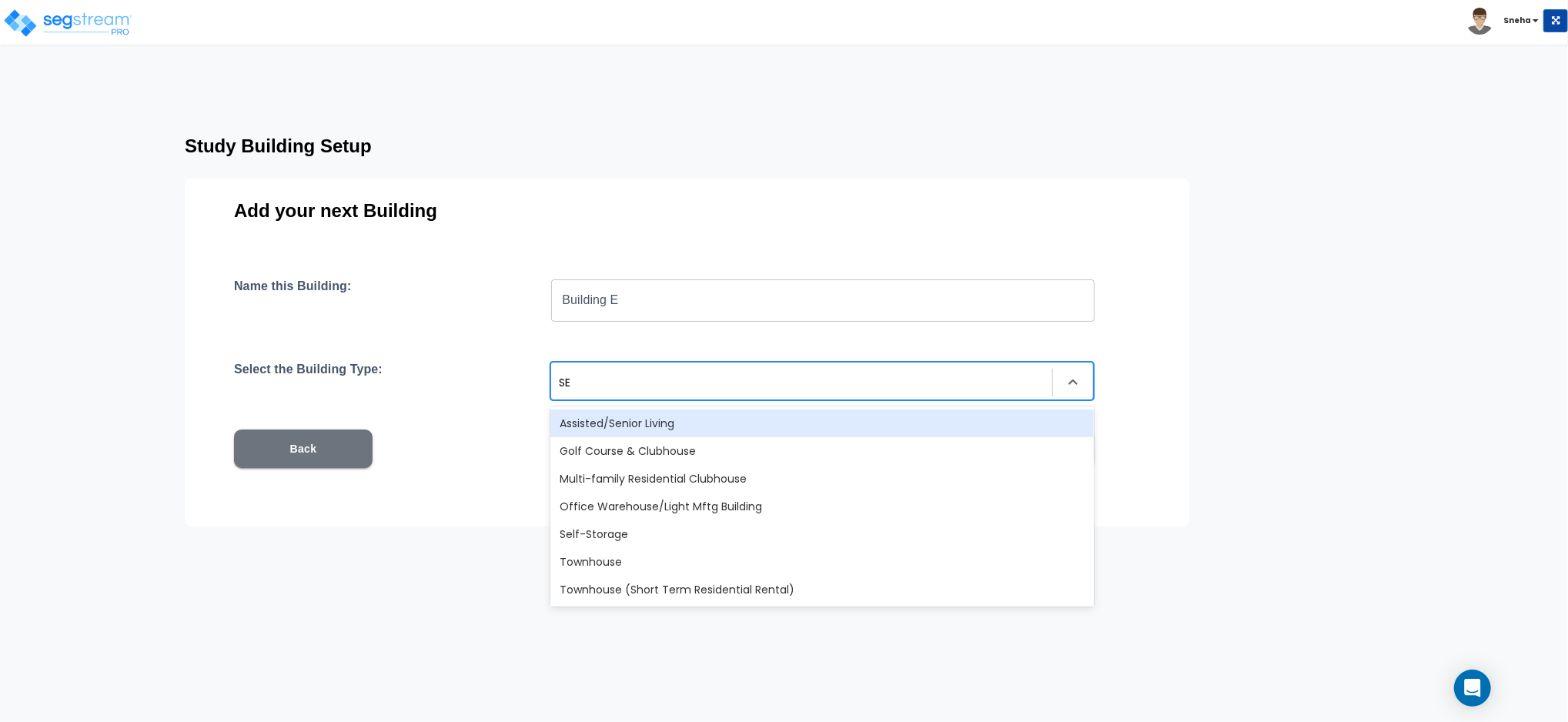
type input "SEL"
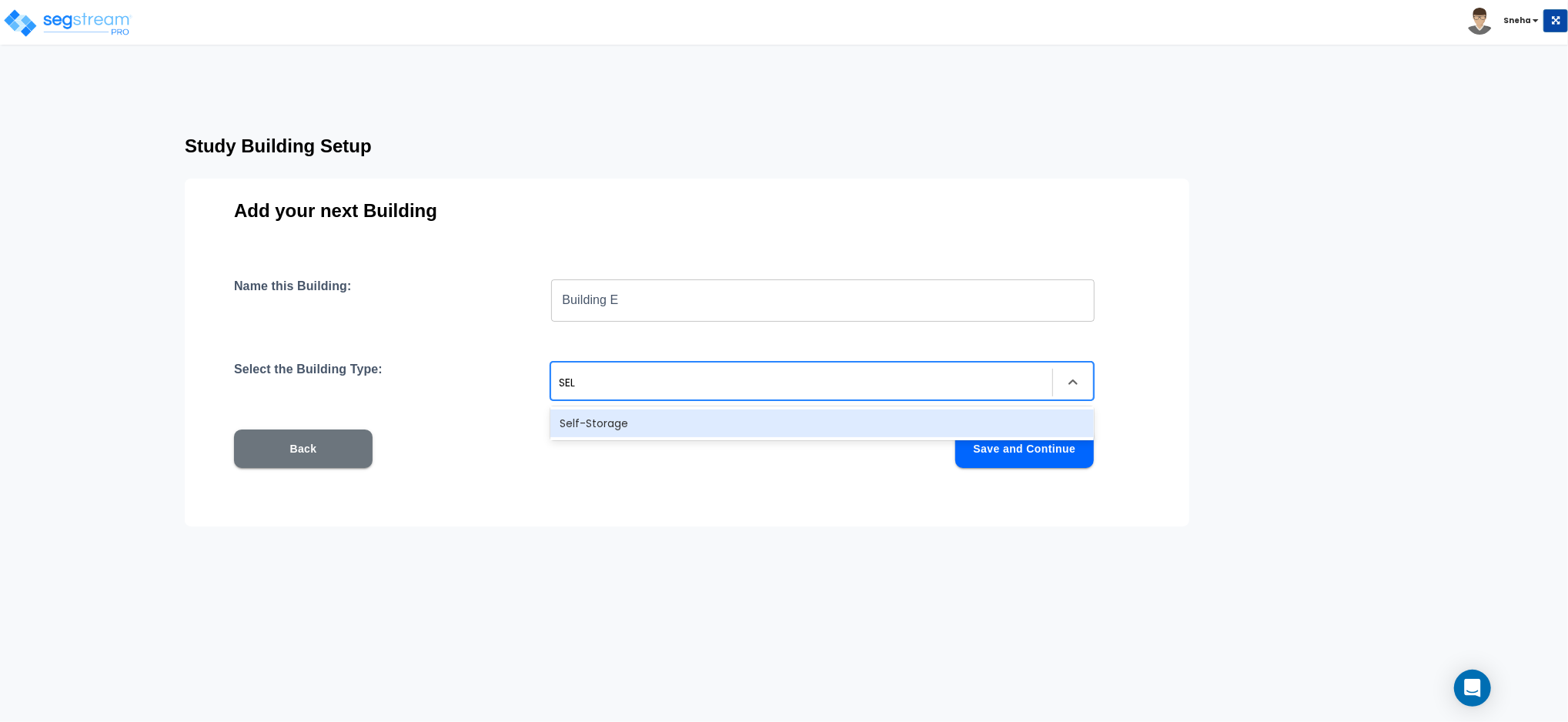
click at [639, 425] on div "Self-Storage" at bounding box center [822, 423] width 544 height 28
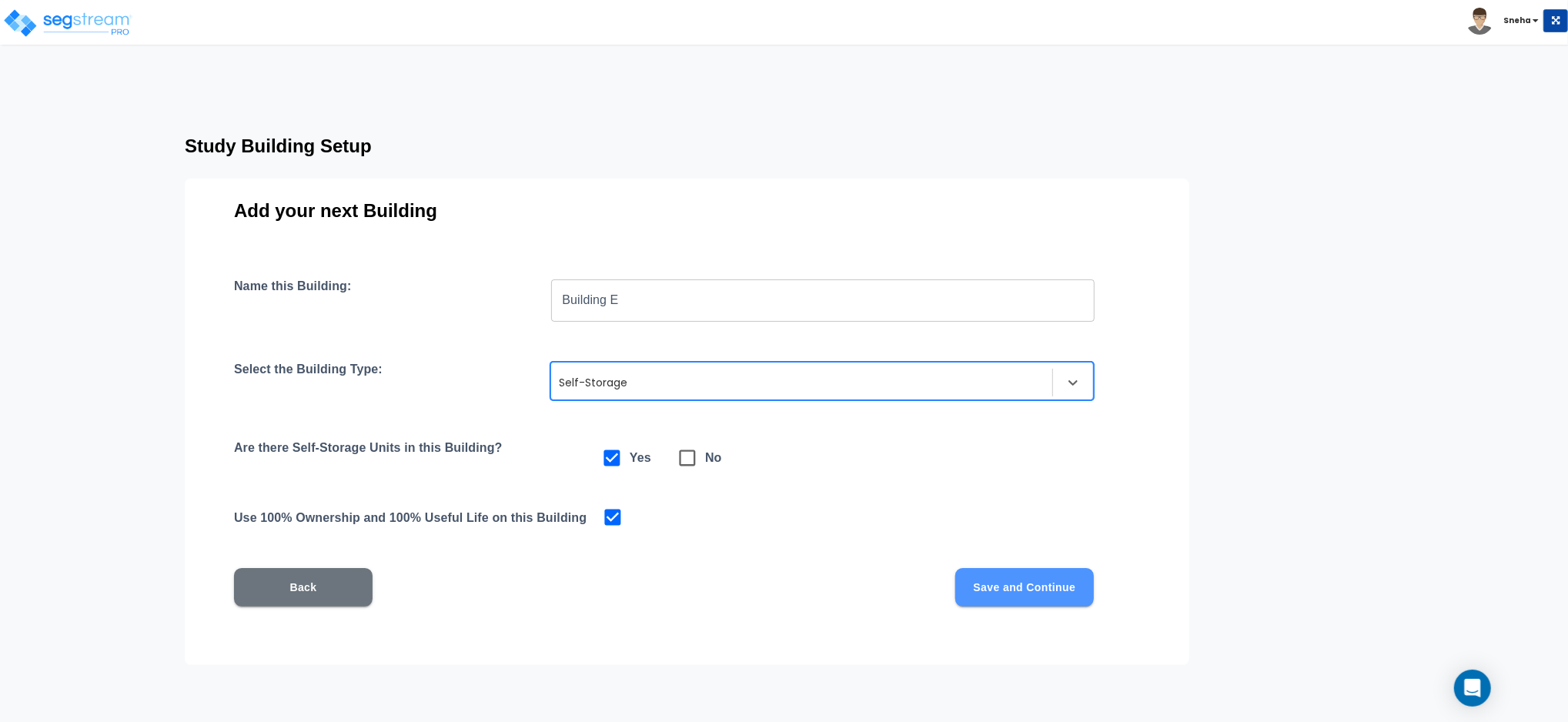
click at [1006, 591] on button "Save and Continue" at bounding box center [1024, 588] width 138 height 38
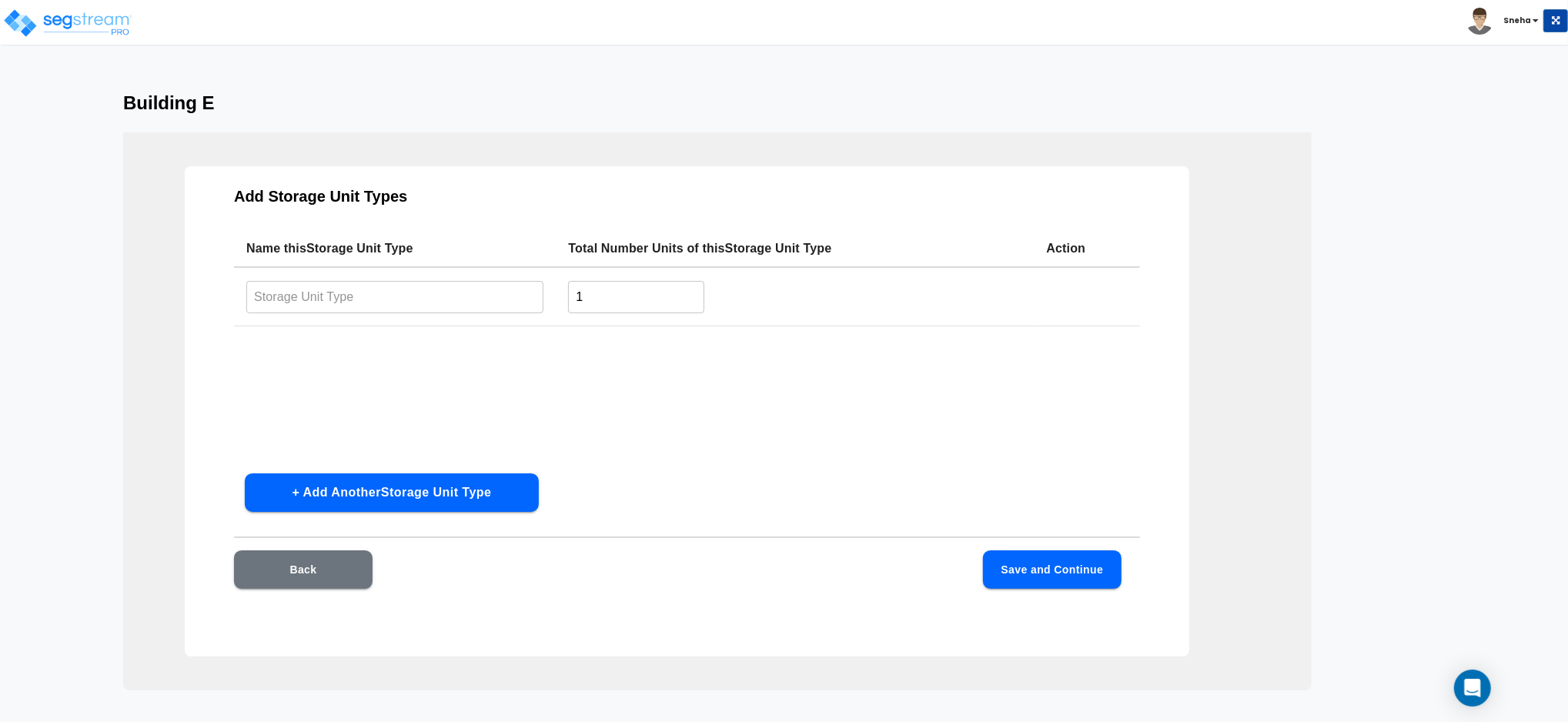
click at [385, 289] on input "text" at bounding box center [395, 296] width 297 height 33
type input "12X35"
click at [632, 289] on input "1" at bounding box center [636, 296] width 136 height 33
type input "12"
click at [1084, 560] on button "Save and Continue" at bounding box center [1052, 569] width 138 height 38
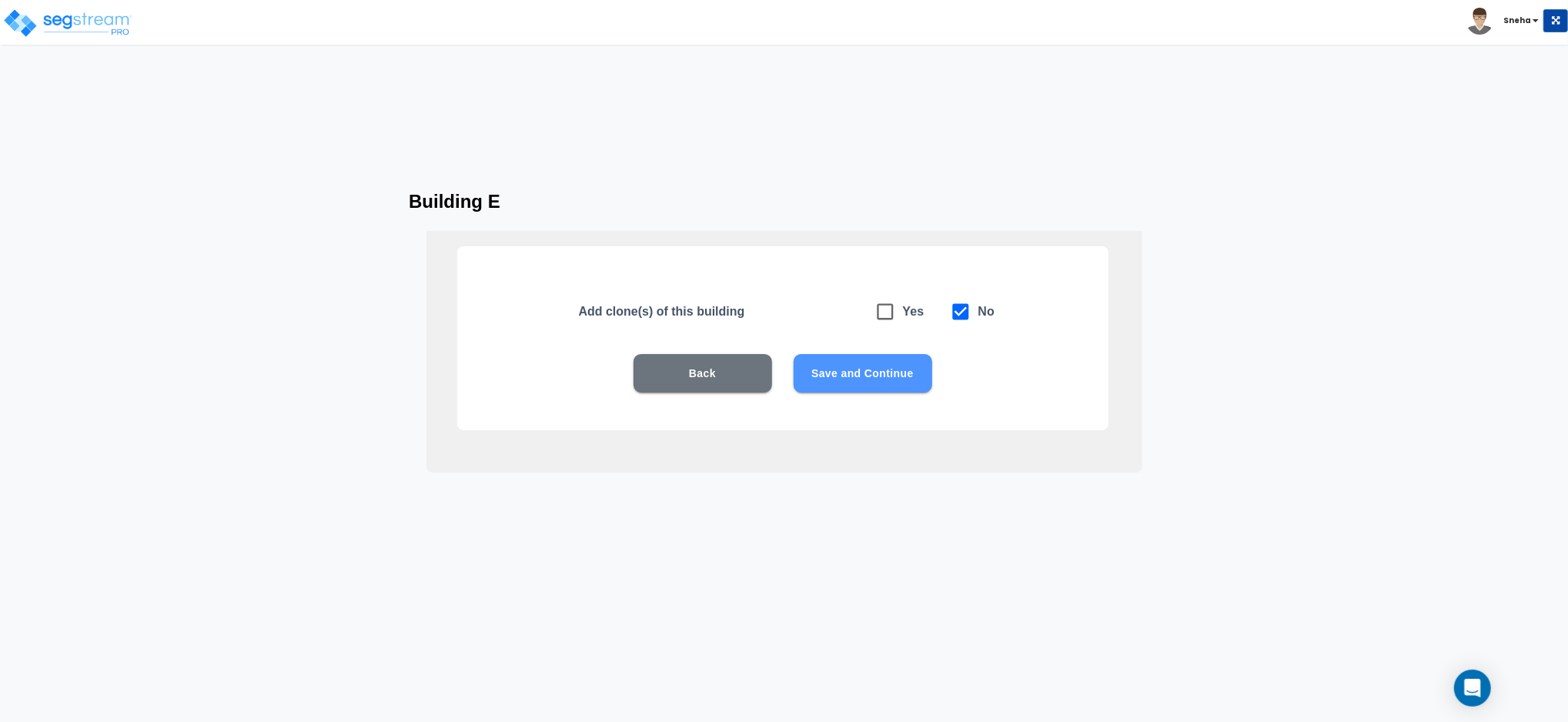
click at [912, 380] on button "Save and Continue" at bounding box center [863, 373] width 138 height 38
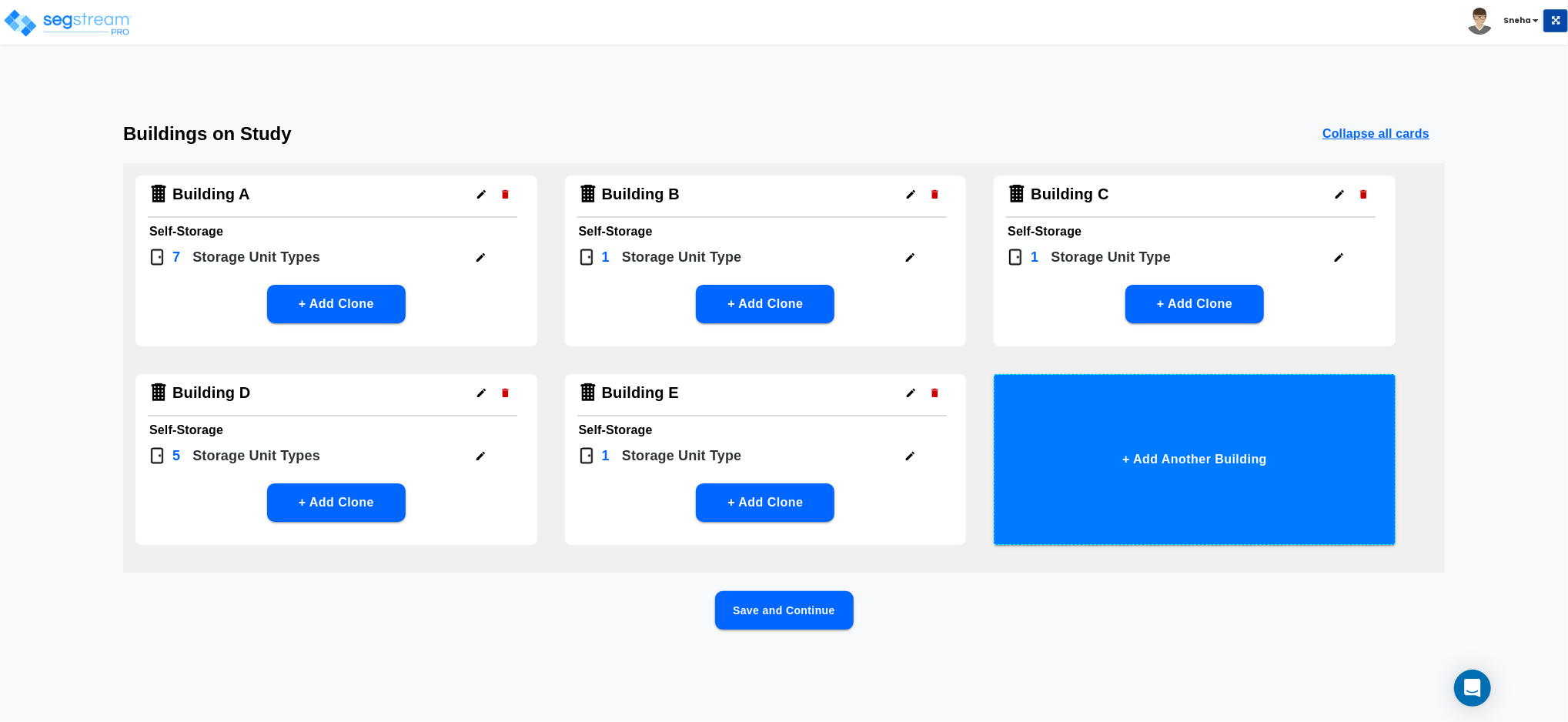
click at [1175, 468] on button "+ Add Another Building" at bounding box center [1195, 460] width 402 height 171
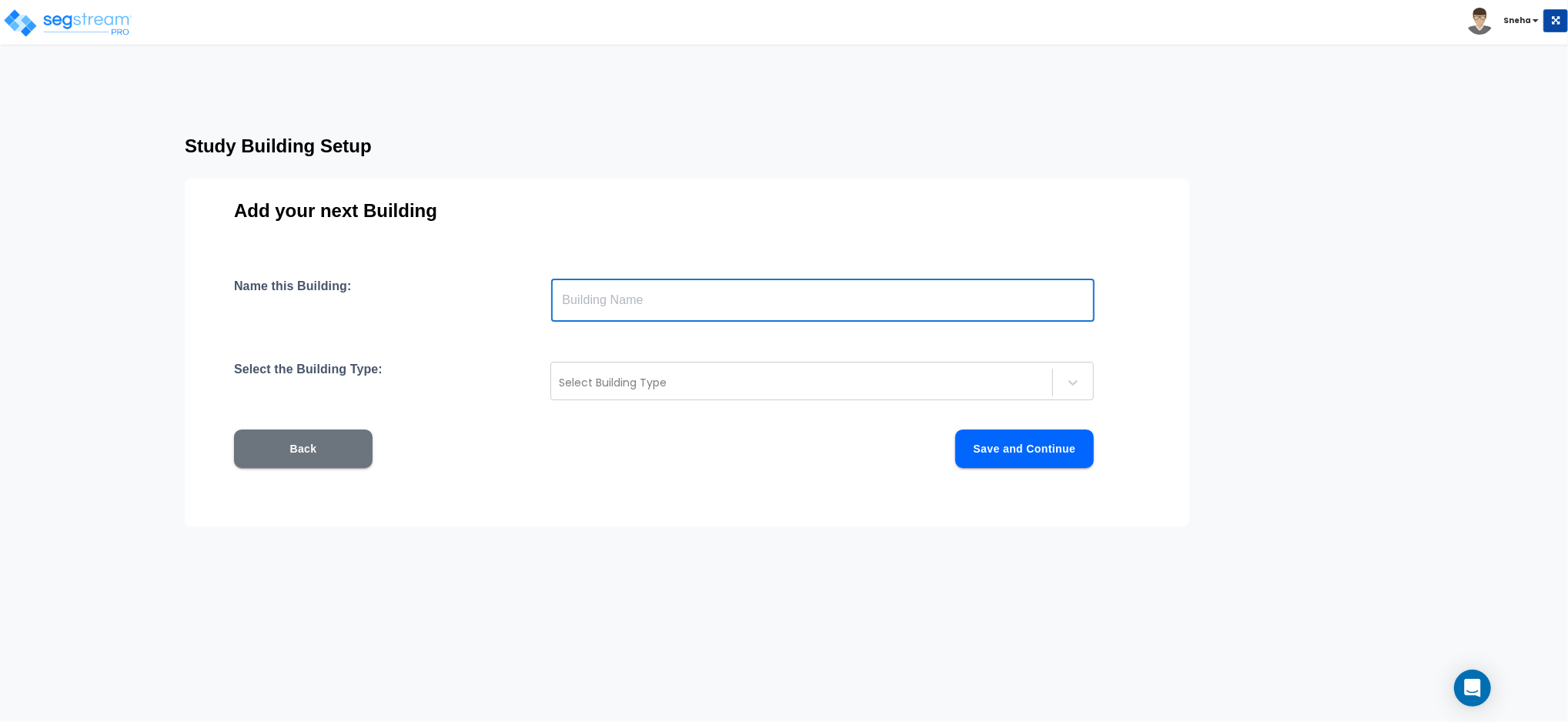
click at [721, 309] on input "text" at bounding box center [823, 301] width 544 height 43
click at [620, 301] on input "Building E" at bounding box center [823, 301] width 544 height 43
type input "Building F"
click at [620, 378] on div at bounding box center [802, 382] width 486 height 18
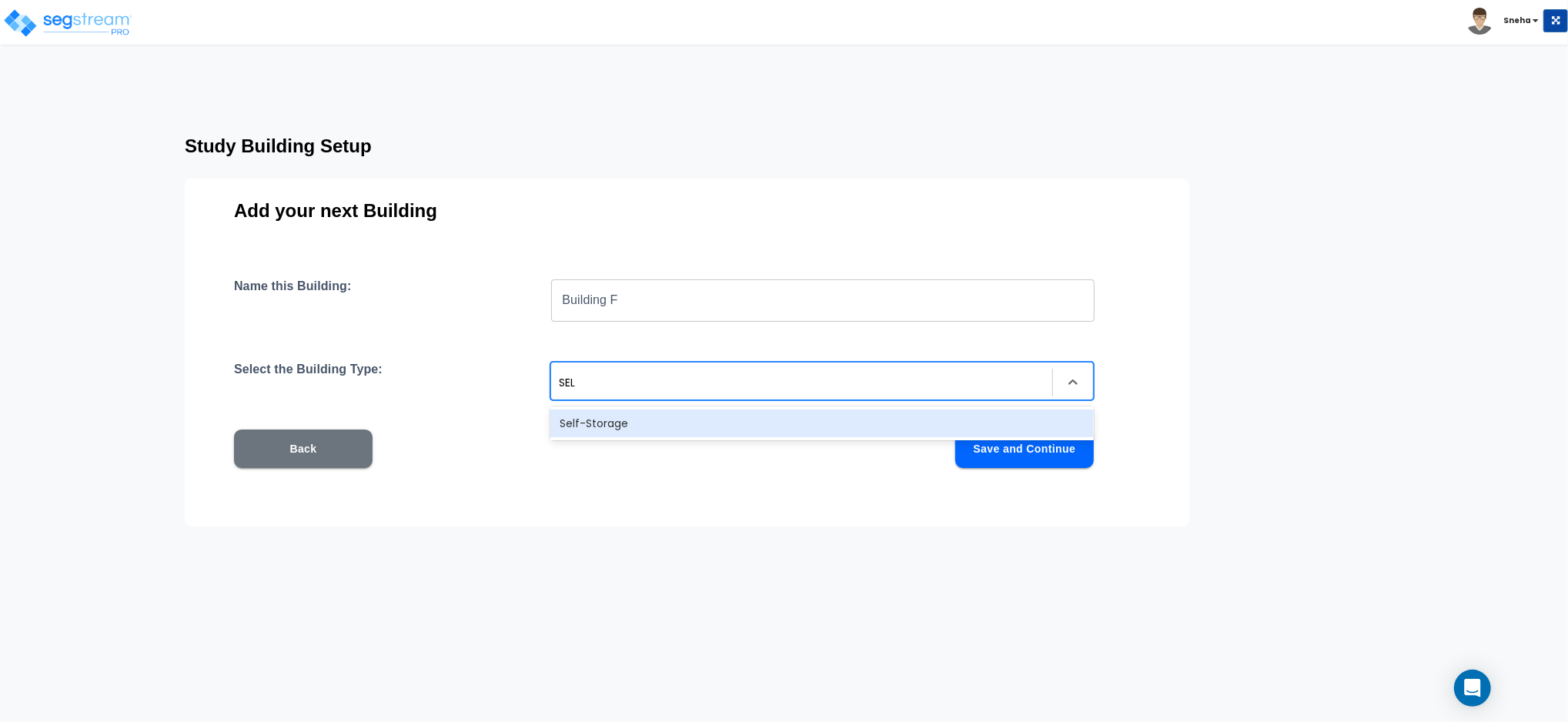
type input "SELF"
click at [620, 427] on div "Self-Storage" at bounding box center [822, 423] width 544 height 28
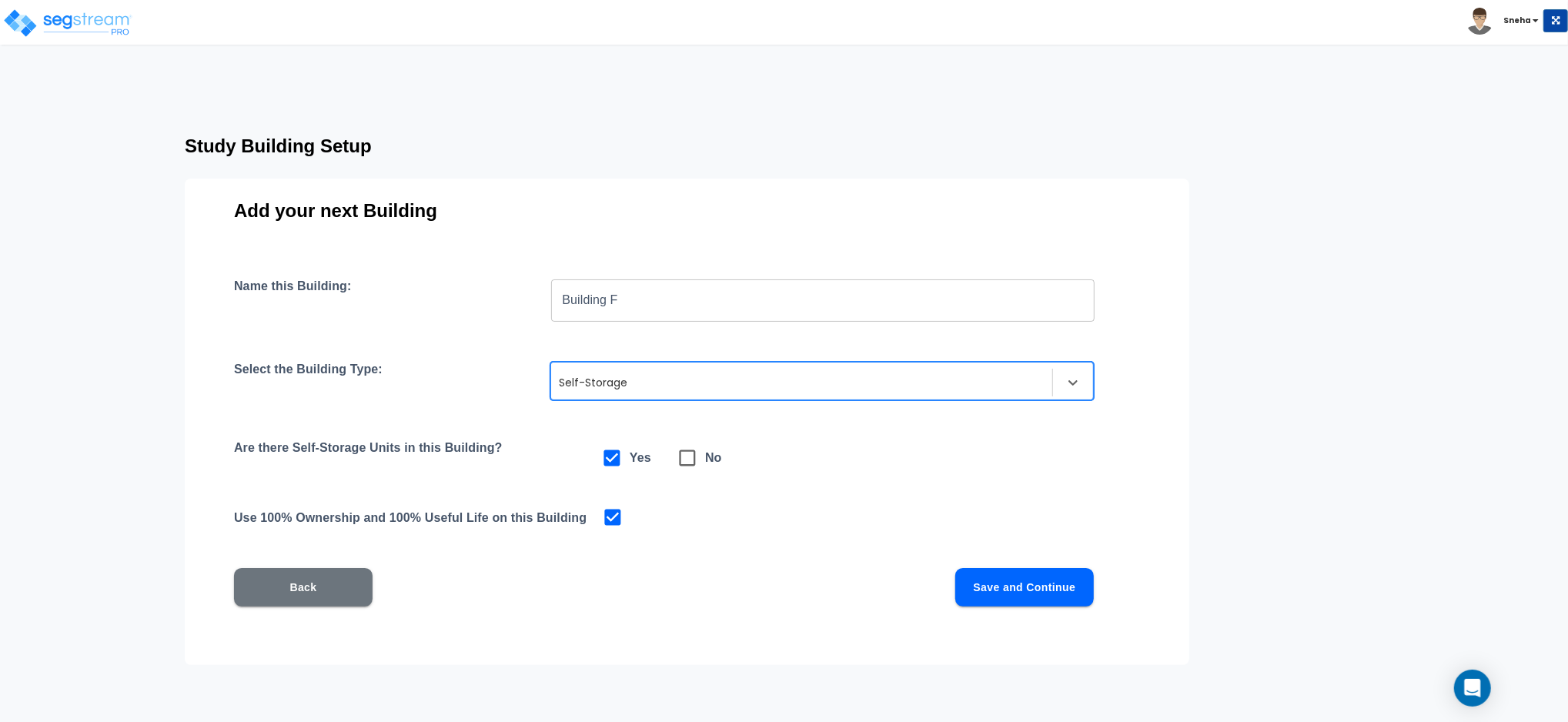
click at [1021, 587] on button "Save and Continue" at bounding box center [1024, 588] width 138 height 38
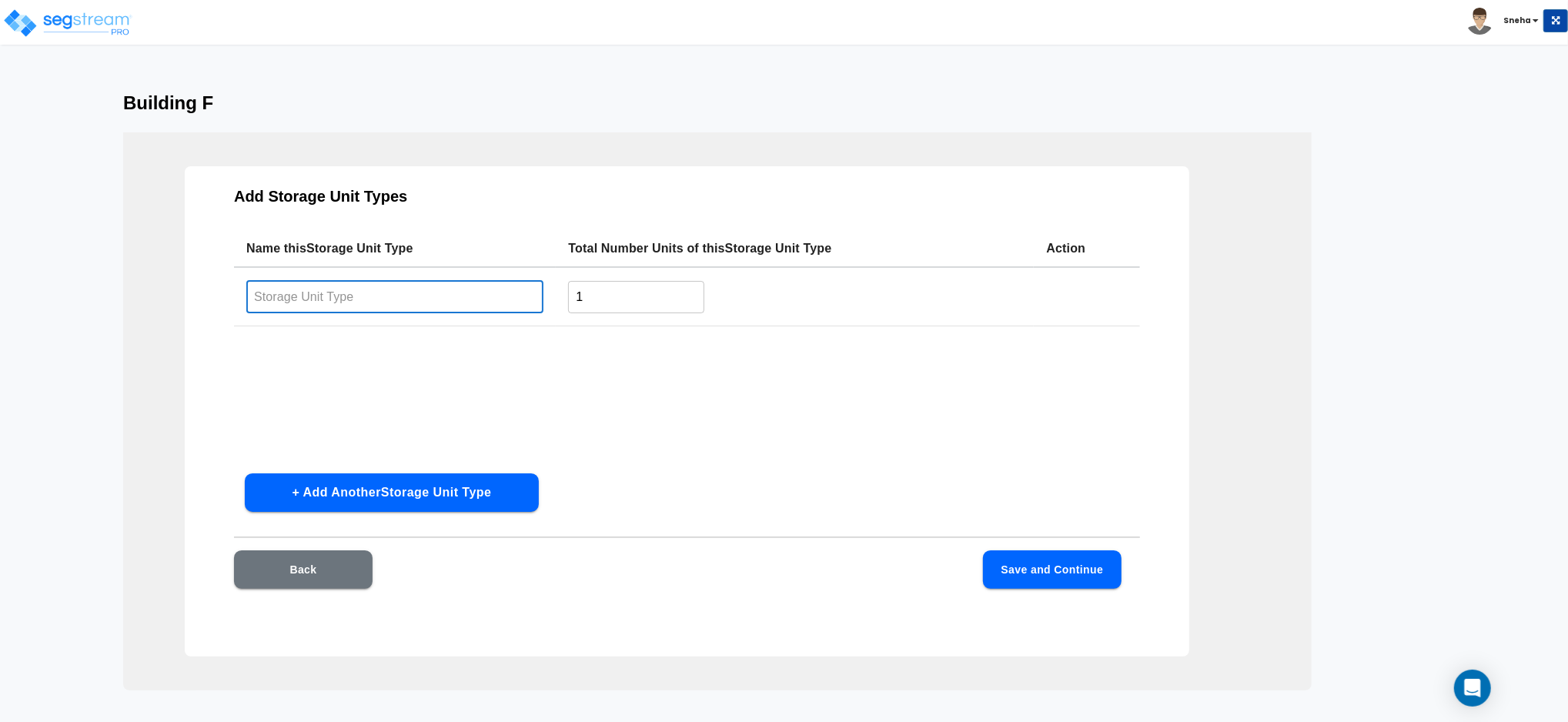
click at [429, 291] on input "text" at bounding box center [395, 296] width 297 height 33
type input "10X15"
click at [355, 488] on button "+ Add Another Storage Unit Type" at bounding box center [392, 493] width 294 height 38
click at [313, 354] on input "text" at bounding box center [395, 357] width 297 height 33
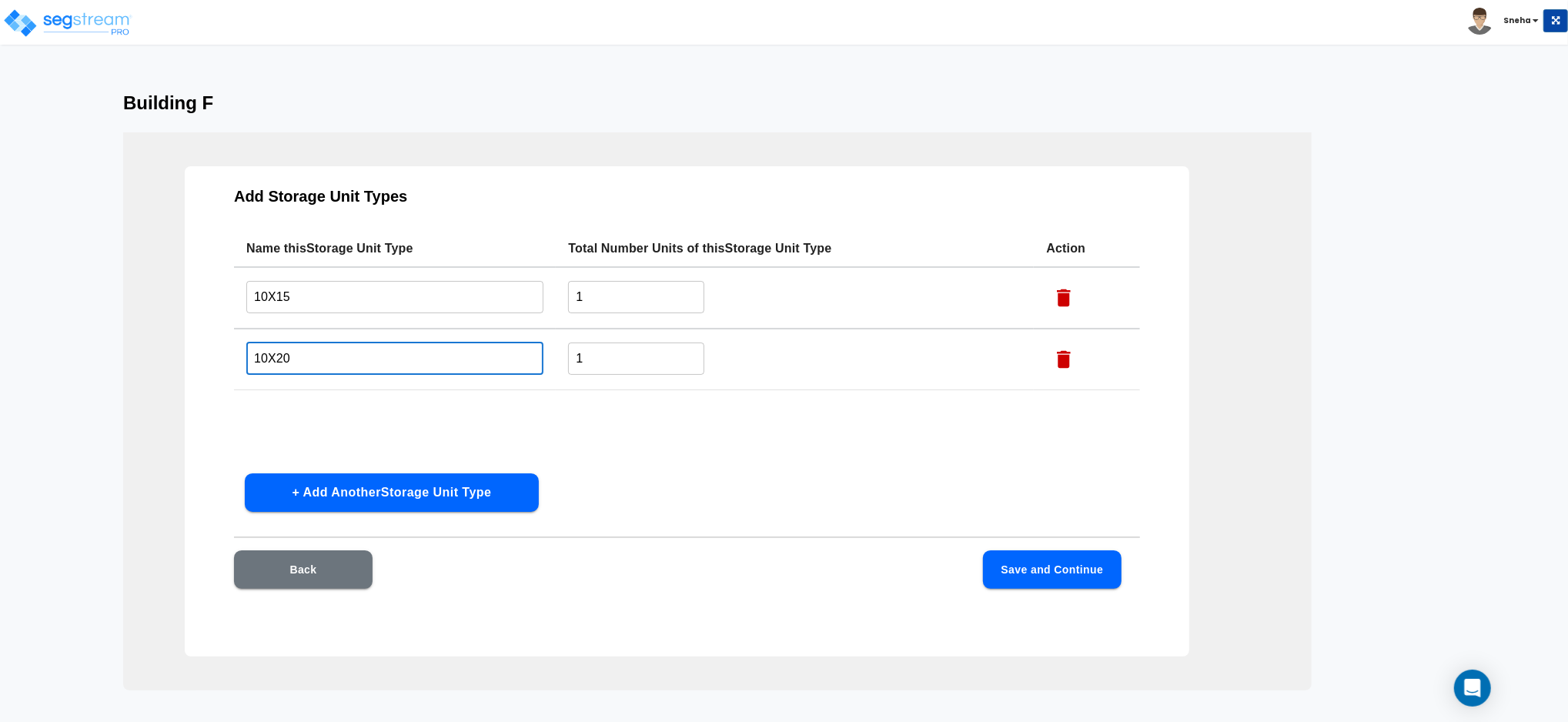
type input "10X20"
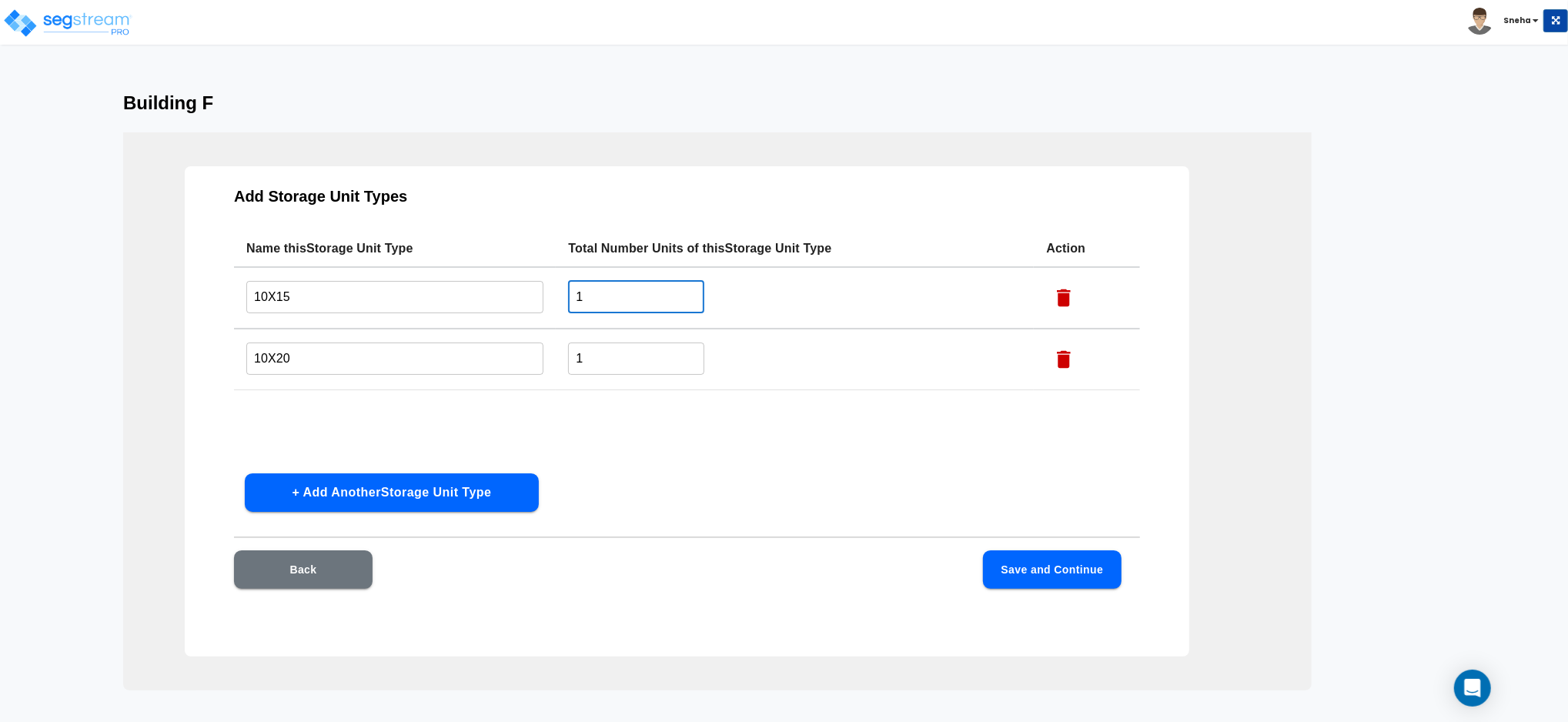
click at [605, 293] on input "1" at bounding box center [636, 296] width 136 height 33
type input "12"
drag, startPoint x: 589, startPoint y: 363, endPoint x: 552, endPoint y: 366, distance: 37.1
click at [556, 365] on td "1 ​" at bounding box center [795, 359] width 478 height 62
type input "7"
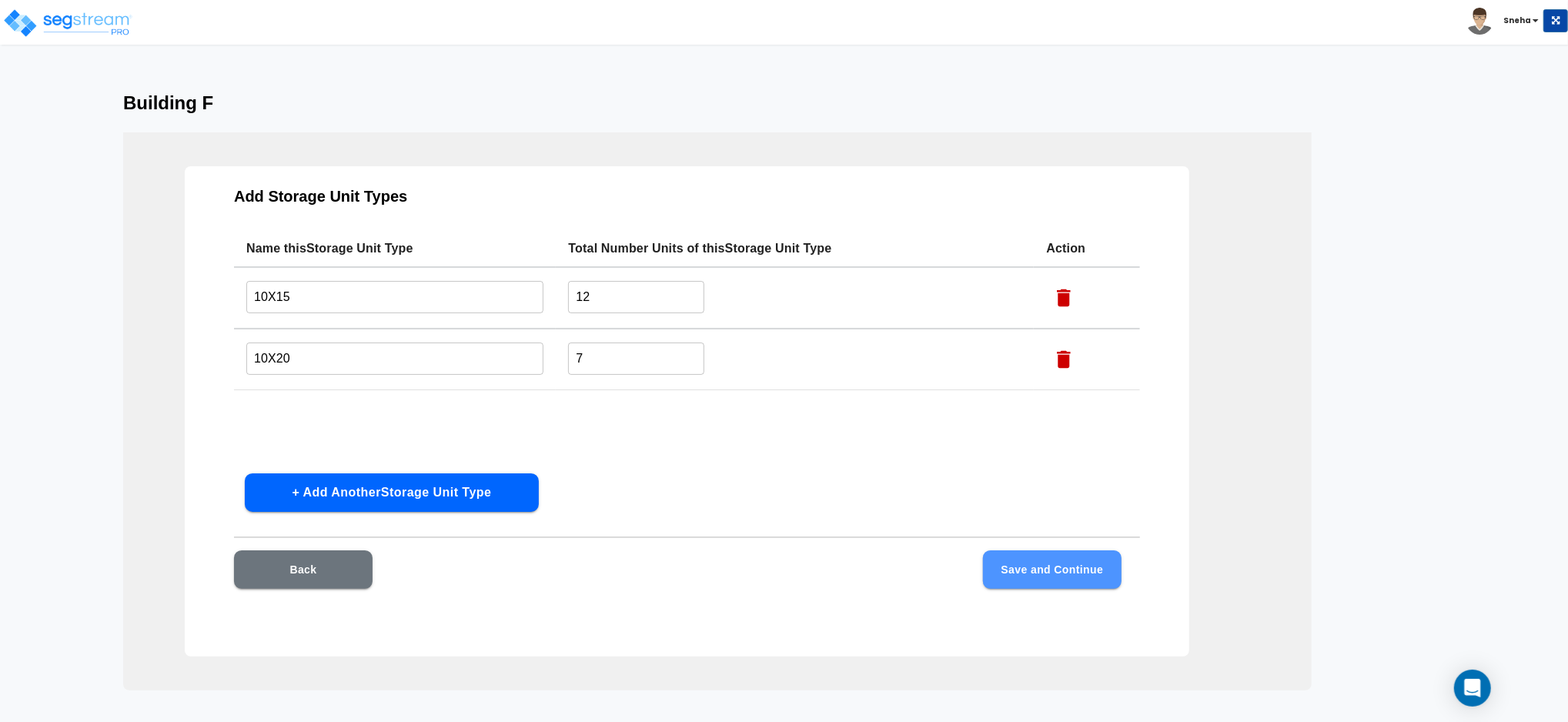
click at [1049, 563] on button "Save and Continue" at bounding box center [1052, 569] width 138 height 38
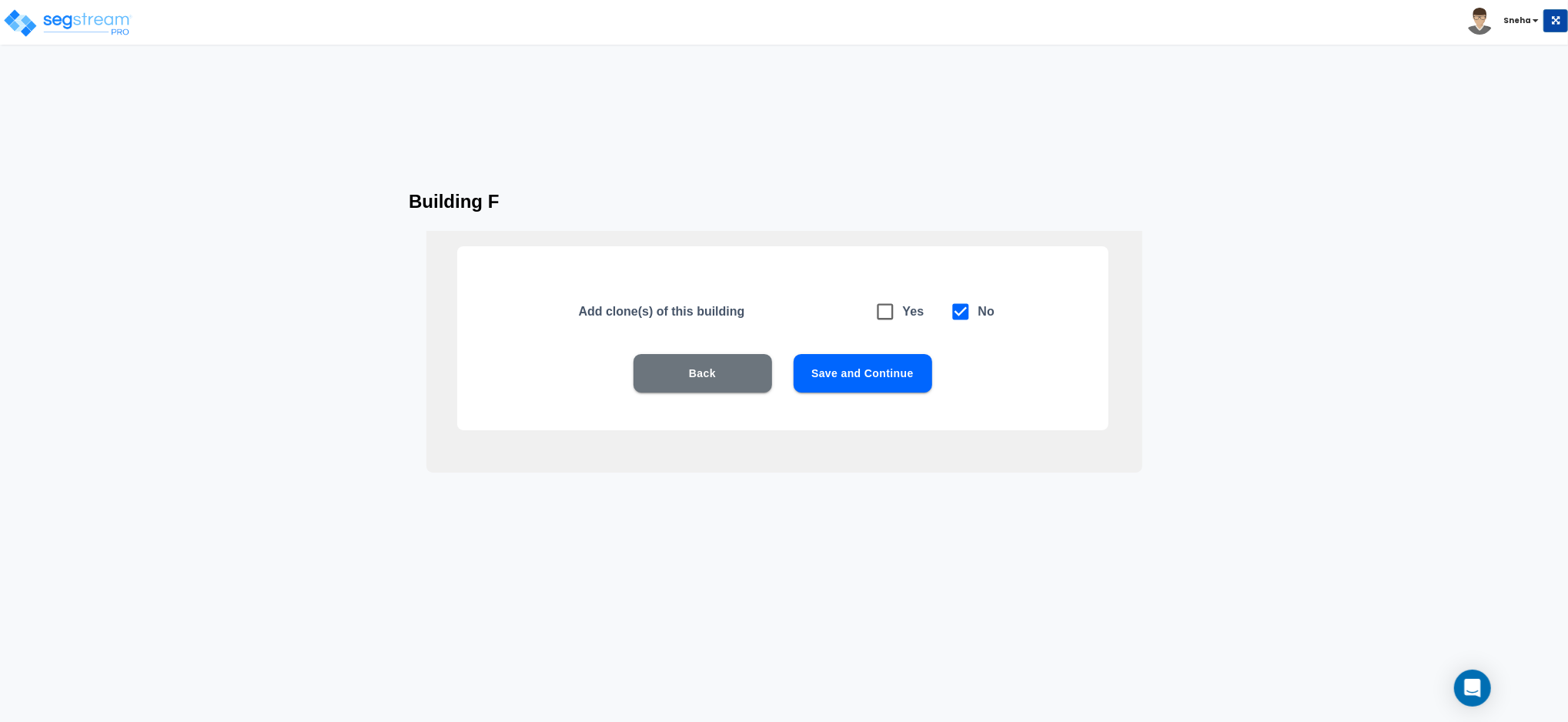
click at [904, 377] on button "Save and Continue" at bounding box center [863, 373] width 138 height 38
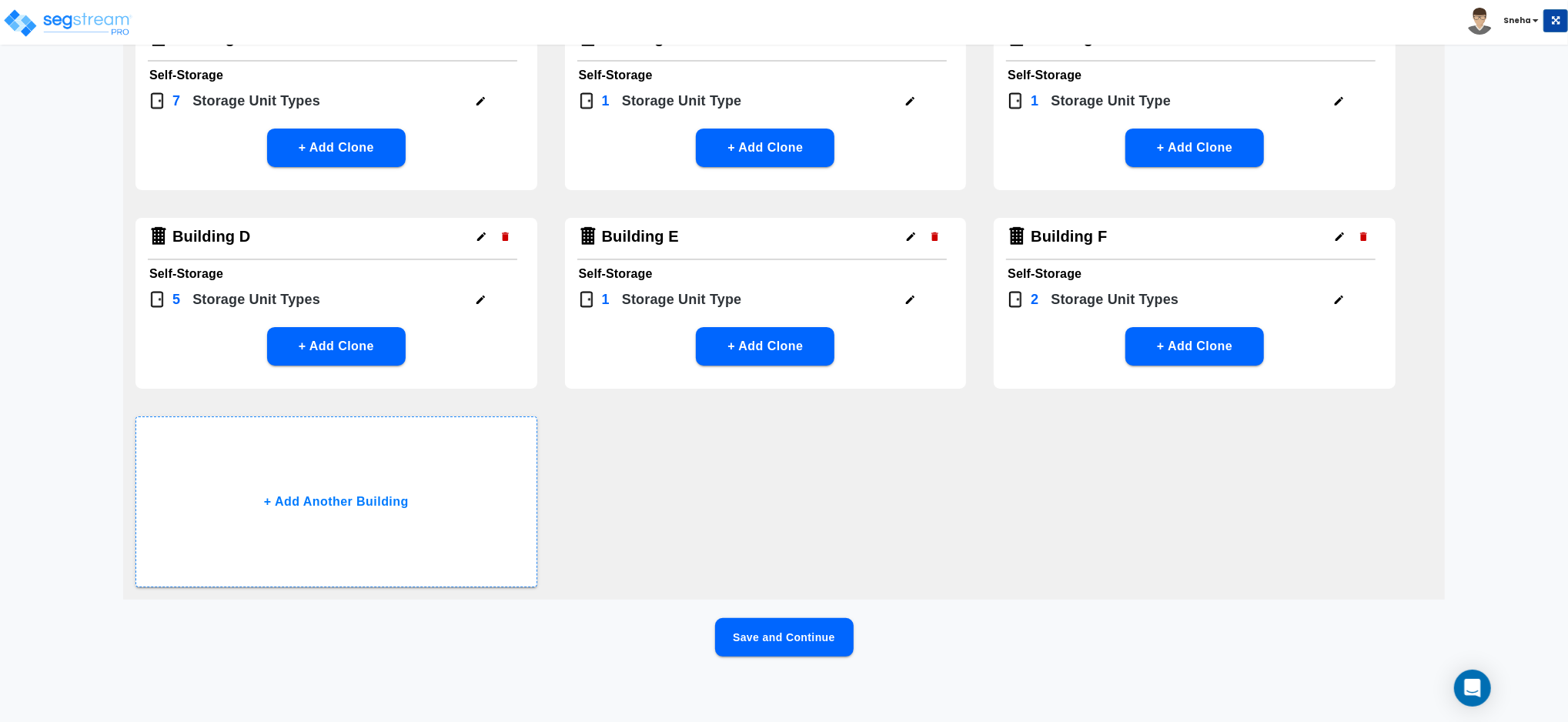
scroll to position [158, 0]
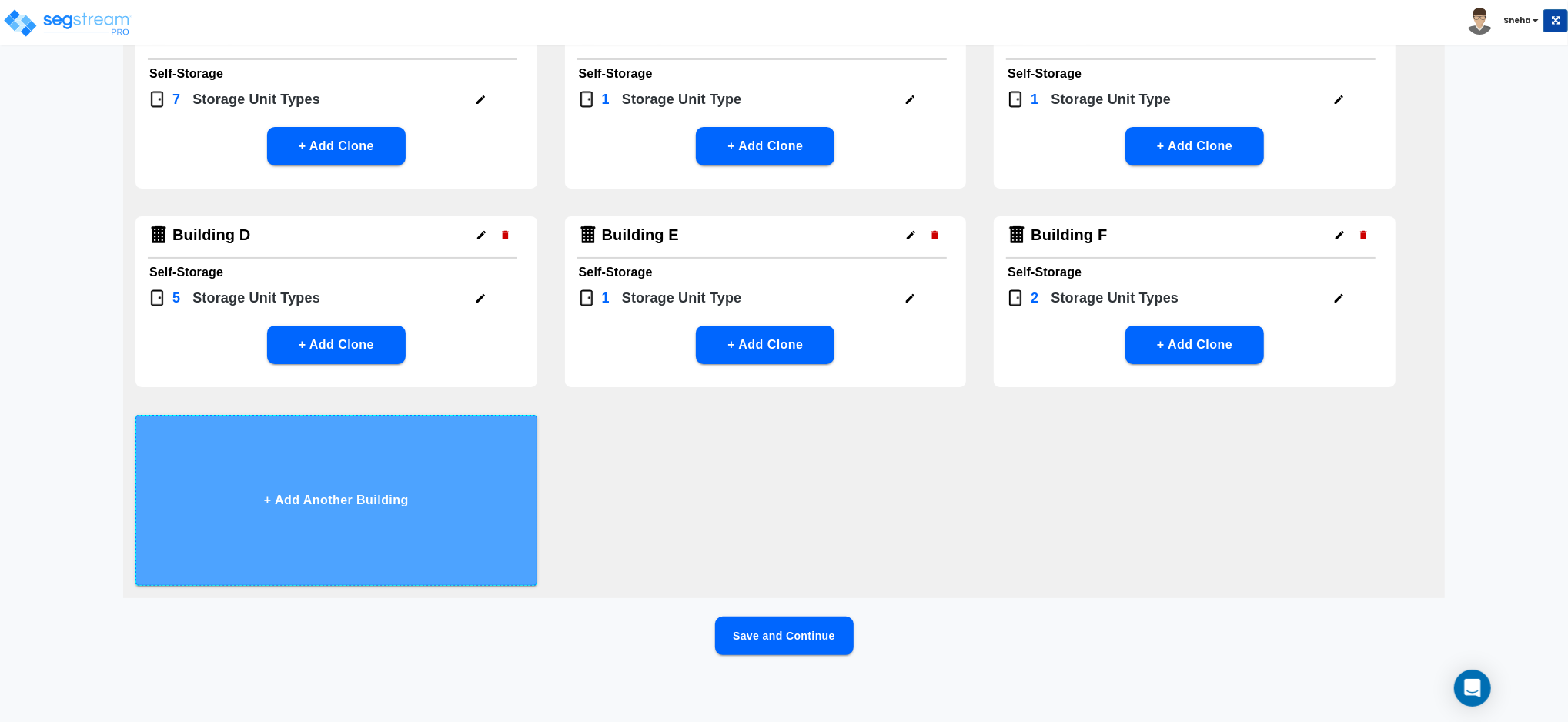
click at [428, 484] on button "+ Add Another Building" at bounding box center [336, 501] width 402 height 171
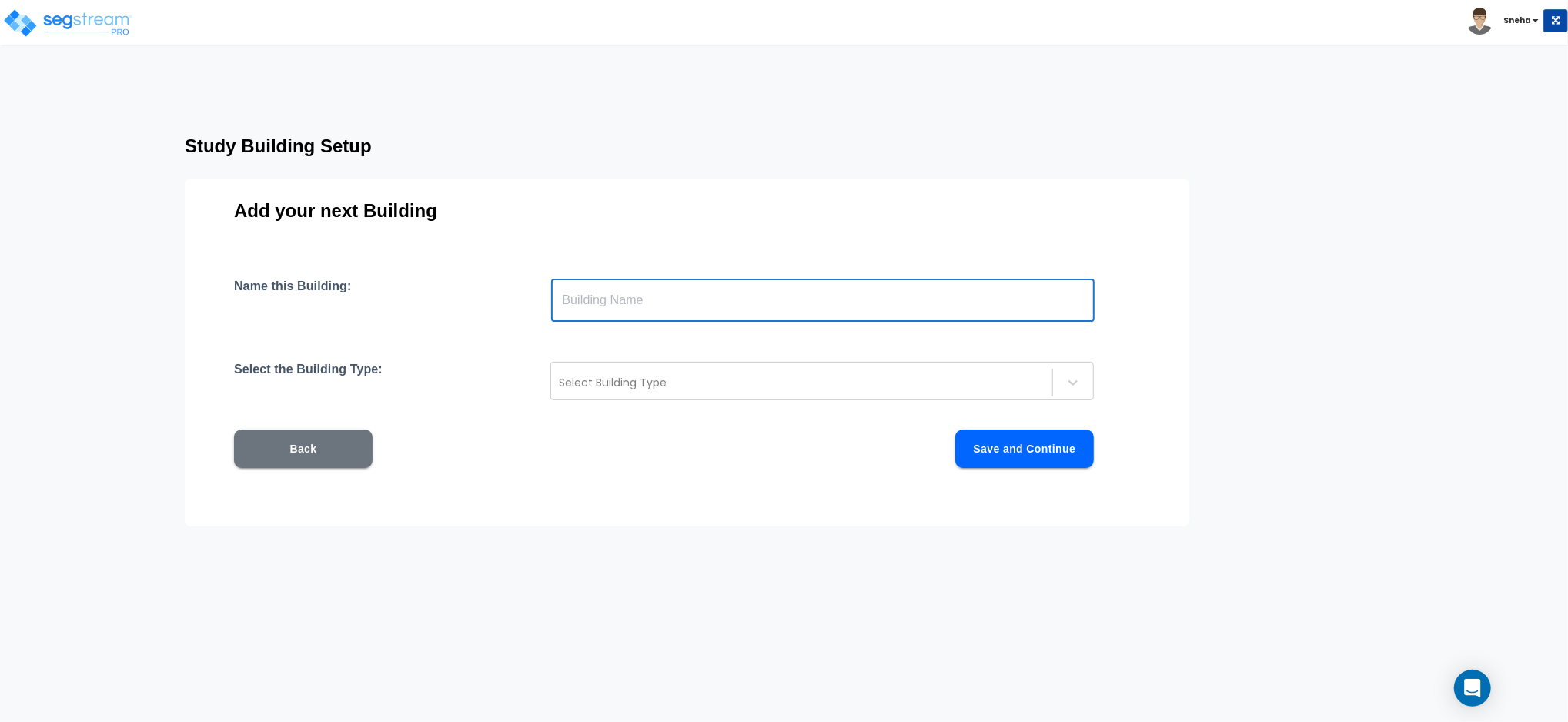
click at [636, 303] on input "text" at bounding box center [823, 301] width 544 height 43
type input "Building G"
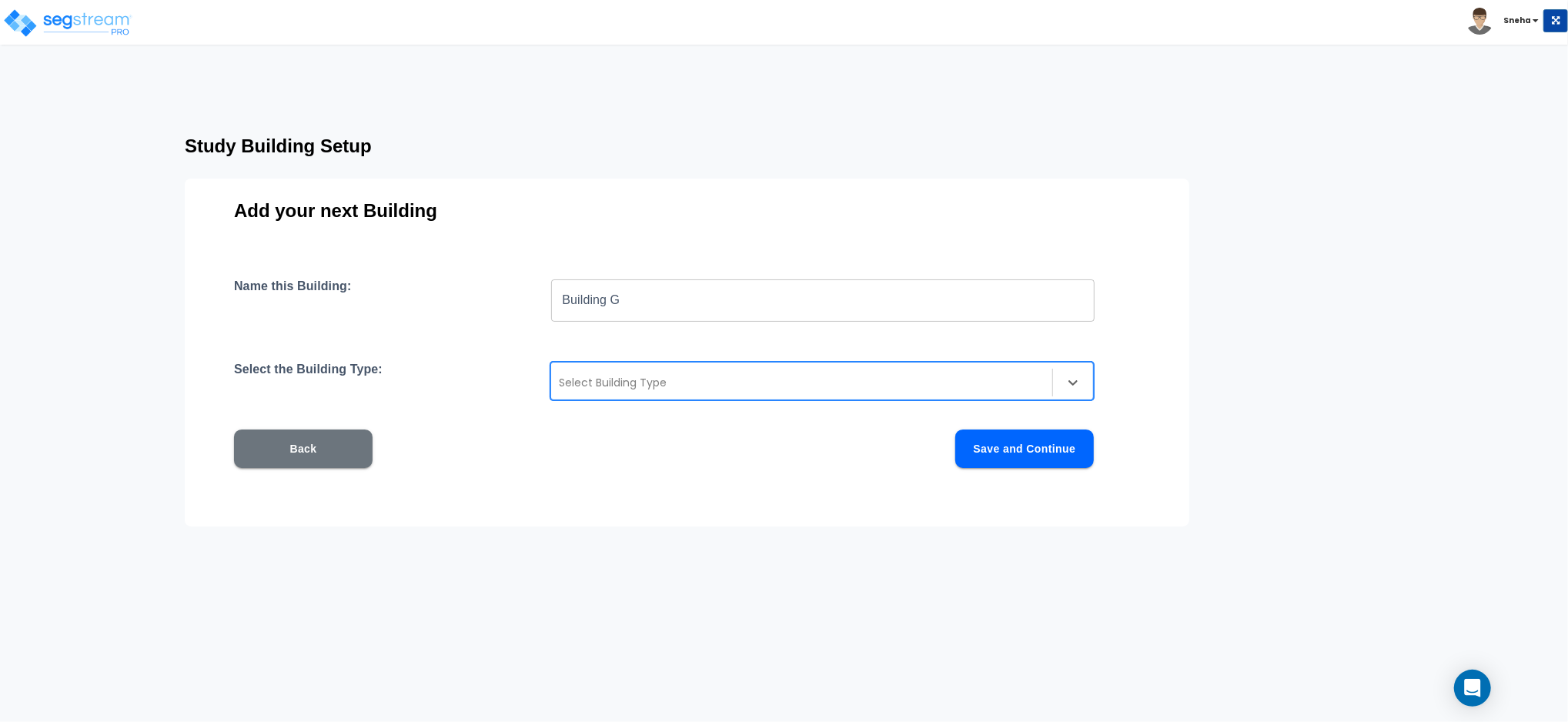
click at [641, 368] on div "Select Building Type" at bounding box center [822, 381] width 544 height 38
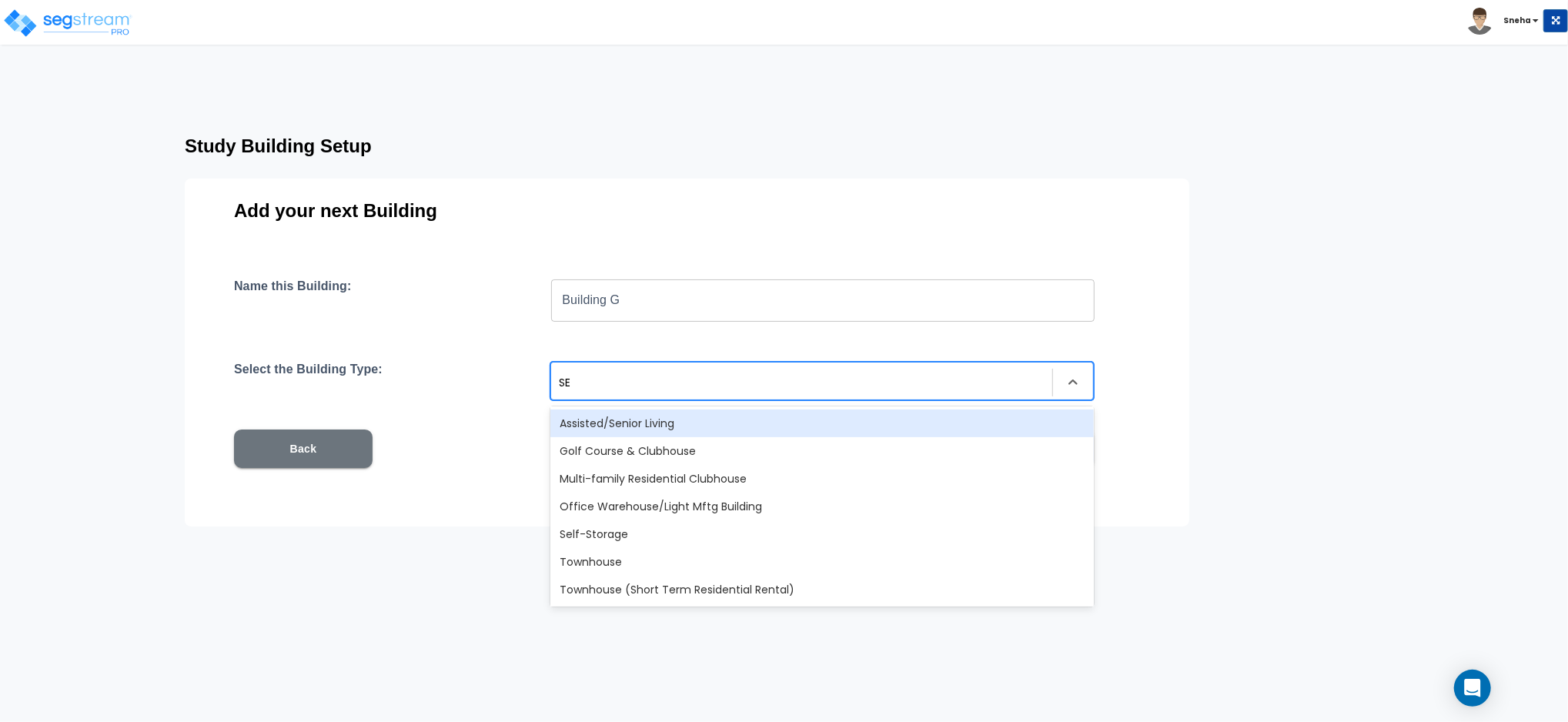
type input "SEL"
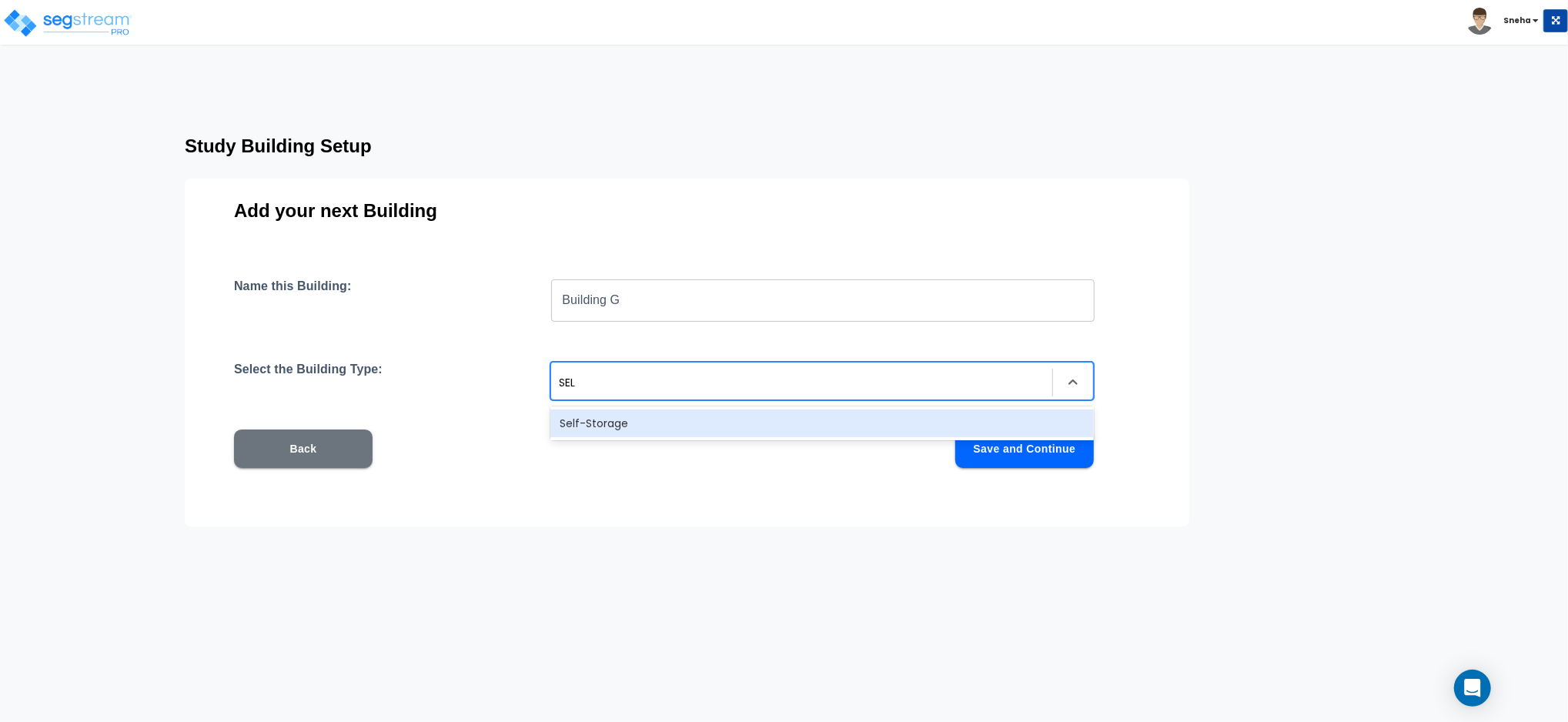
click at [590, 417] on div "Self-Storage" at bounding box center [822, 423] width 544 height 28
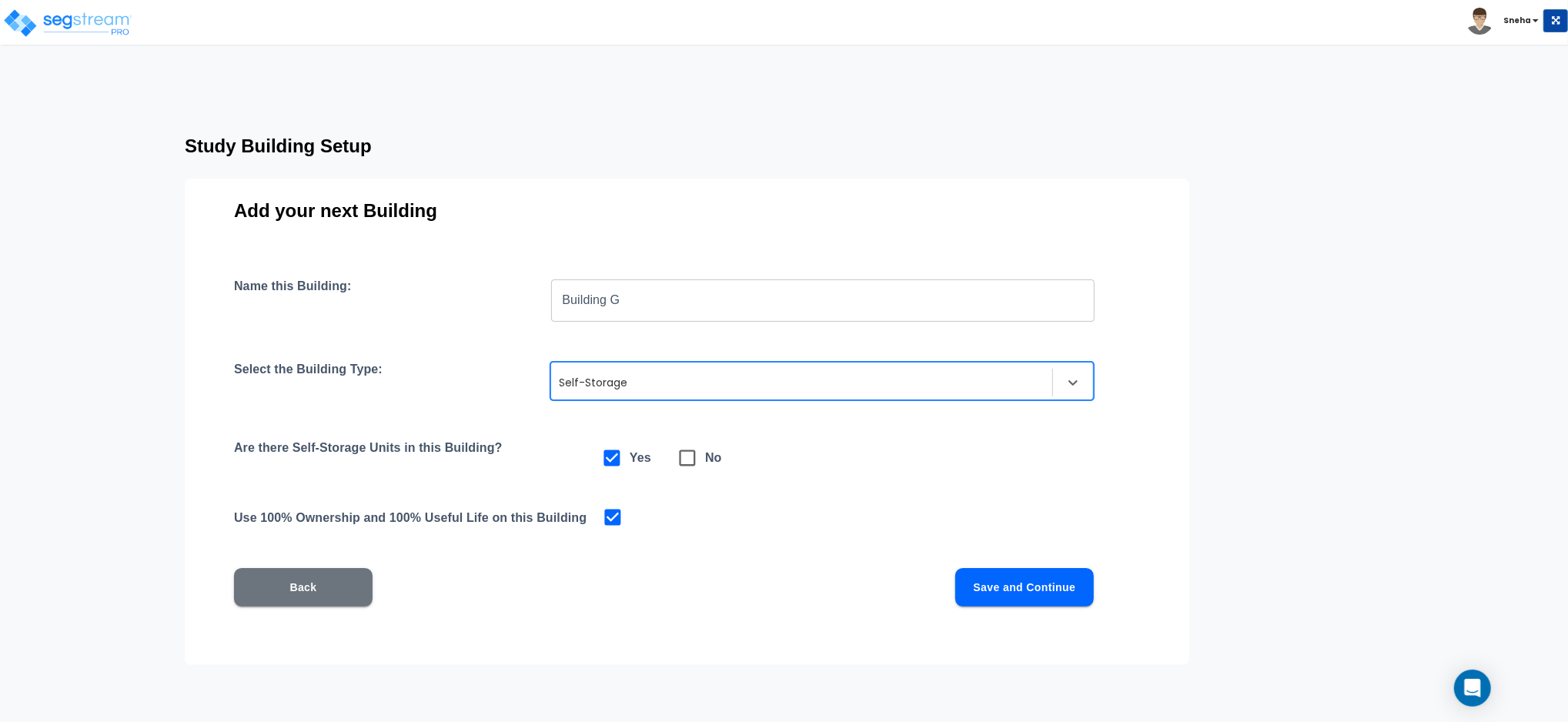
click at [994, 577] on button "Save and Continue" at bounding box center [1024, 588] width 138 height 38
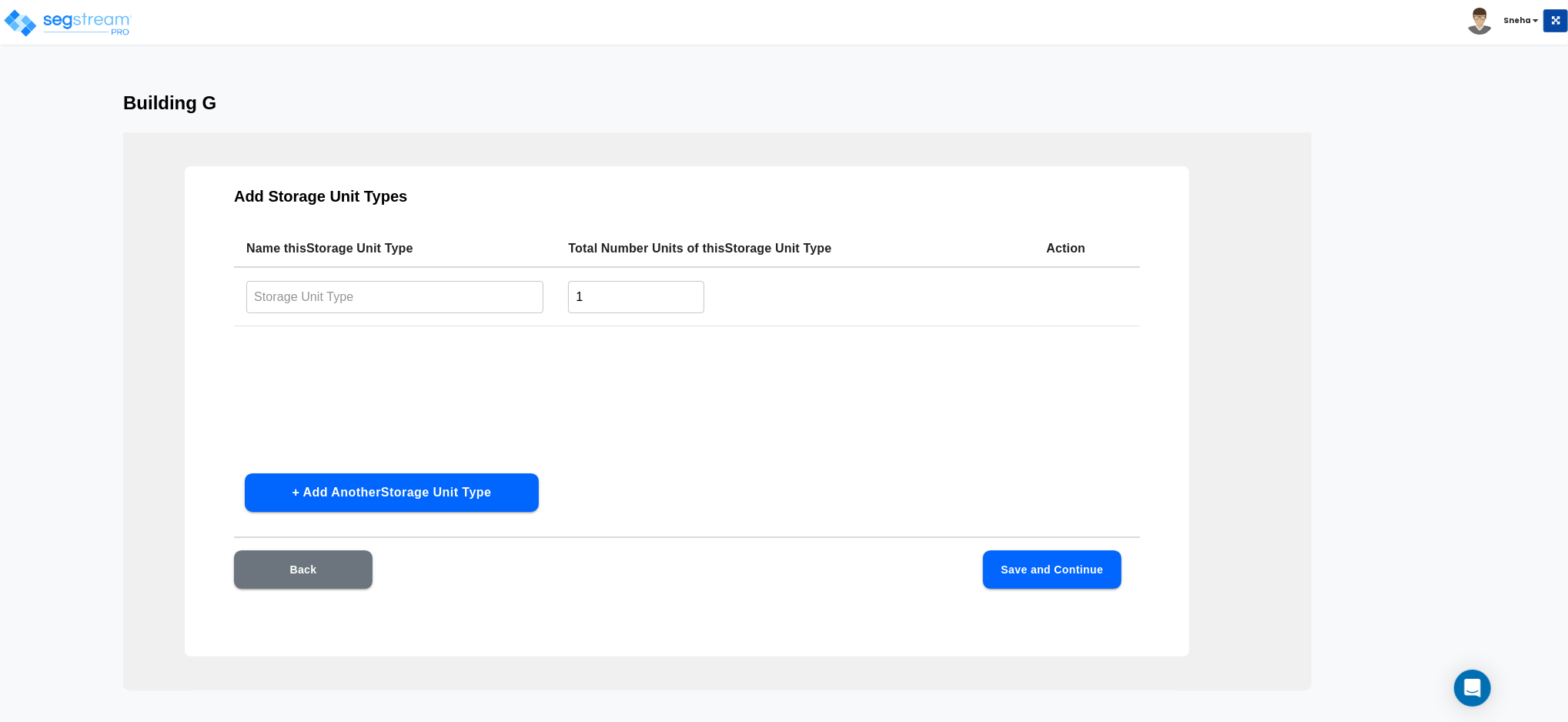
click at [341, 584] on button "Back" at bounding box center [303, 569] width 138 height 38
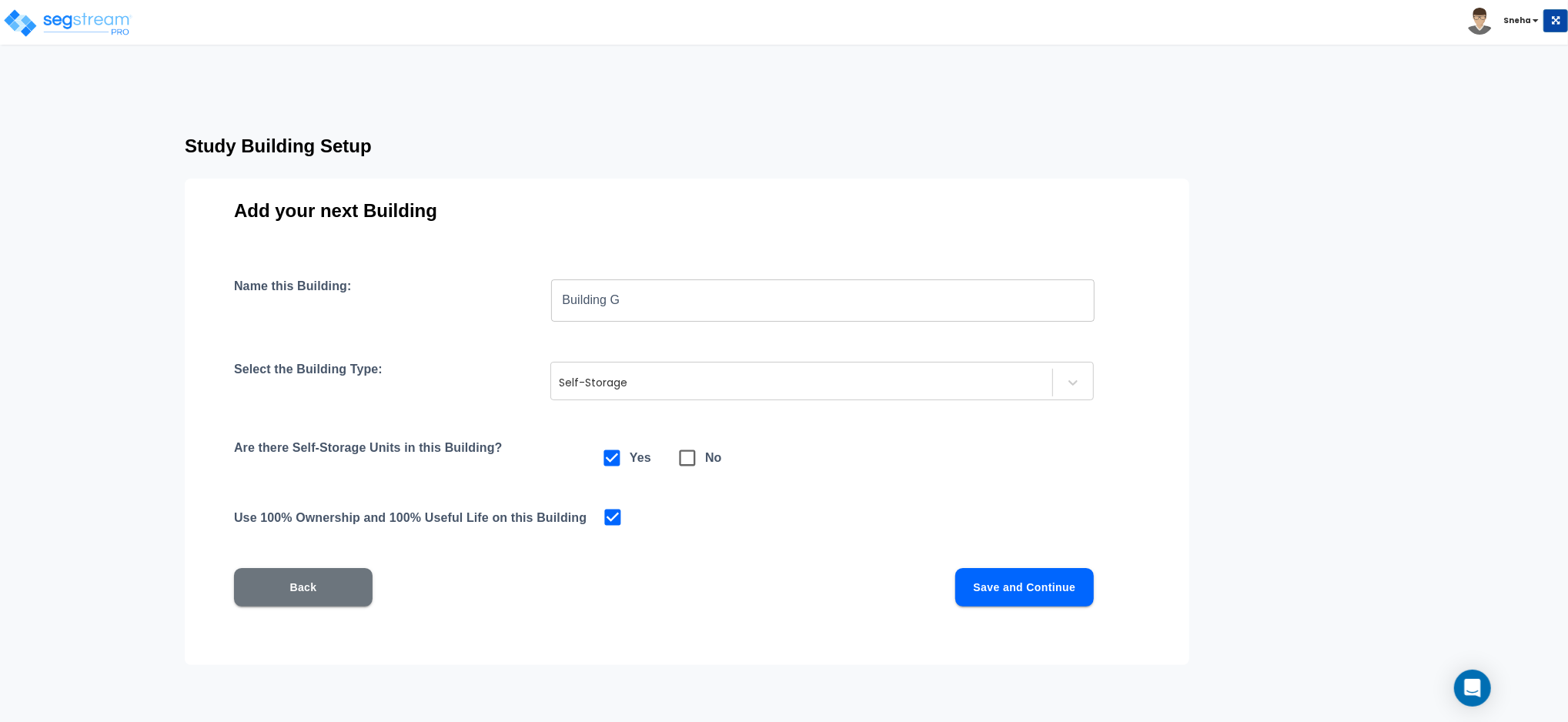
click at [341, 582] on button "Back" at bounding box center [303, 588] width 138 height 38
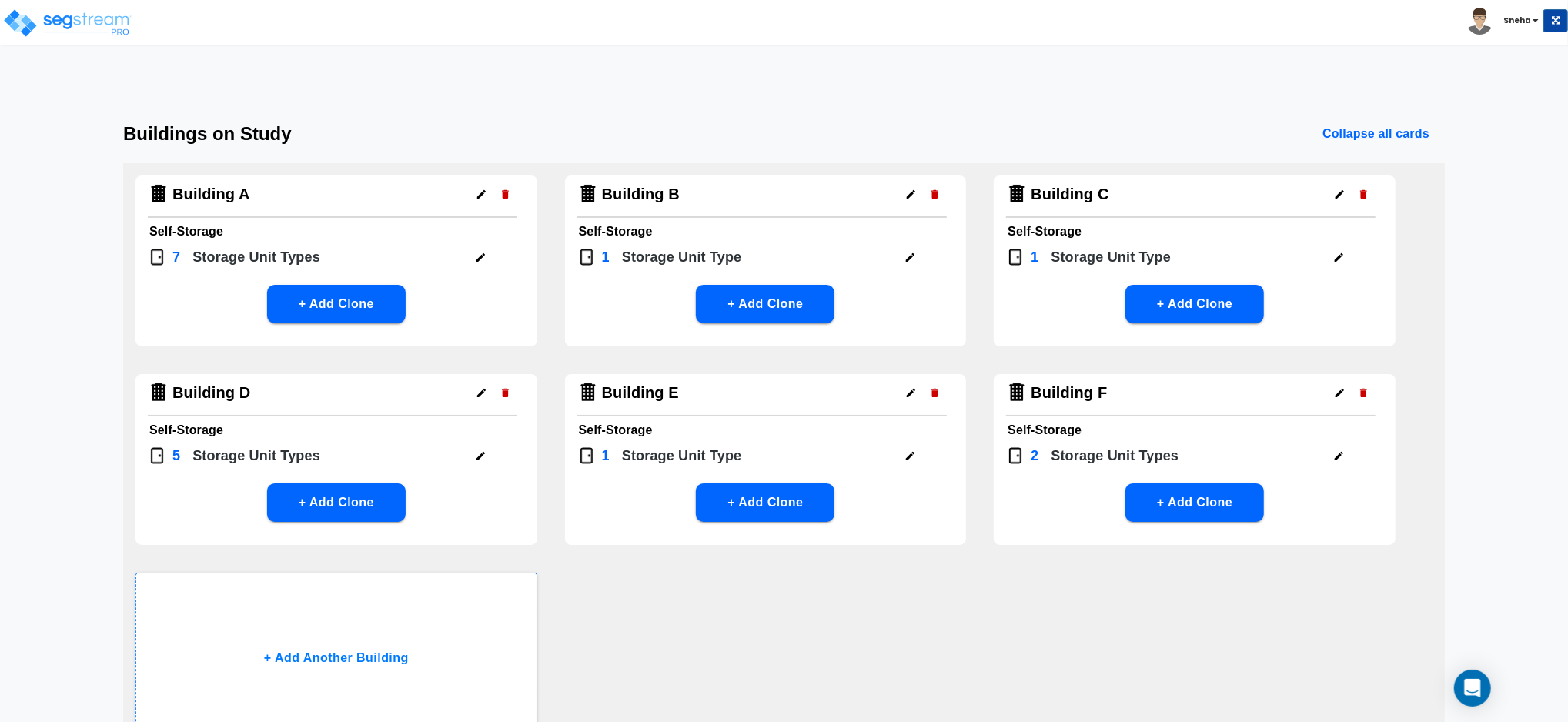
click at [1197, 500] on button "+ Add Clone" at bounding box center [1195, 503] width 138 height 38
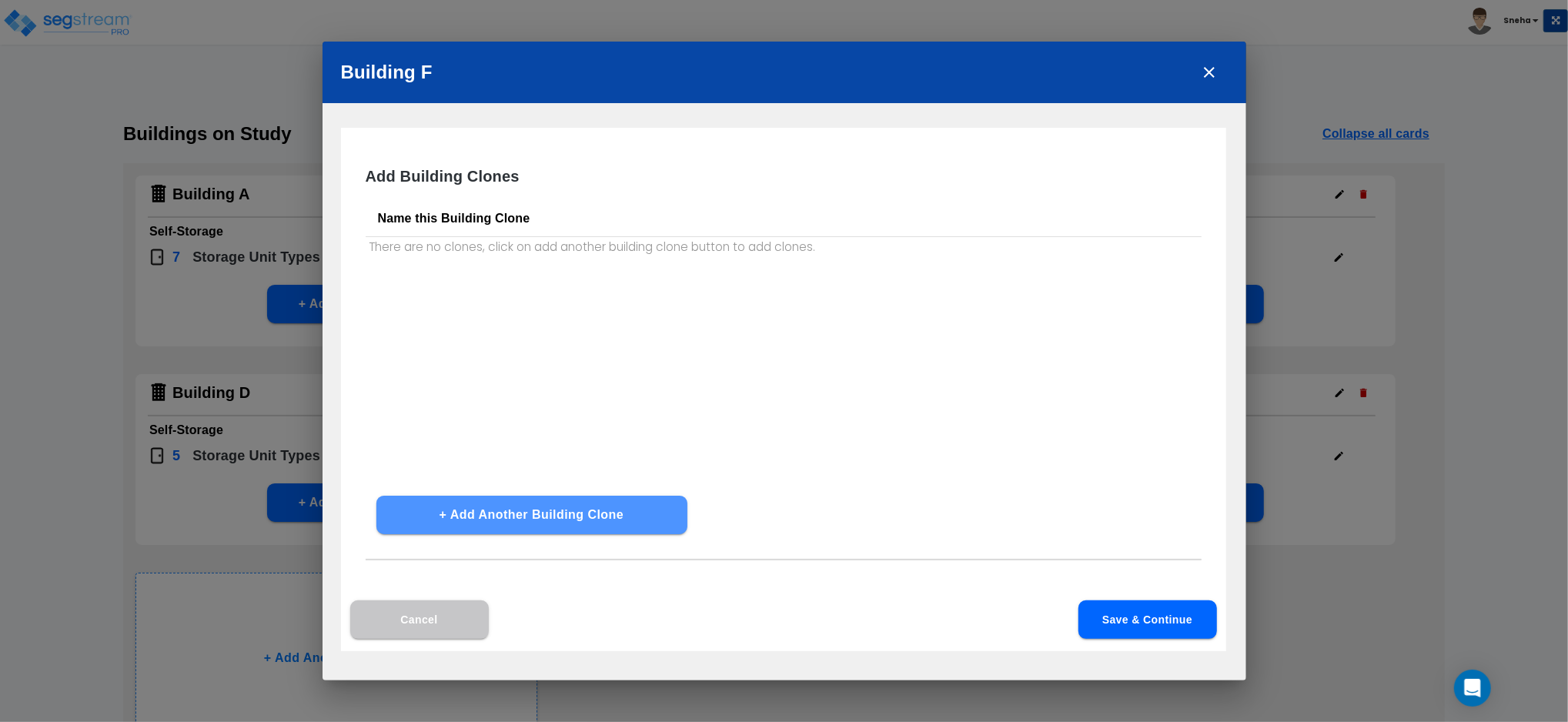
click at [508, 513] on button "+ Add Another Building Clone" at bounding box center [532, 515] width 311 height 38
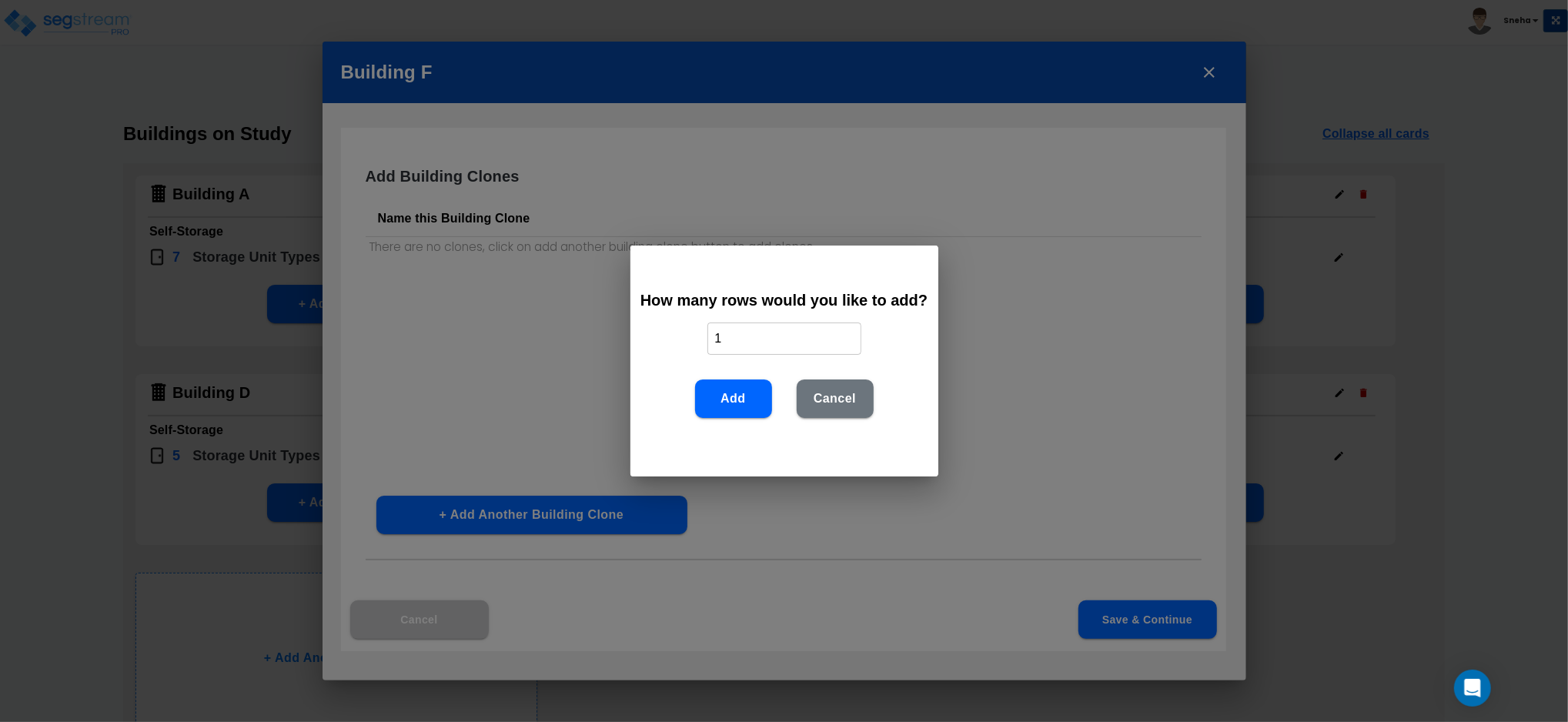
click at [736, 403] on button "Add" at bounding box center [733, 399] width 77 height 38
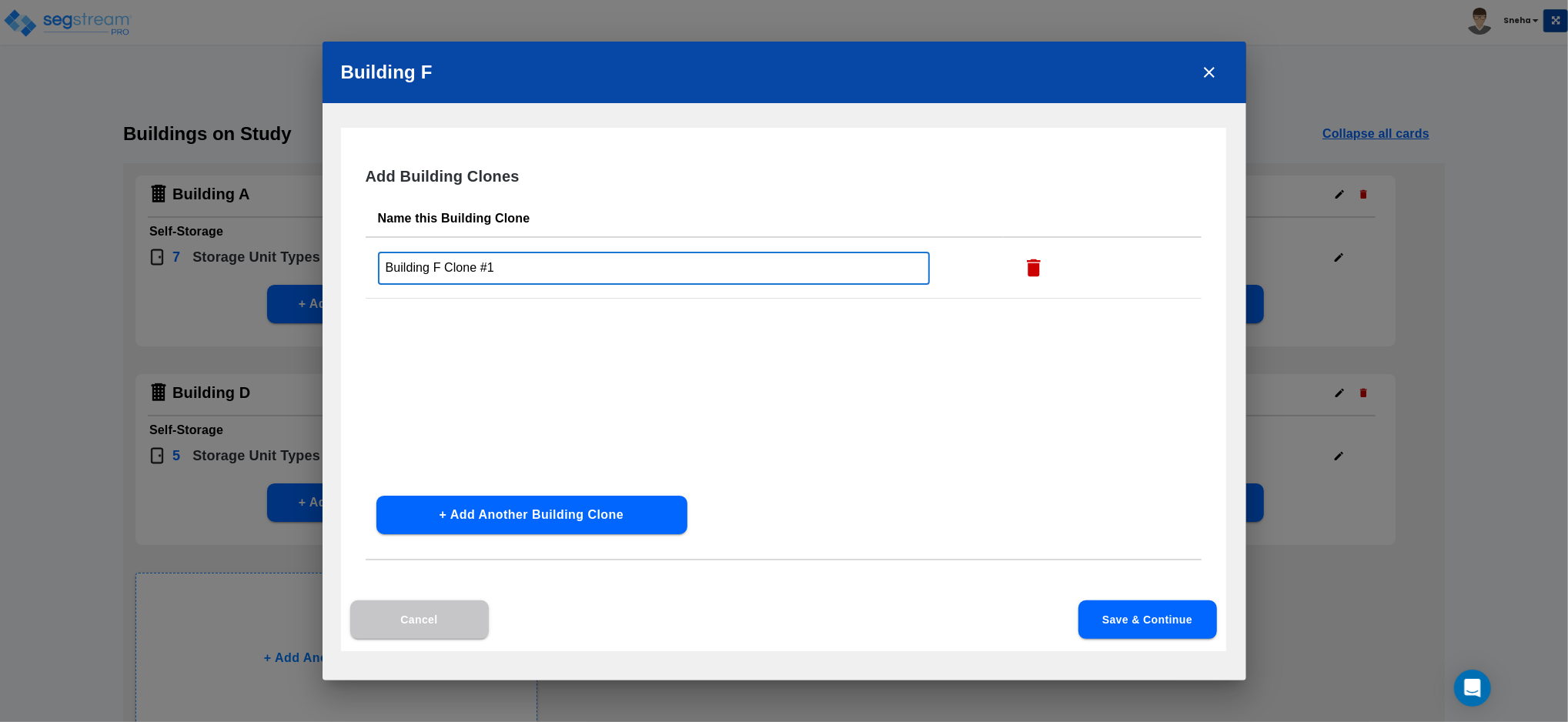
drag, startPoint x: 496, startPoint y: 267, endPoint x: 435, endPoint y: 287, distance: 64.2
click at [435, 287] on td "Building F Clone #1 ​" at bounding box center [684, 268] width 638 height 62
type input "Building G"
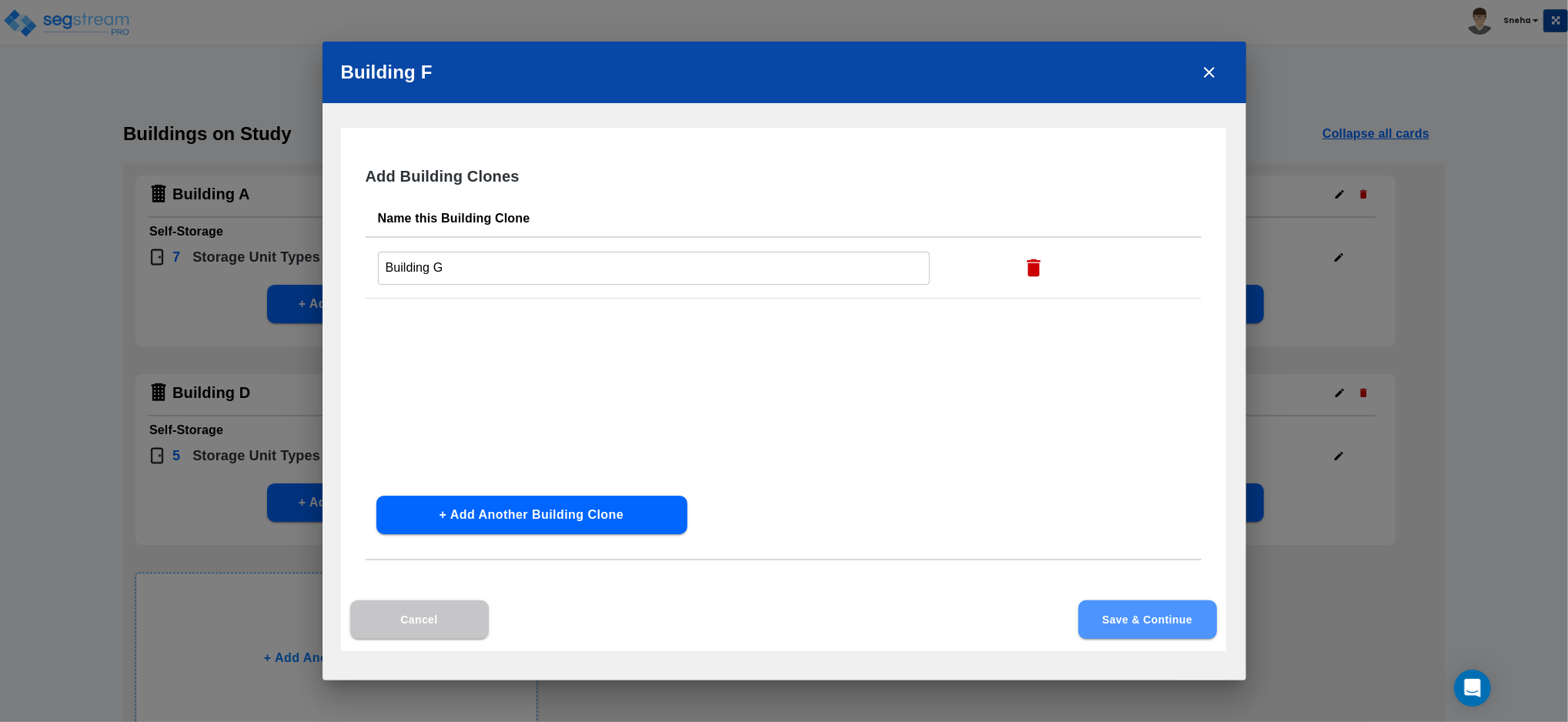
click at [1150, 616] on button "Save & Continue" at bounding box center [1147, 620] width 138 height 38
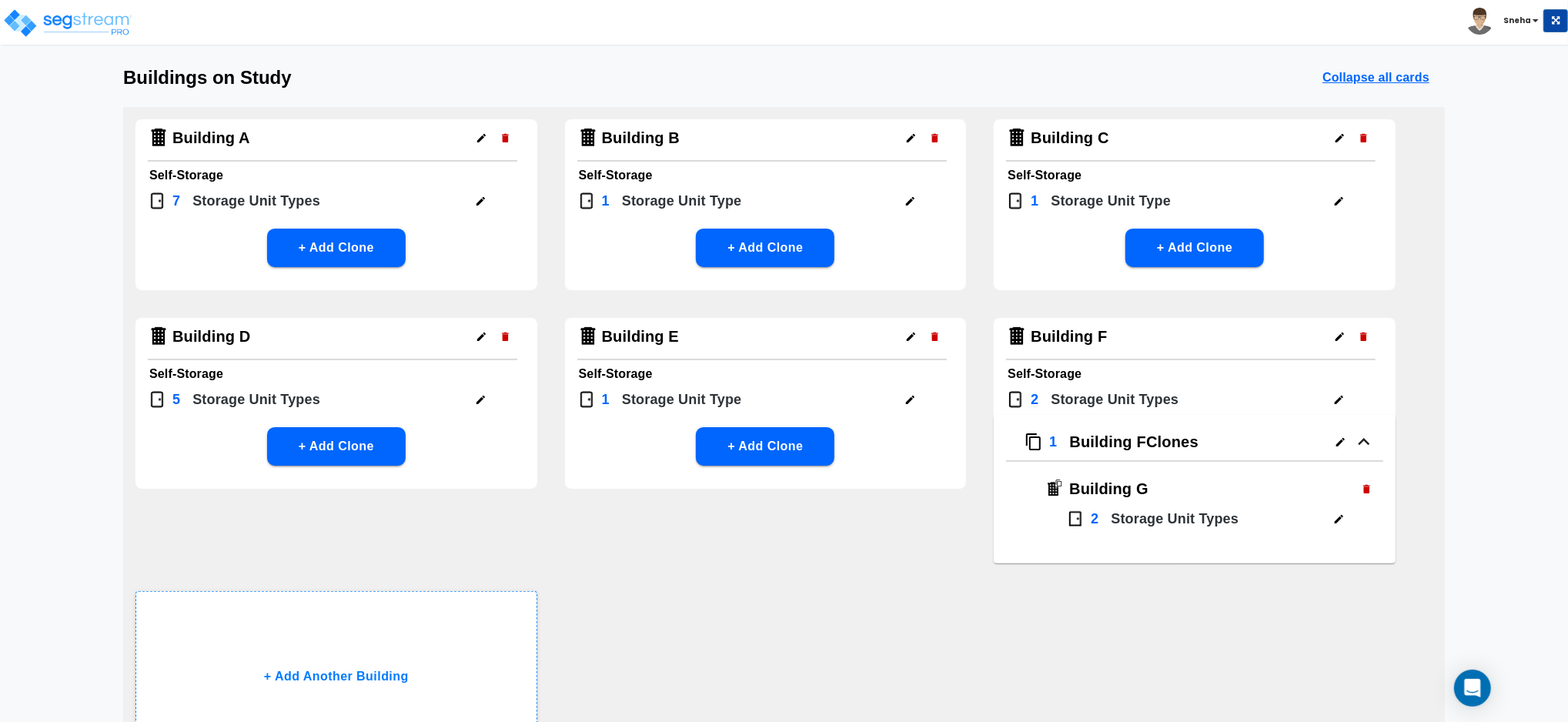
scroll to position [102, 0]
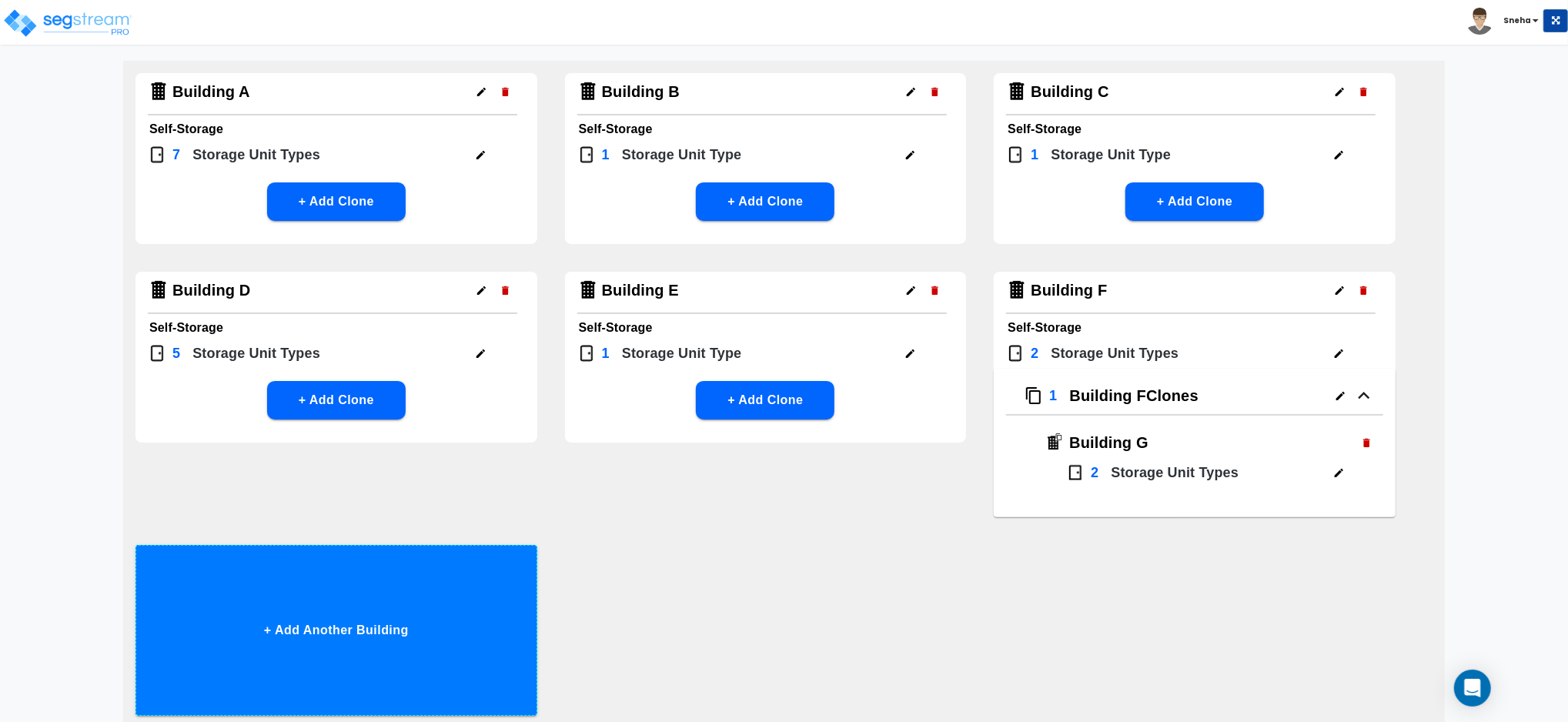
click at [373, 592] on button "+ Add Another Building" at bounding box center [336, 631] width 402 height 171
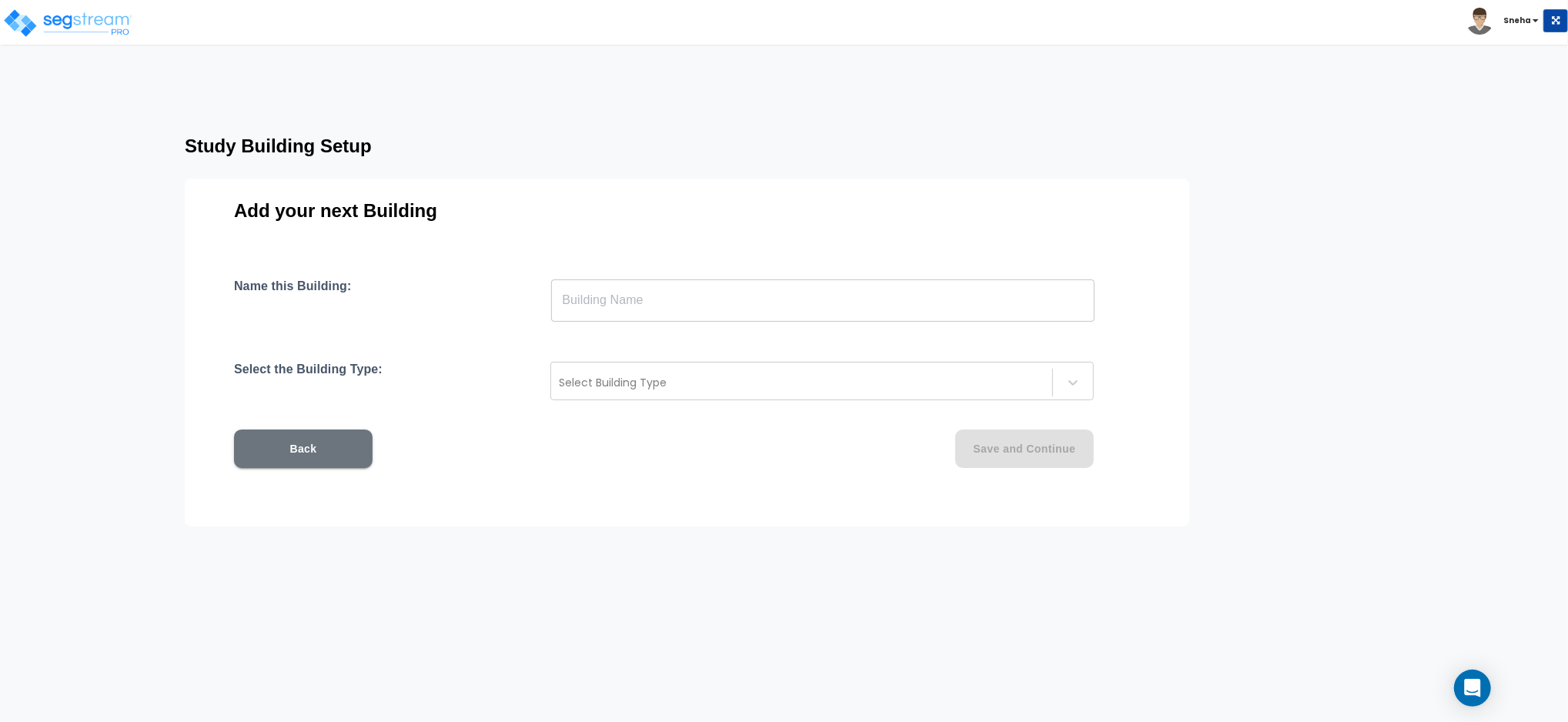
scroll to position [0, 0]
click at [616, 289] on input "text" at bounding box center [823, 301] width 544 height 43
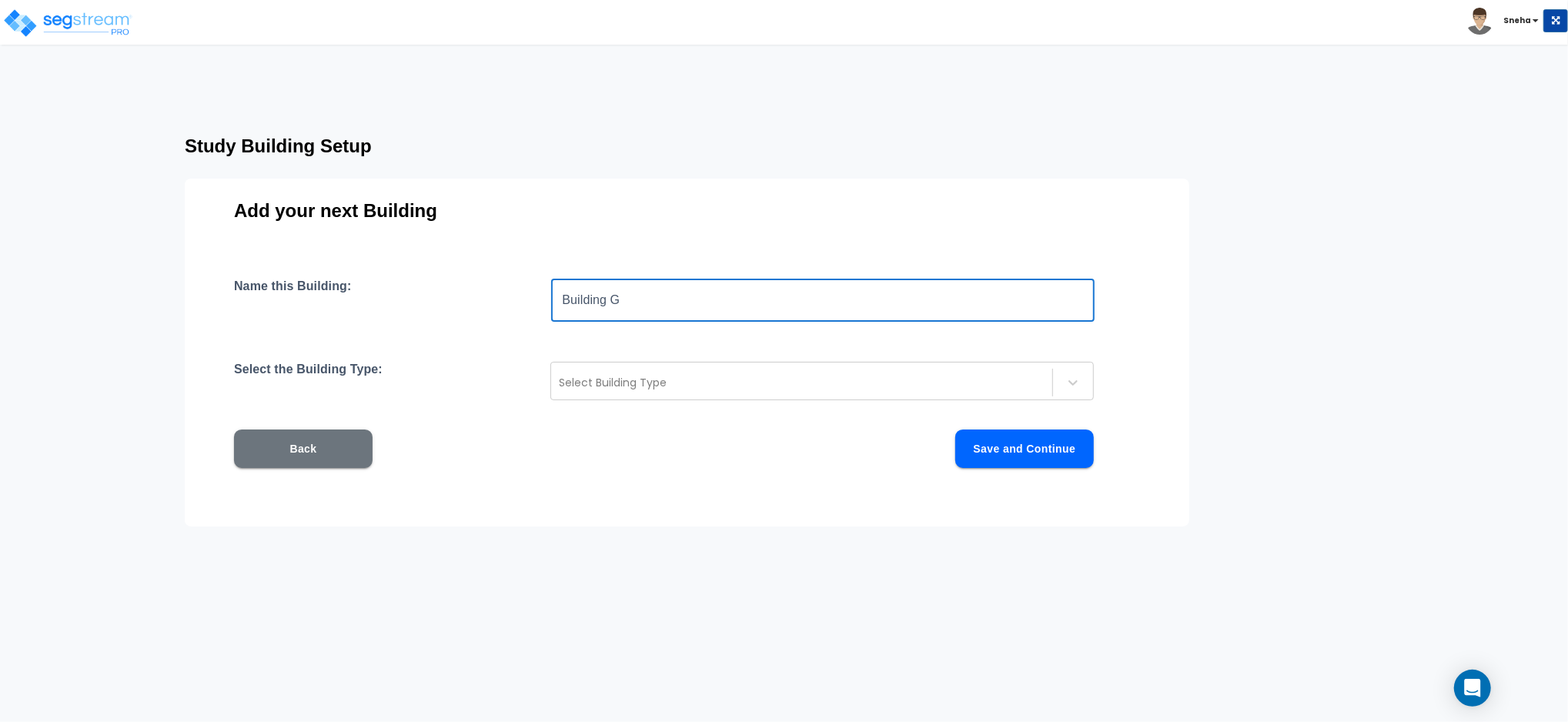
click at [627, 303] on input "Building G" at bounding box center [823, 301] width 544 height 43
type input "Building H"
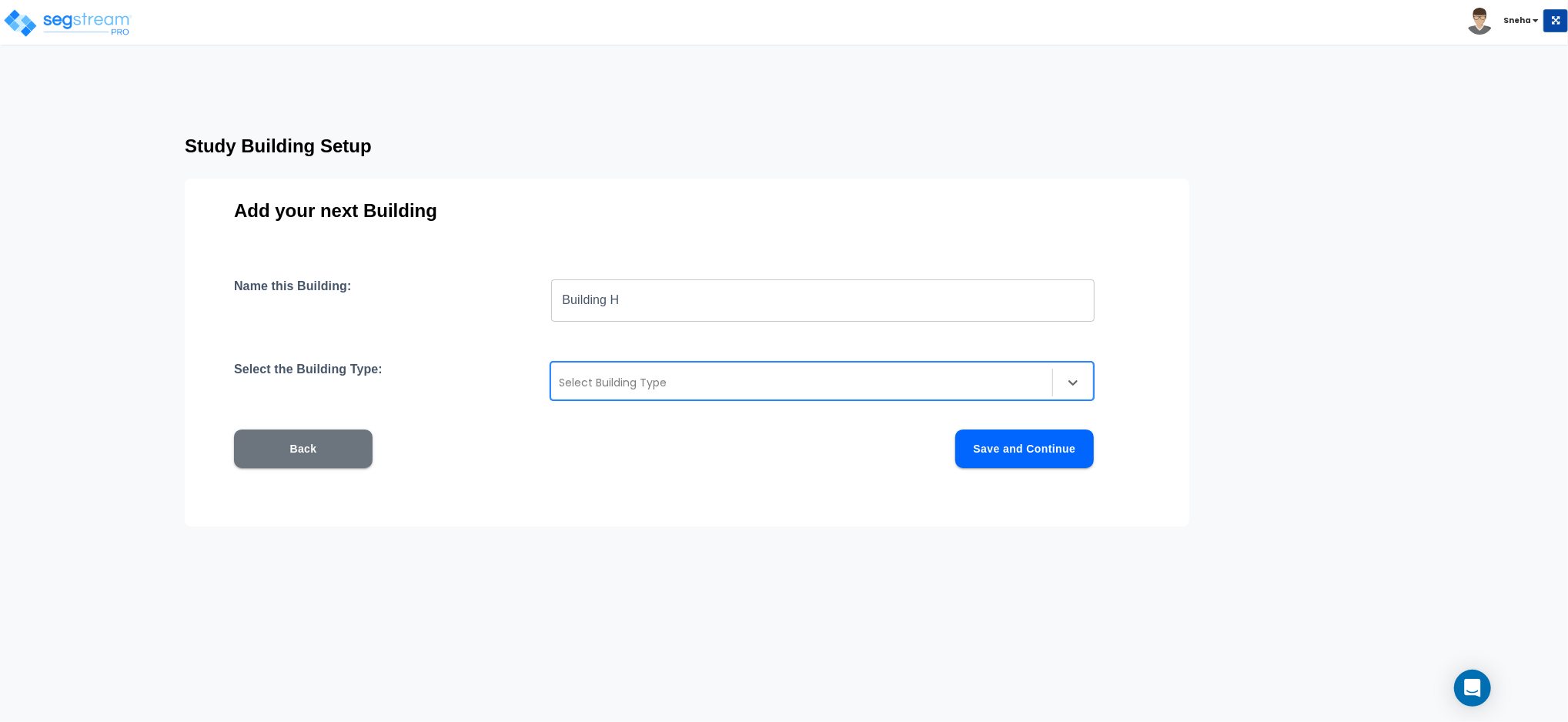
click at [587, 368] on div "Select Building Type" at bounding box center [822, 381] width 544 height 38
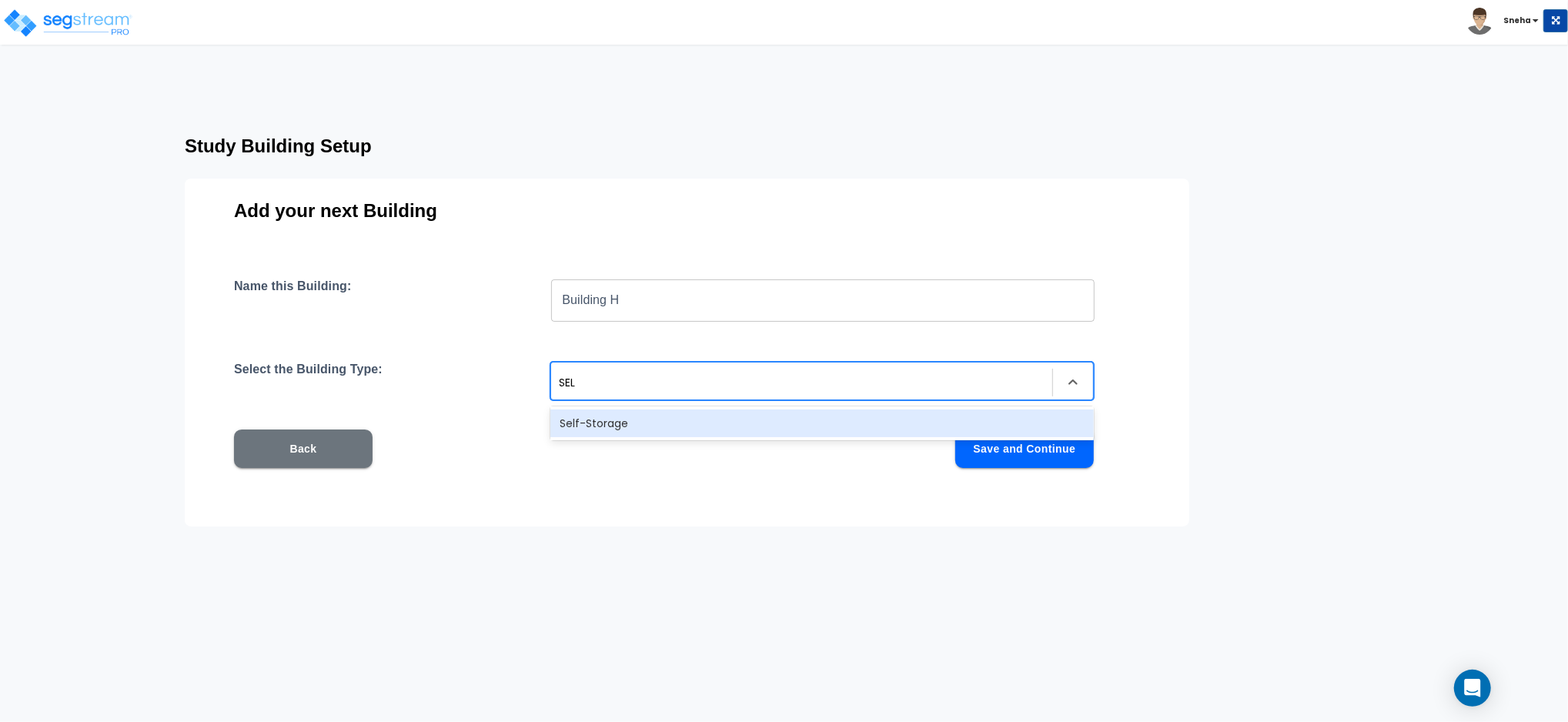
type input "SELF"
click at [591, 425] on div "Self-Storage" at bounding box center [822, 423] width 544 height 28
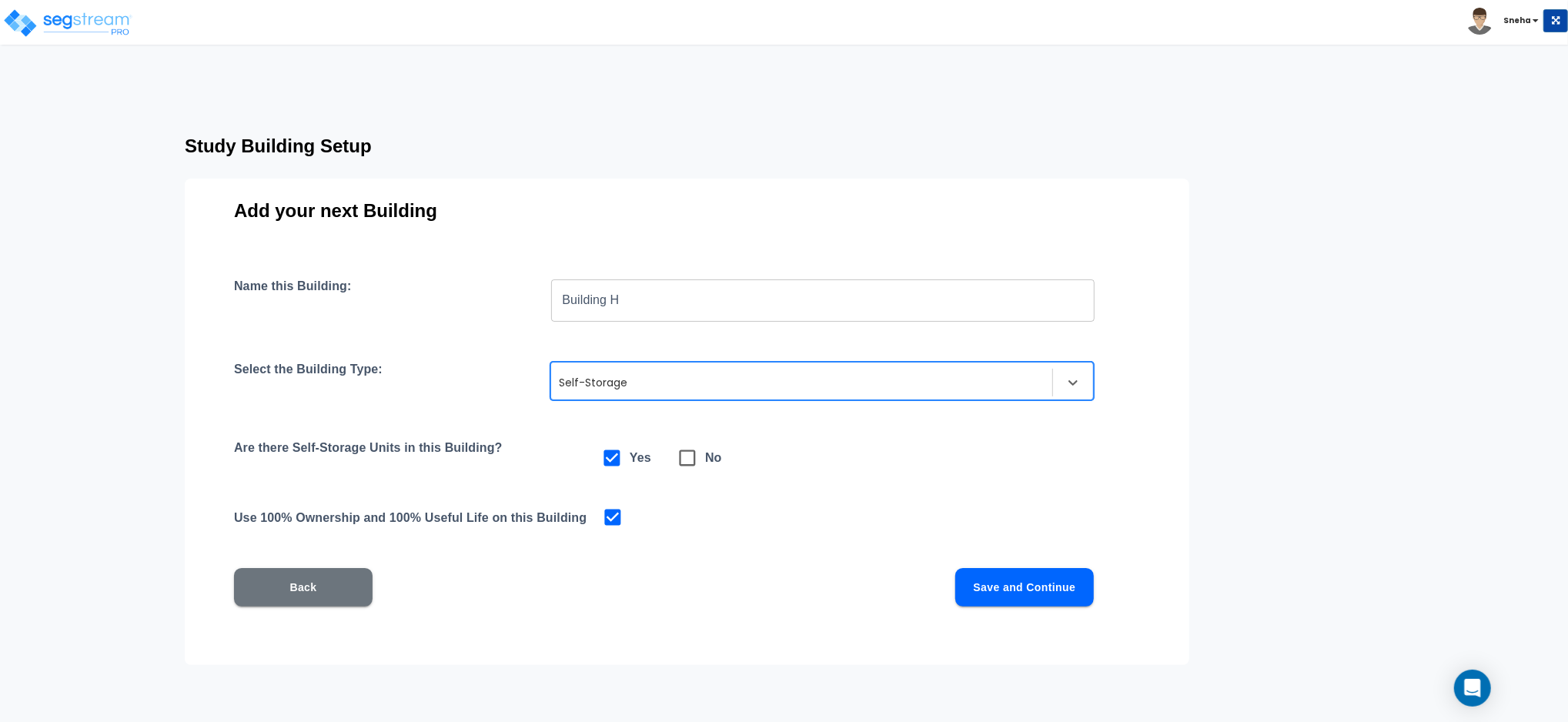
click at [1021, 580] on button "Save and Continue" at bounding box center [1024, 588] width 138 height 38
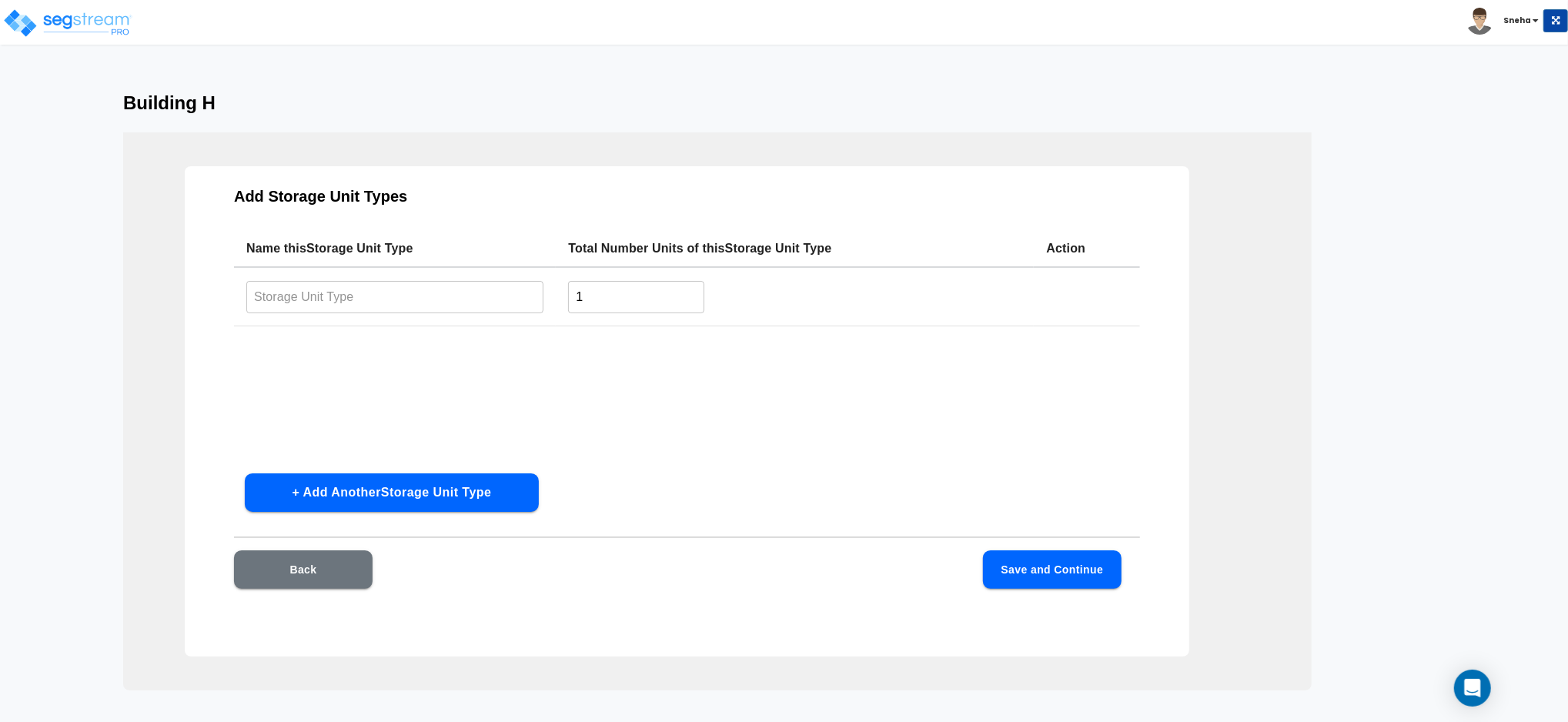
click at [293, 289] on input "text" at bounding box center [395, 296] width 297 height 33
type input "10X15"
click at [617, 298] on input "1" at bounding box center [636, 296] width 136 height 33
type input "14"
drag, startPoint x: 453, startPoint y: 495, endPoint x: 425, endPoint y: 446, distance: 56.4
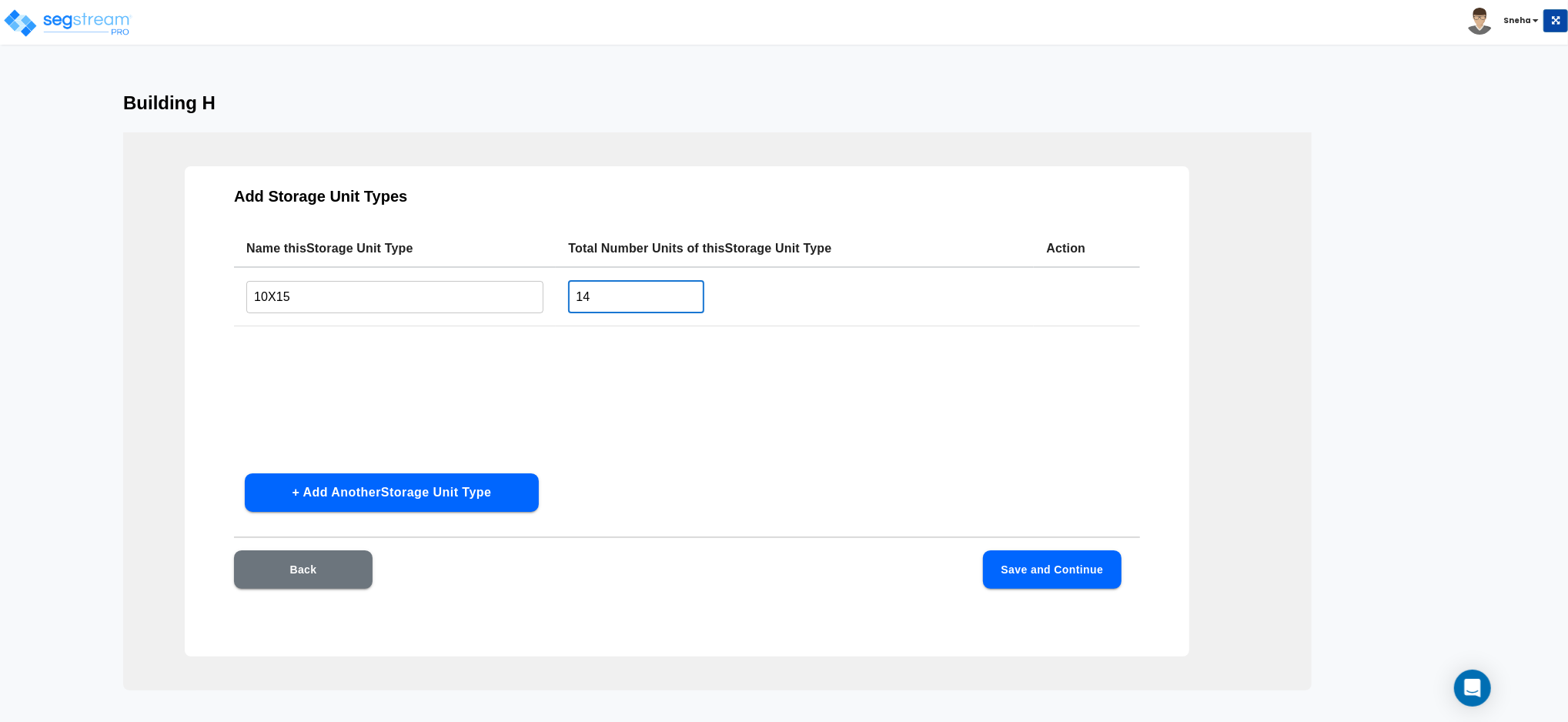
click at [453, 494] on button "+ Add Another Storage Unit Type" at bounding box center [392, 493] width 294 height 38
click at [390, 359] on input "text" at bounding box center [395, 357] width 297 height 33
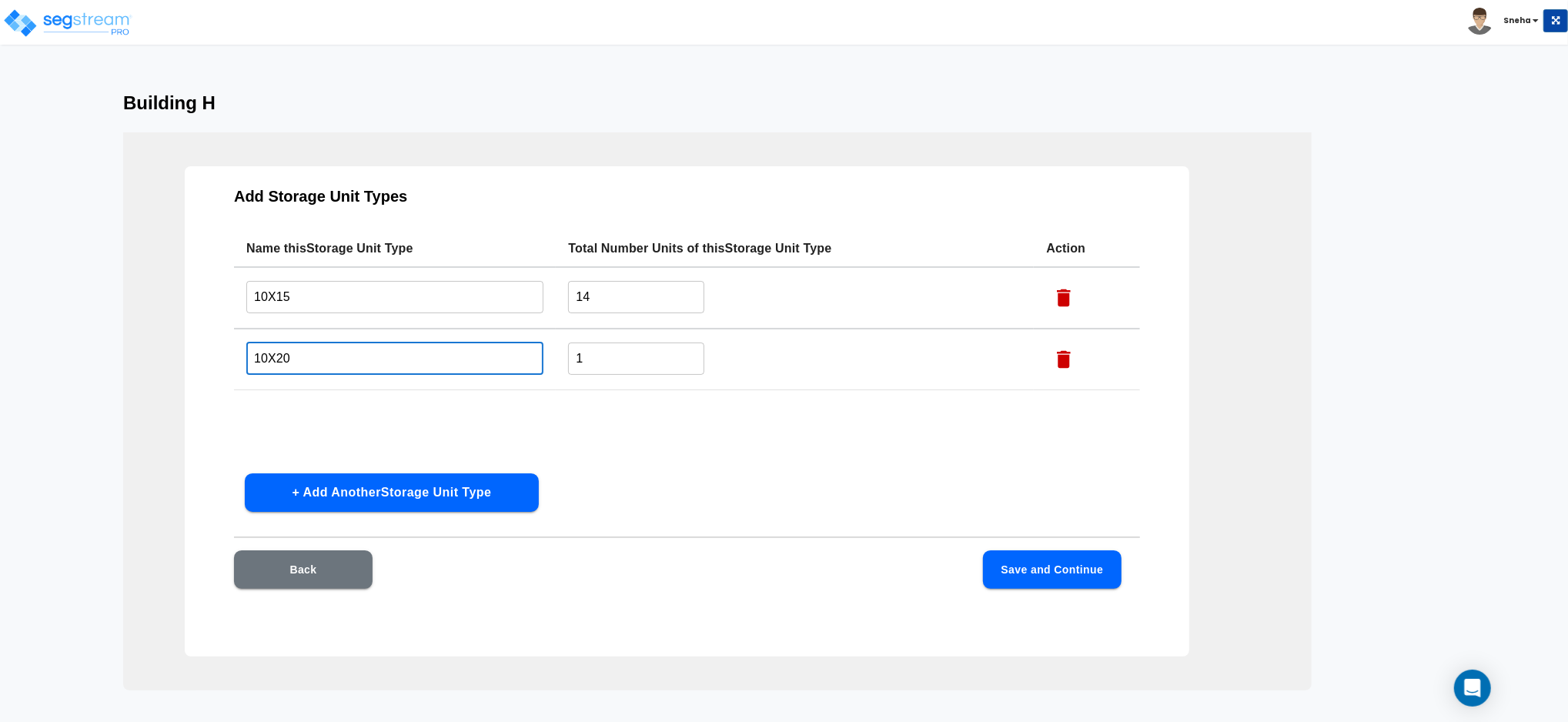
type input "10X20"
drag, startPoint x: 605, startPoint y: 353, endPoint x: 543, endPoint y: 377, distance: 66.5
click at [543, 376] on tr "10X20 ​ 1 ​" at bounding box center [687, 359] width 906 height 62
type input "7"
click at [1077, 575] on button "Save and Continue" at bounding box center [1052, 569] width 138 height 38
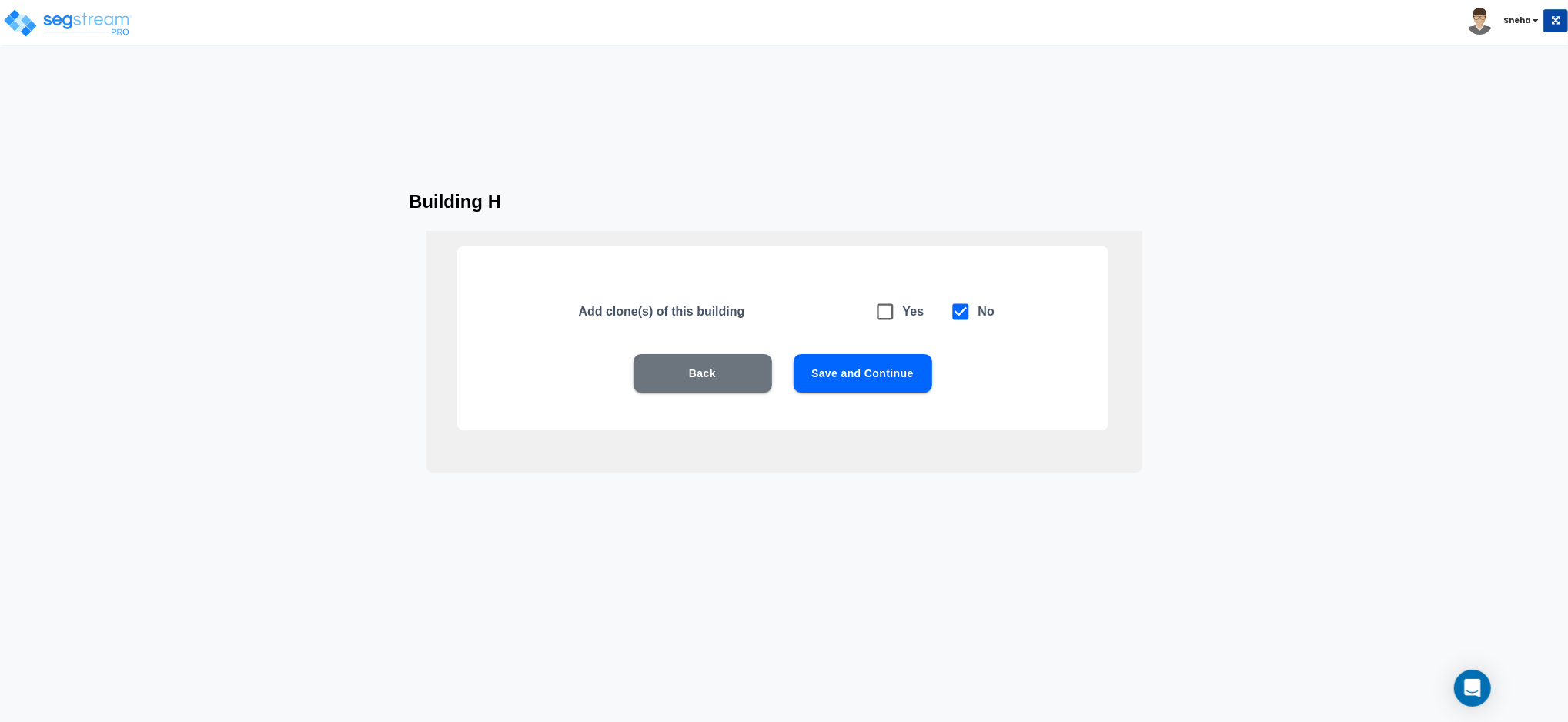
click at [870, 386] on button "Save and Continue" at bounding box center [863, 373] width 138 height 38
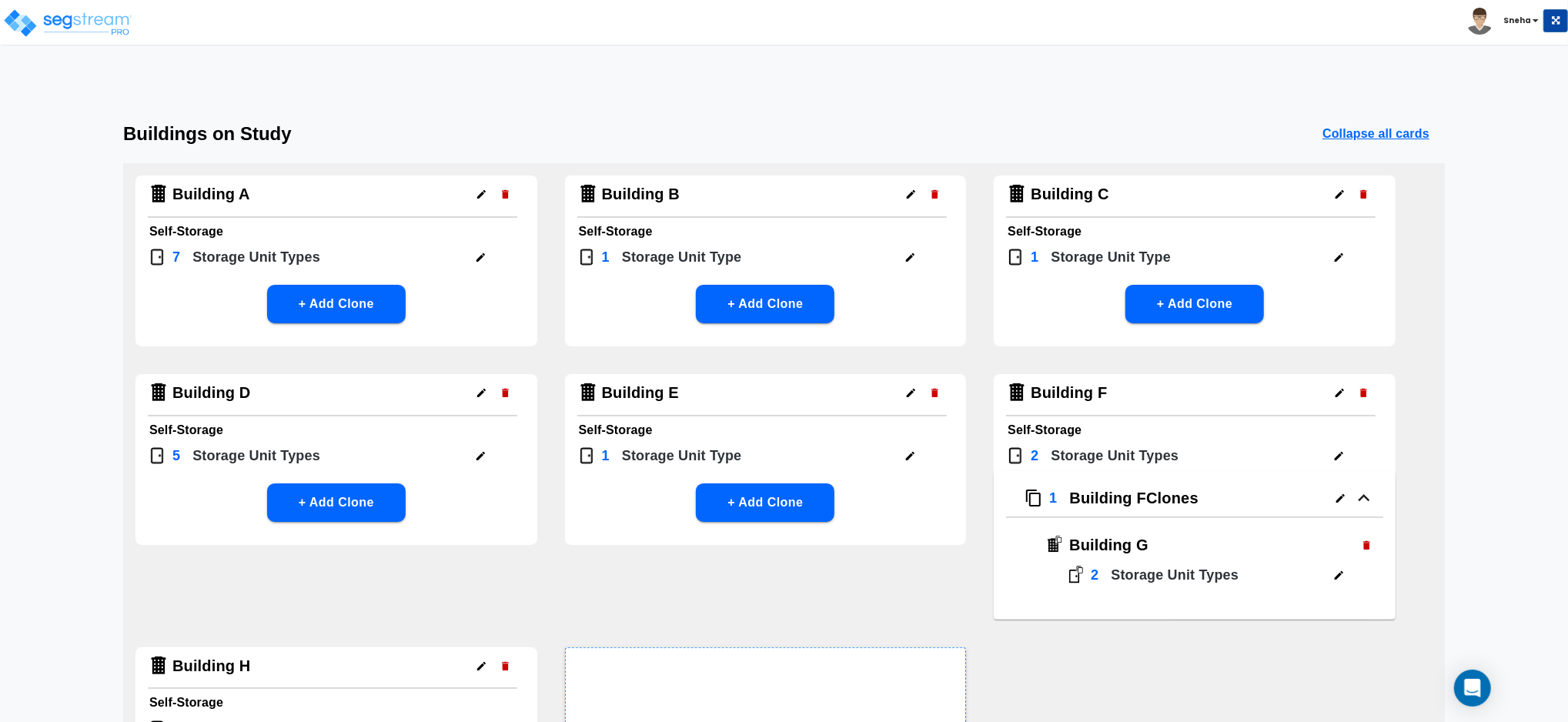
scroll to position [246, 0]
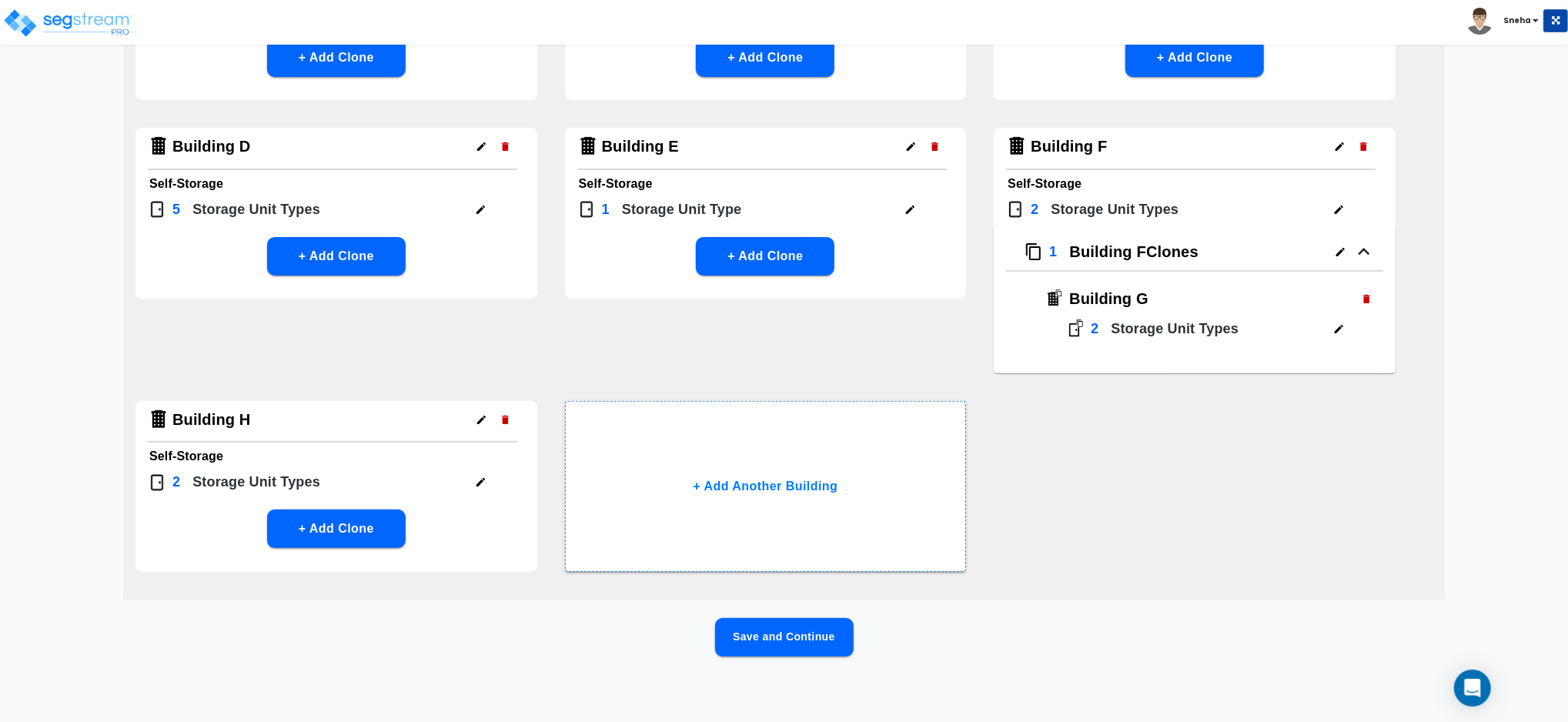
click at [1135, 225] on button "1 Building F Clones" at bounding box center [1195, 256] width 402 height 62
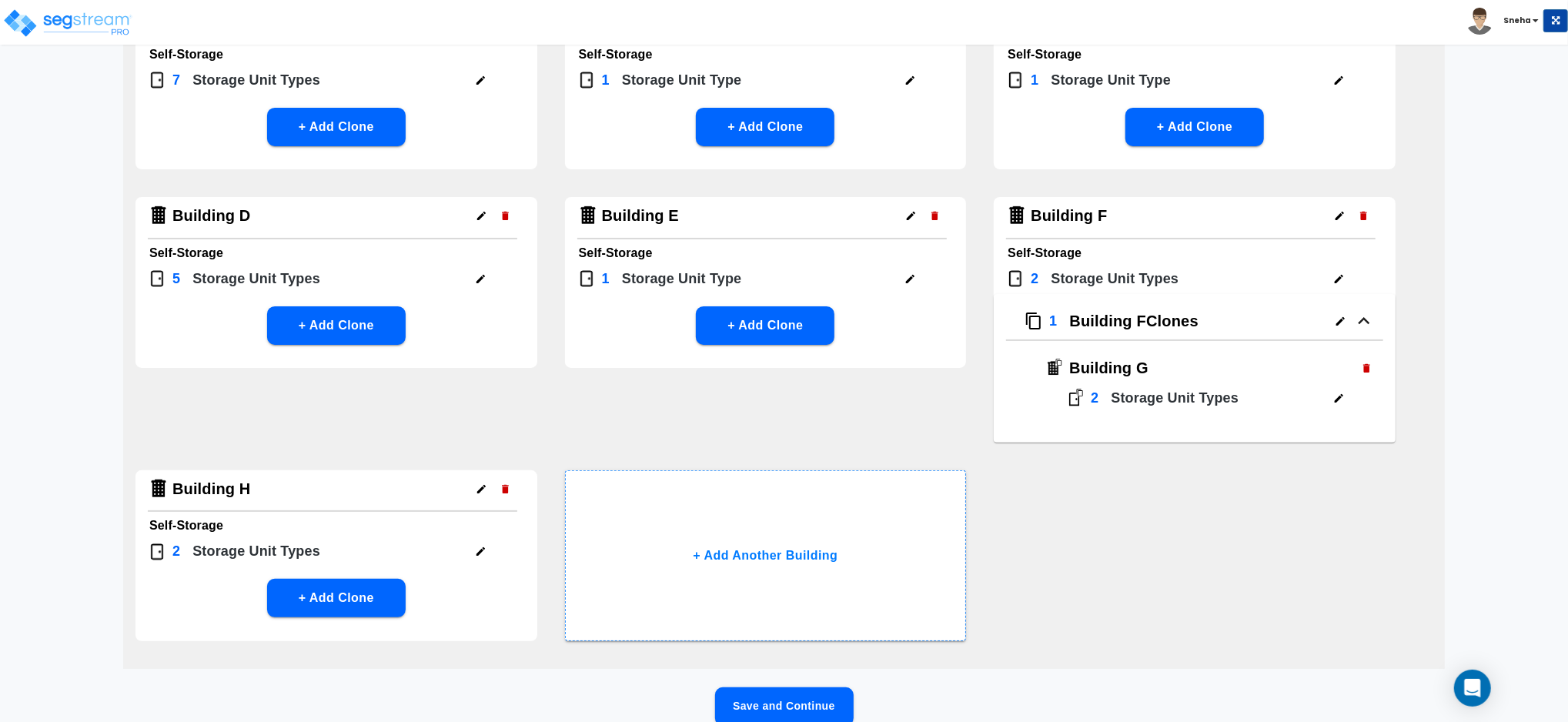
click at [1135, 225] on div "Building F" at bounding box center [1191, 217] width 369 height 42
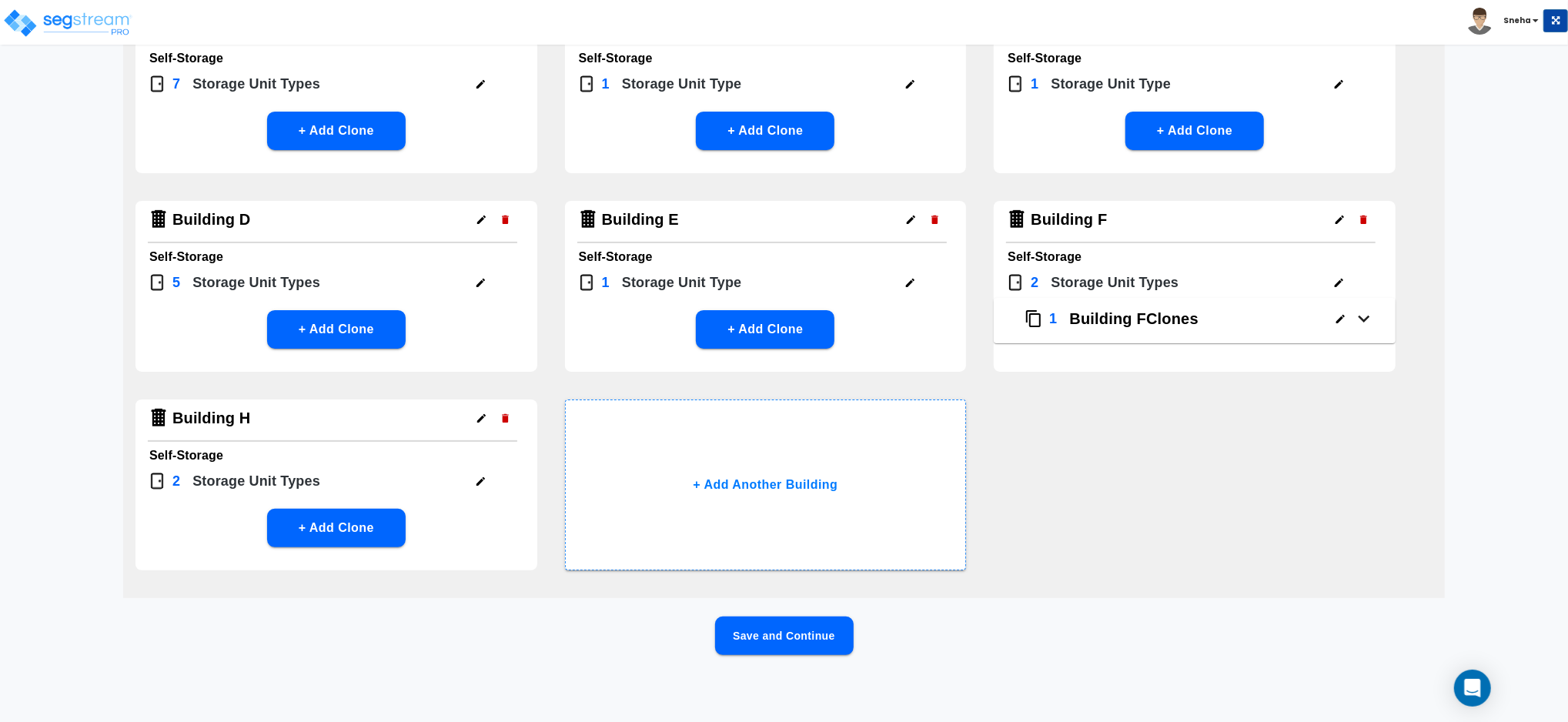
drag, startPoint x: 1135, startPoint y: 225, endPoint x: 1111, endPoint y: 283, distance: 62.8
click at [1111, 283] on p "Storage Unit Type s" at bounding box center [1115, 283] width 128 height 21
drag, startPoint x: 1111, startPoint y: 283, endPoint x: 1130, endPoint y: 312, distance: 34.7
click at [1130, 312] on p "Building F Clones" at bounding box center [1134, 318] width 129 height 23
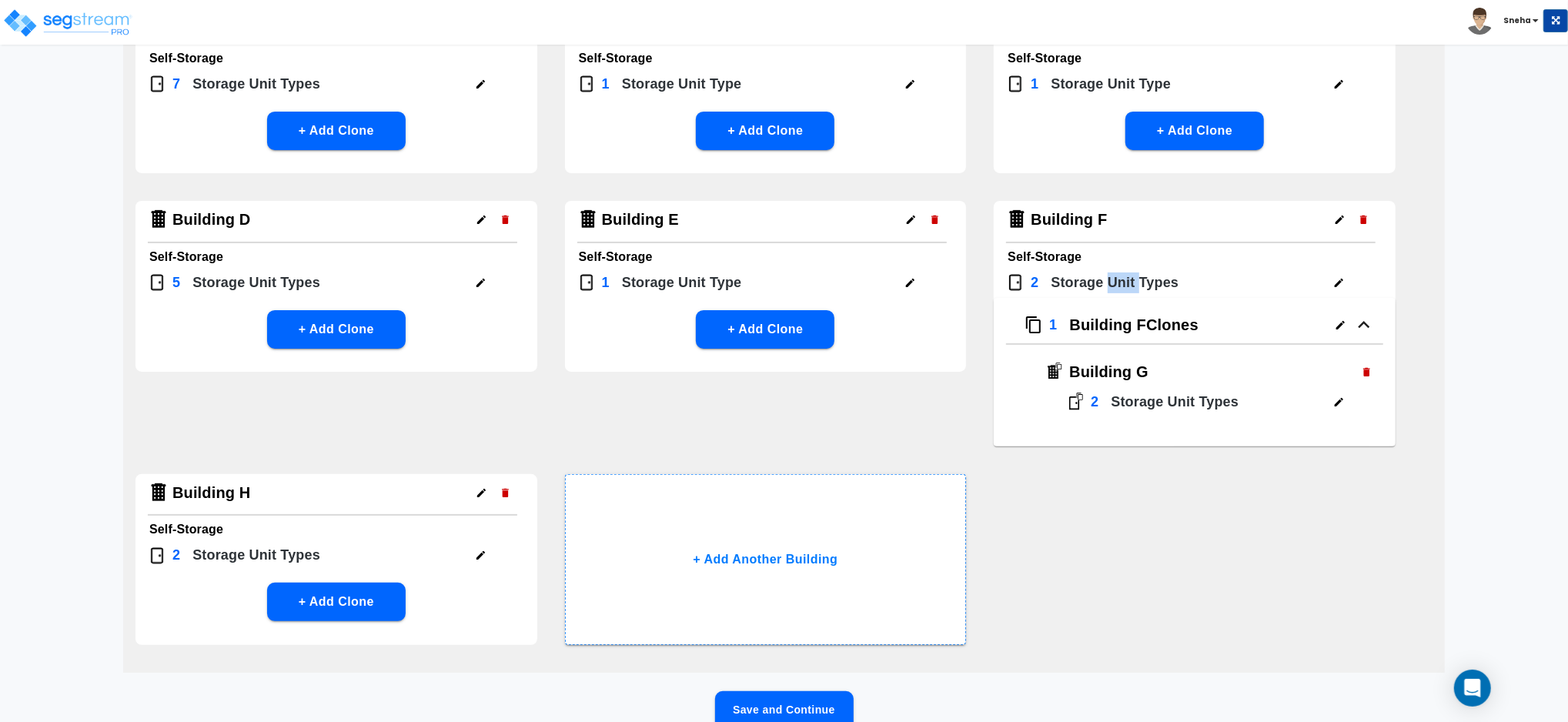
click at [1130, 313] on p "Building F Clones" at bounding box center [1134, 325] width 129 height 23
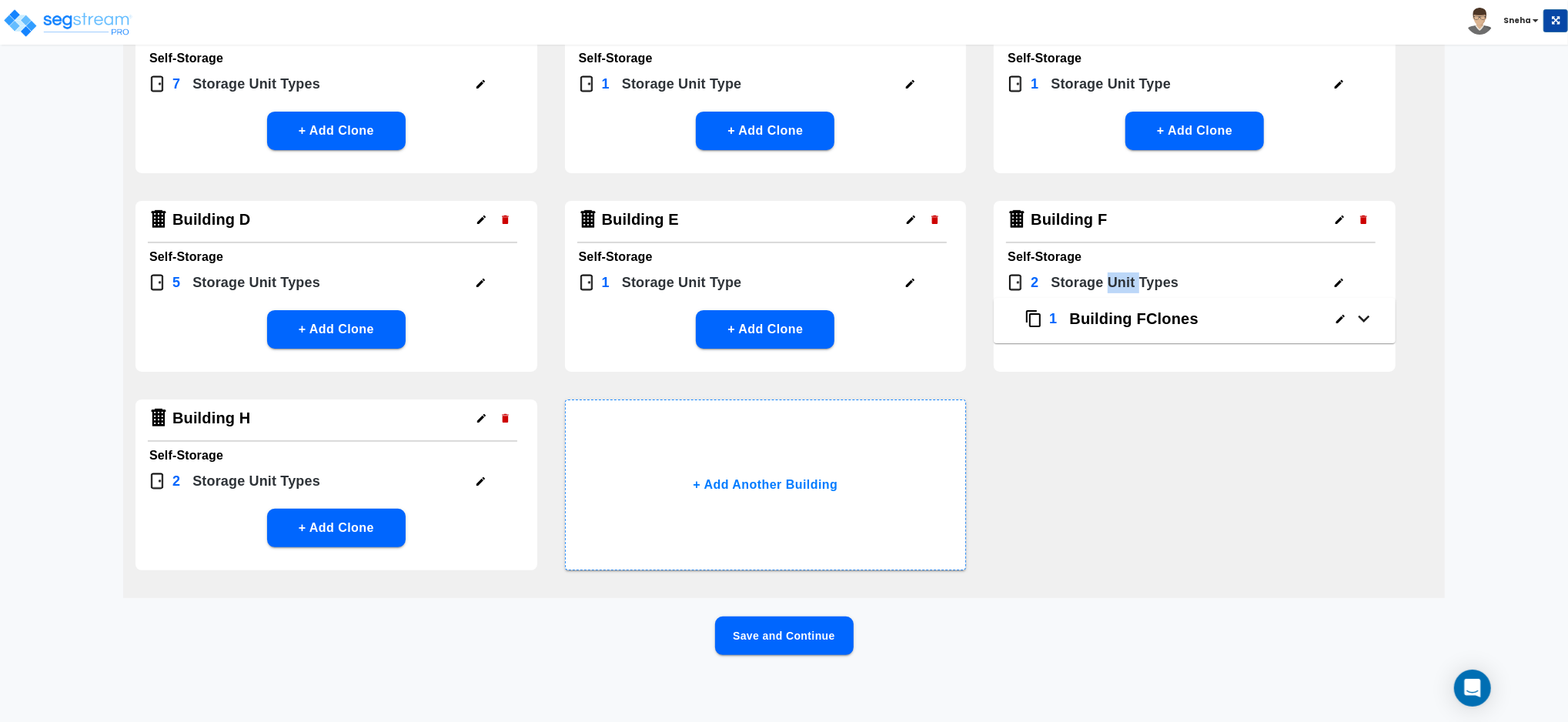
click at [1130, 312] on p "Building F Clones" at bounding box center [1134, 318] width 129 height 23
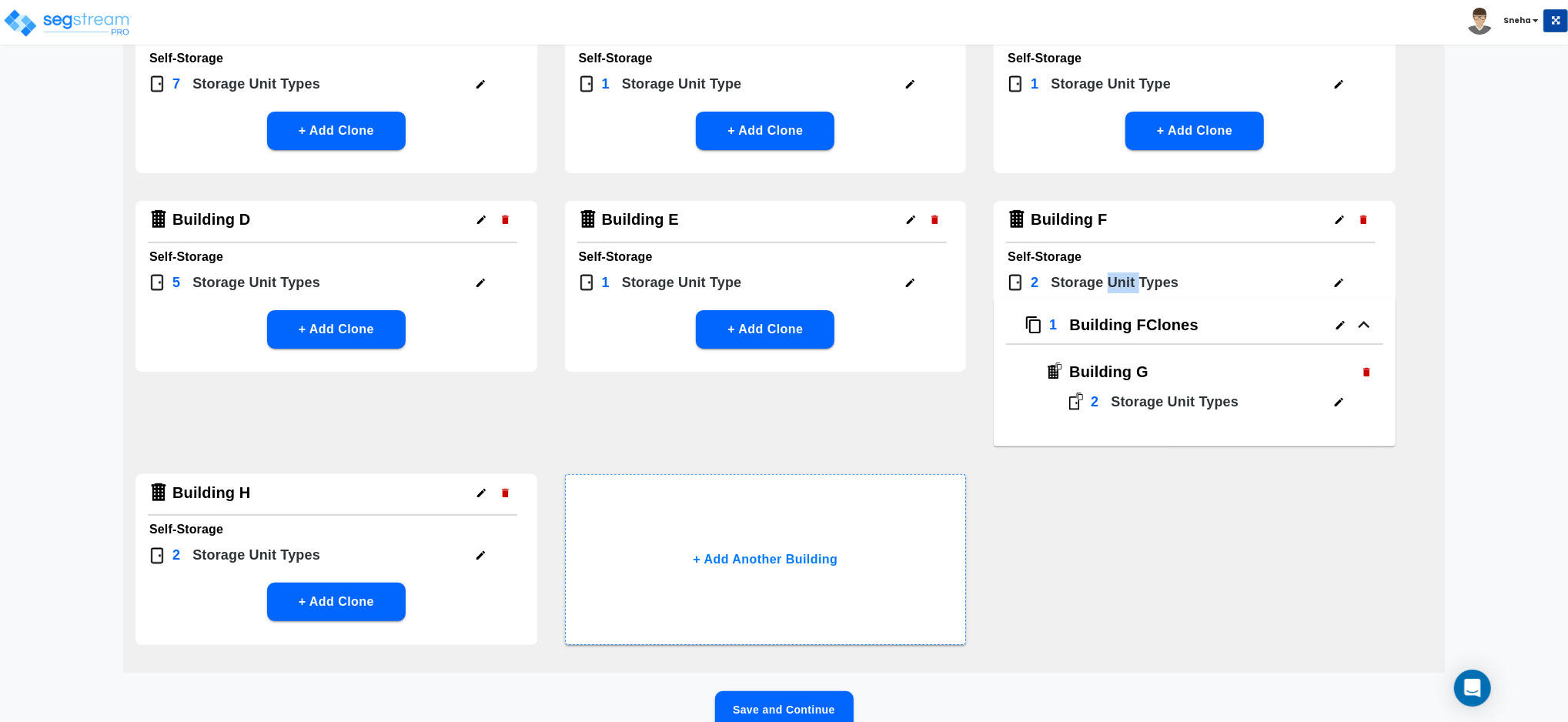
click at [1143, 329] on p "Building F Clones" at bounding box center [1134, 325] width 129 height 23
drag, startPoint x: 1143, startPoint y: 329, endPoint x: 1067, endPoint y: 227, distance: 127.2
click at [1067, 227] on h4 "Building F" at bounding box center [1068, 220] width 76 height 19
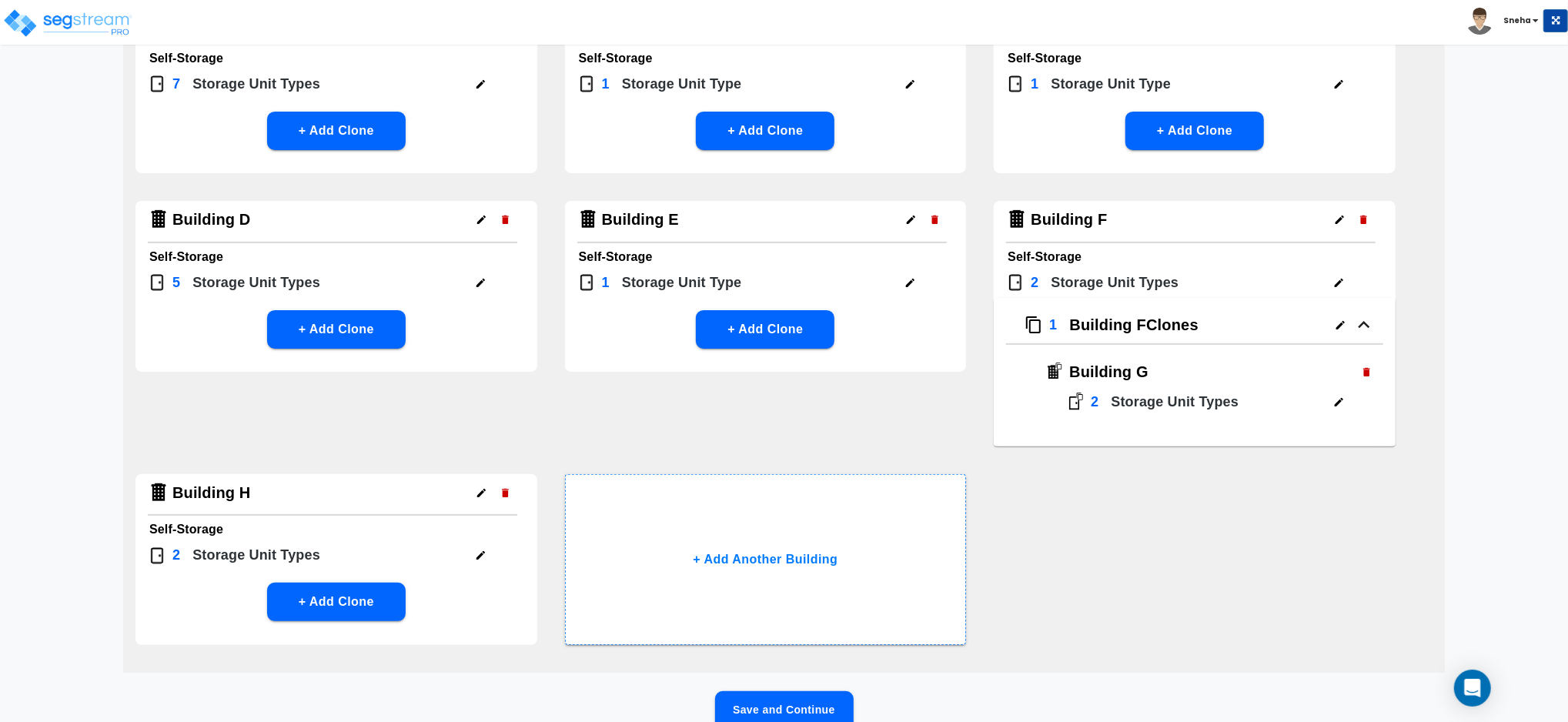
click at [1097, 515] on div "Building A Self-Storage 7 Storage Unit Type s + Add Clone Building B Self-Stora…" at bounding box center [784, 331] width 1322 height 683
click at [1334, 277] on icon "button" at bounding box center [1339, 283] width 11 height 11
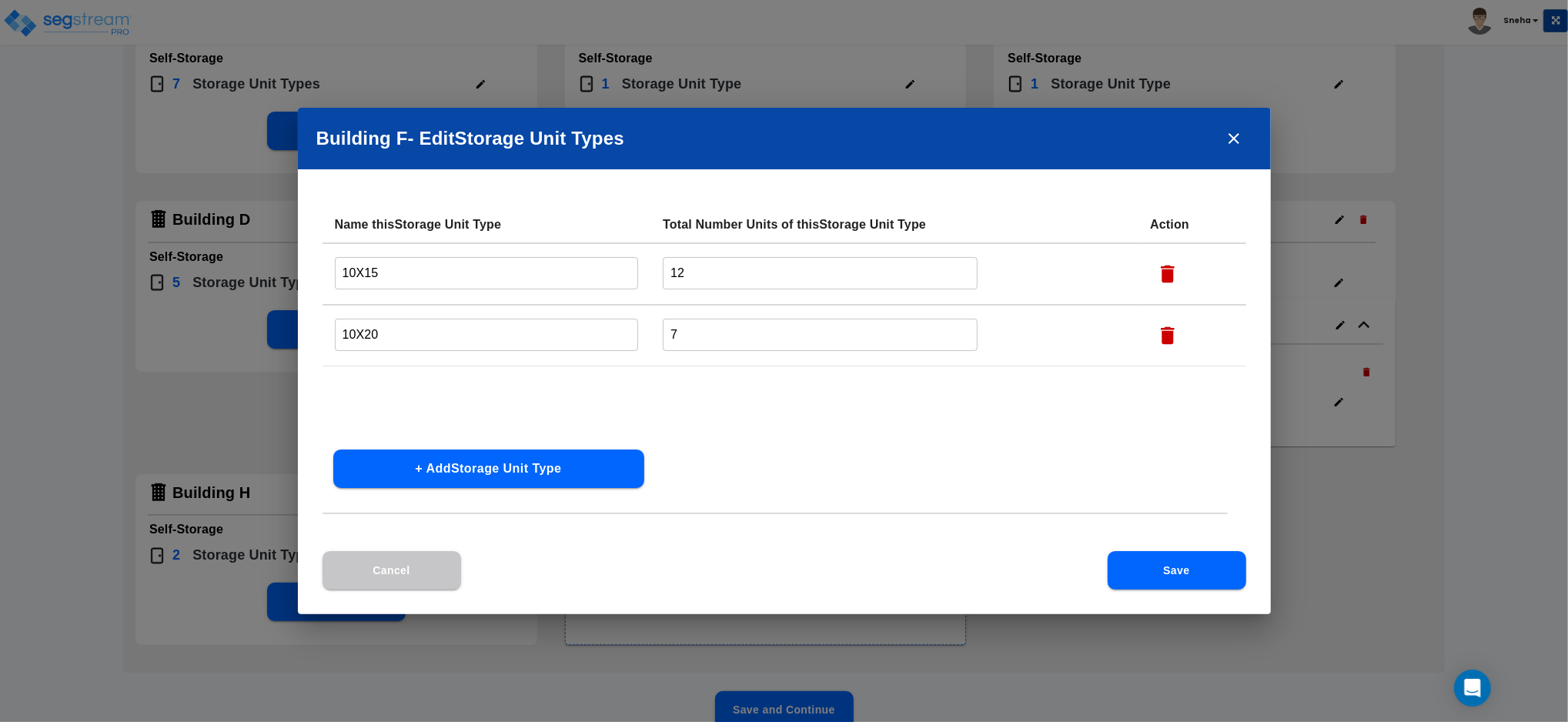
click at [1333, 538] on div "Building F - Edit Storage Unit Type s Name this Storage Unit Type Total Number …" at bounding box center [784, 361] width 1568 height 722
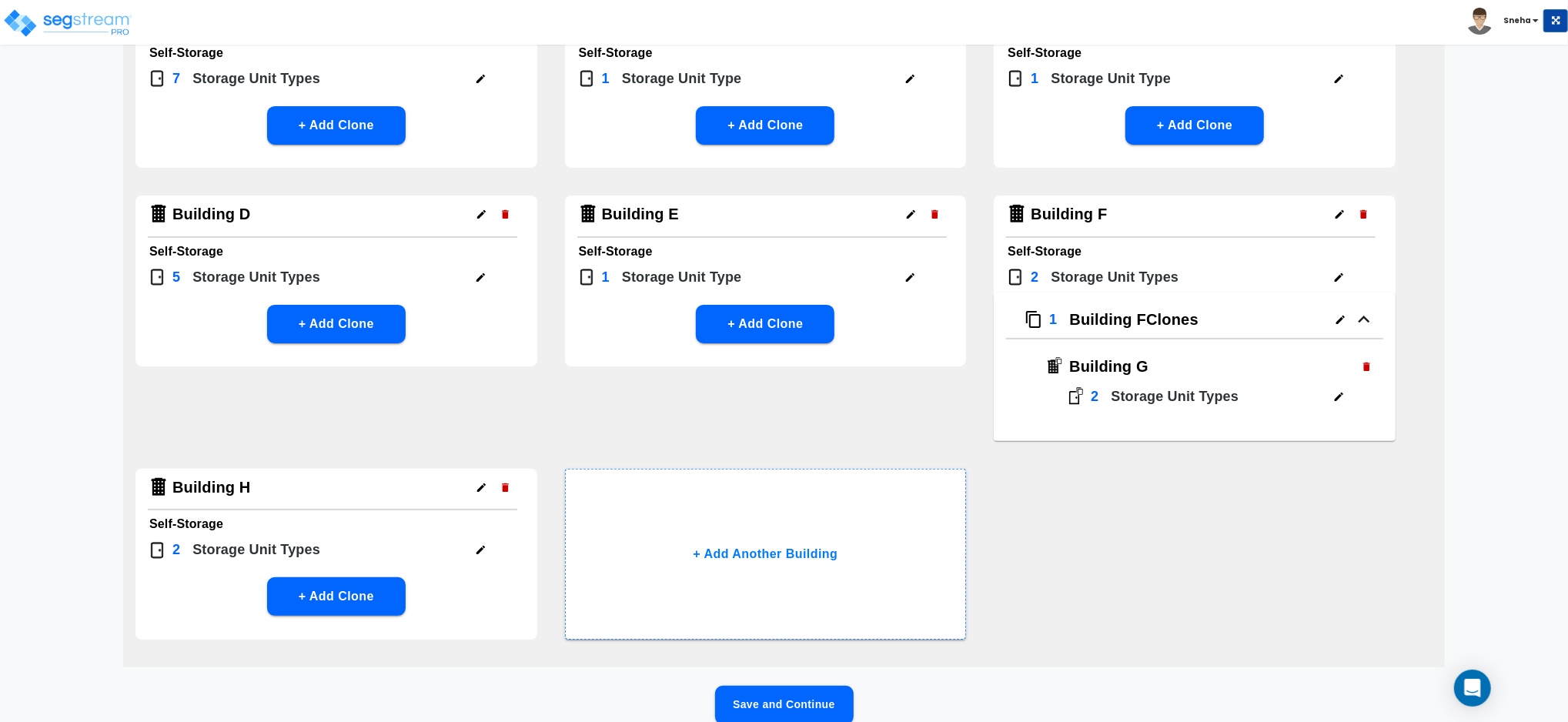
scroll to position [246, 0]
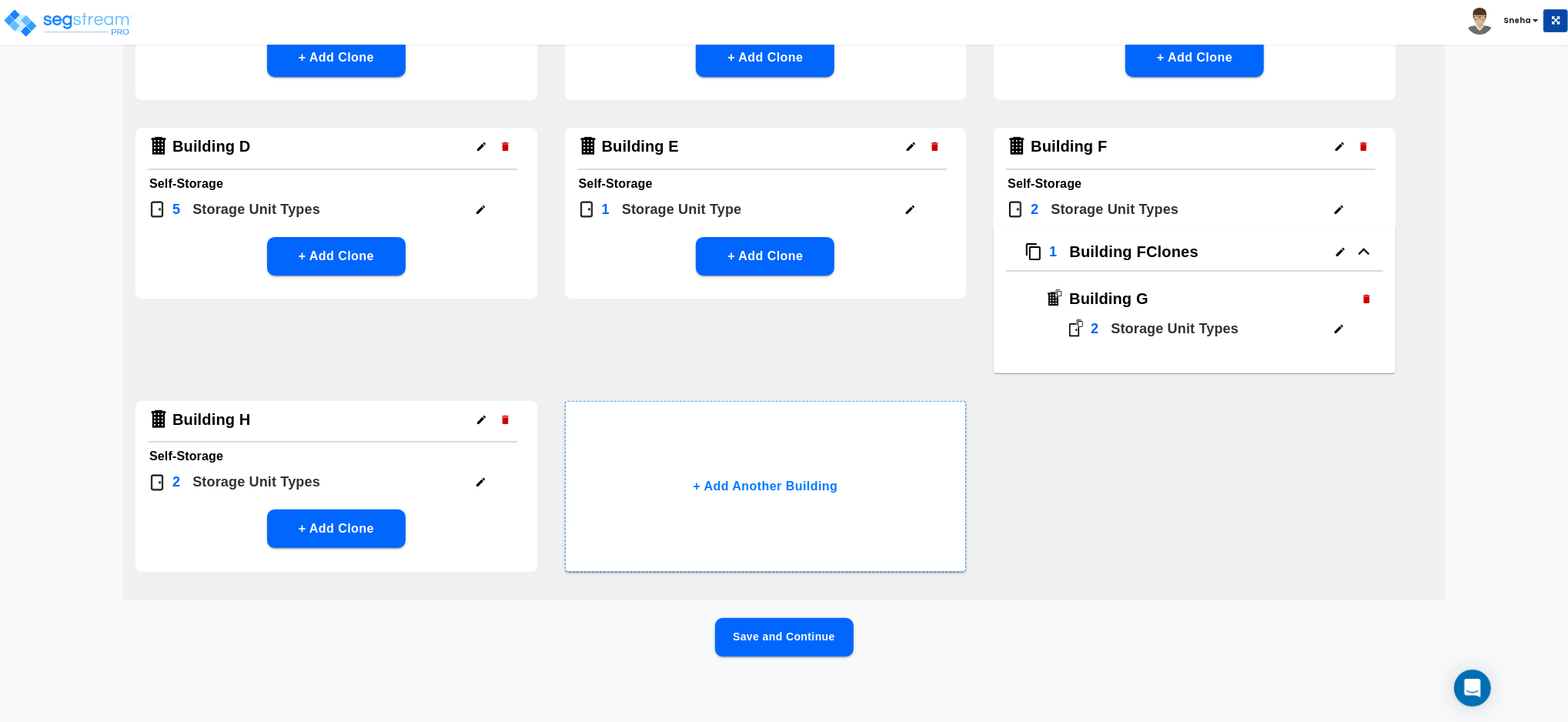
click at [820, 644] on button "Save and Continue" at bounding box center [784, 637] width 138 height 38
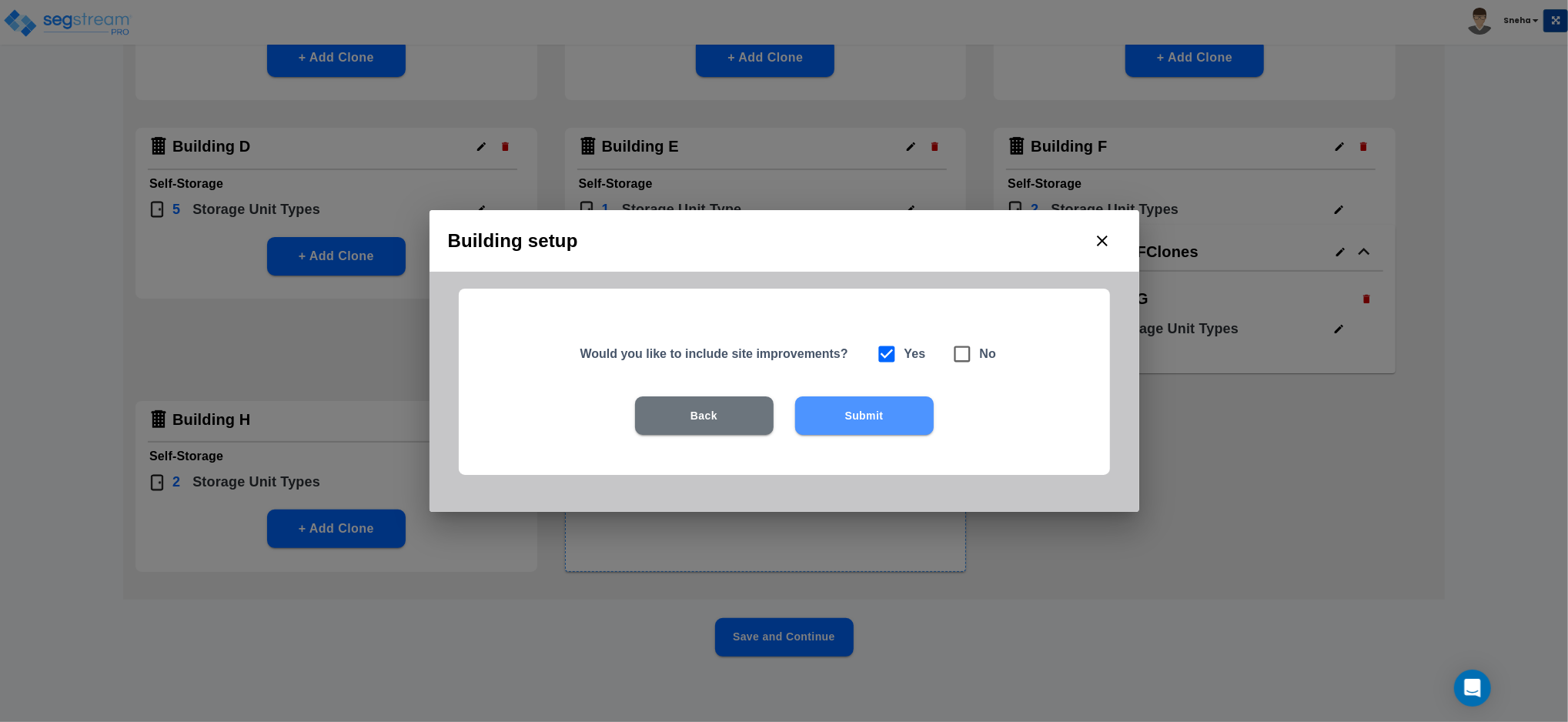
click at [853, 411] on button "Submit" at bounding box center [864, 416] width 138 height 38
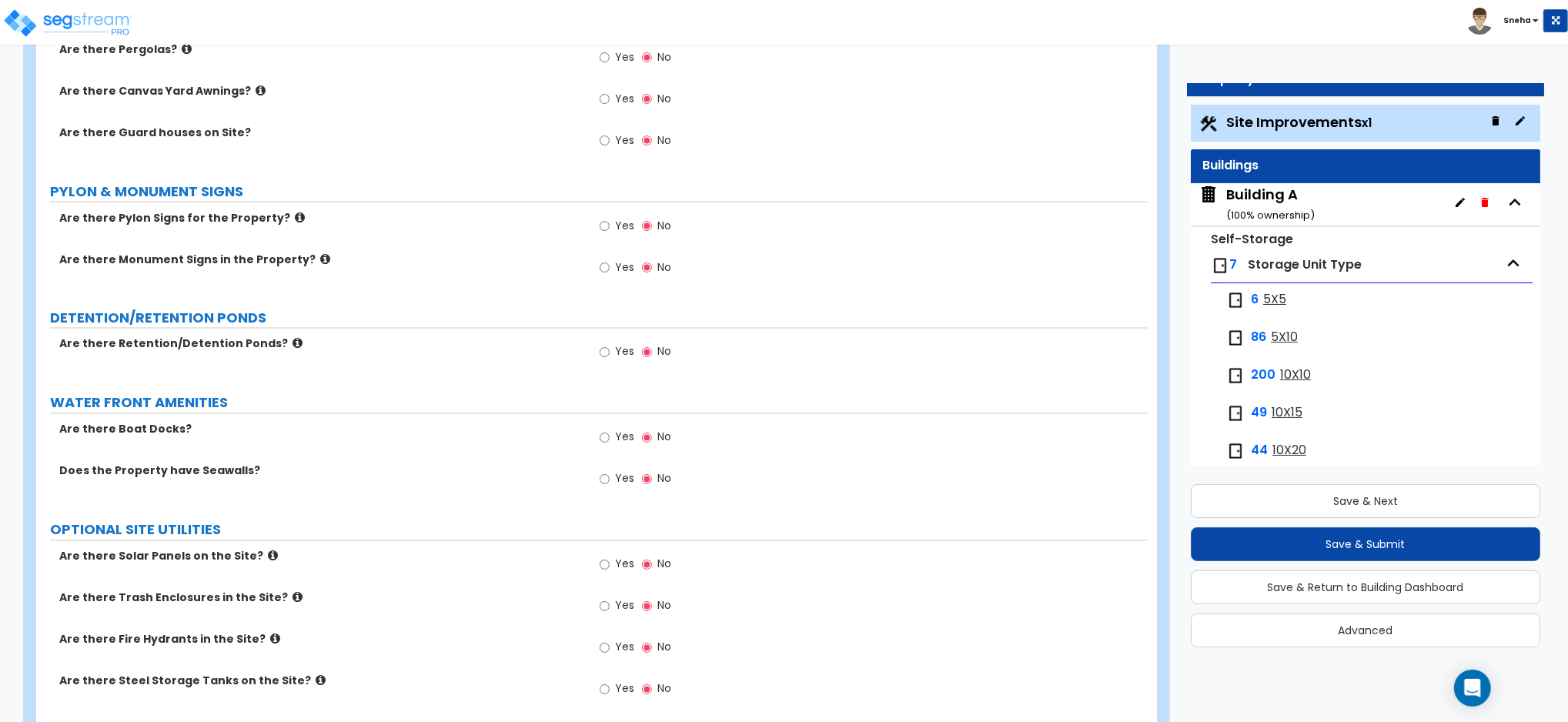
scroll to position [2123, 0]
